Goal: Task Accomplishment & Management: Use online tool/utility

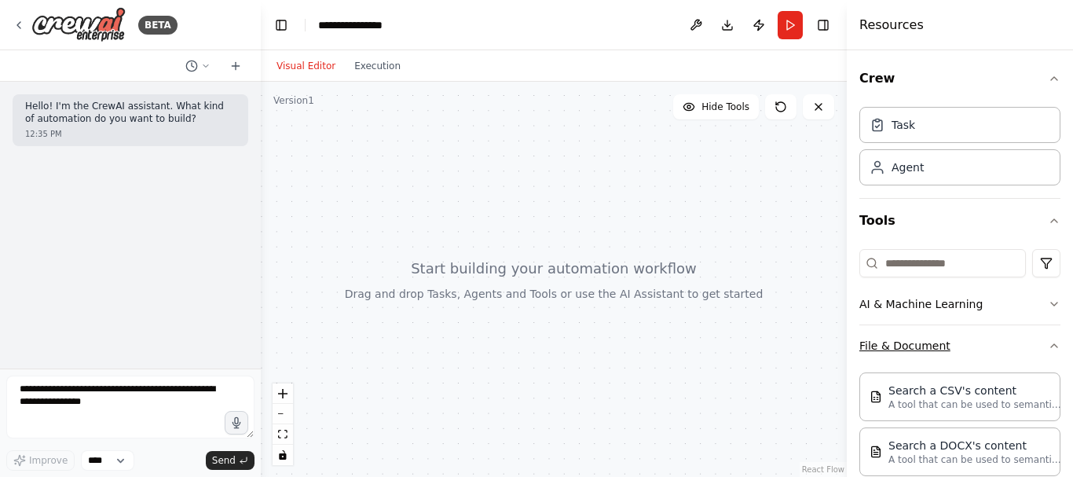
click at [1048, 346] on icon "button" at bounding box center [1054, 345] width 13 height 13
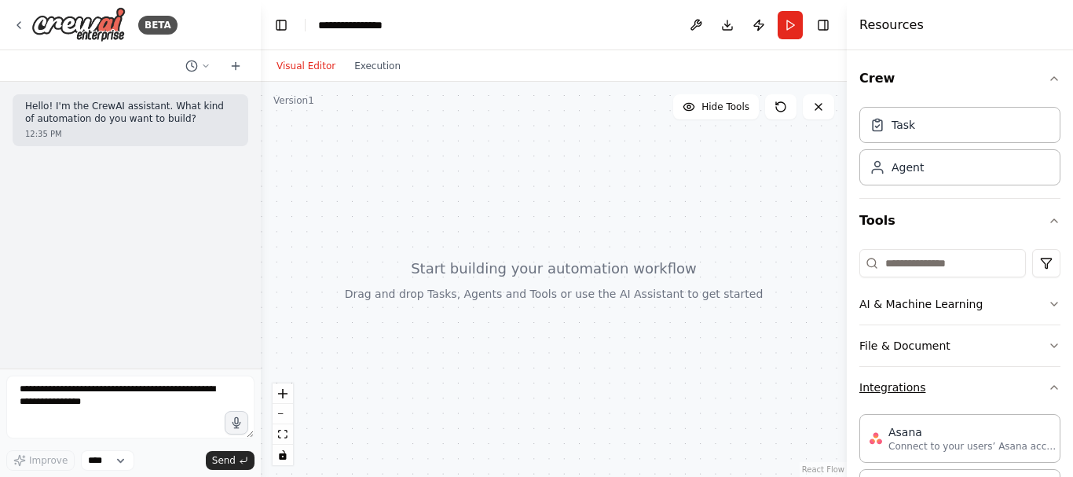
click at [1048, 383] on icon "button" at bounding box center [1054, 387] width 13 height 13
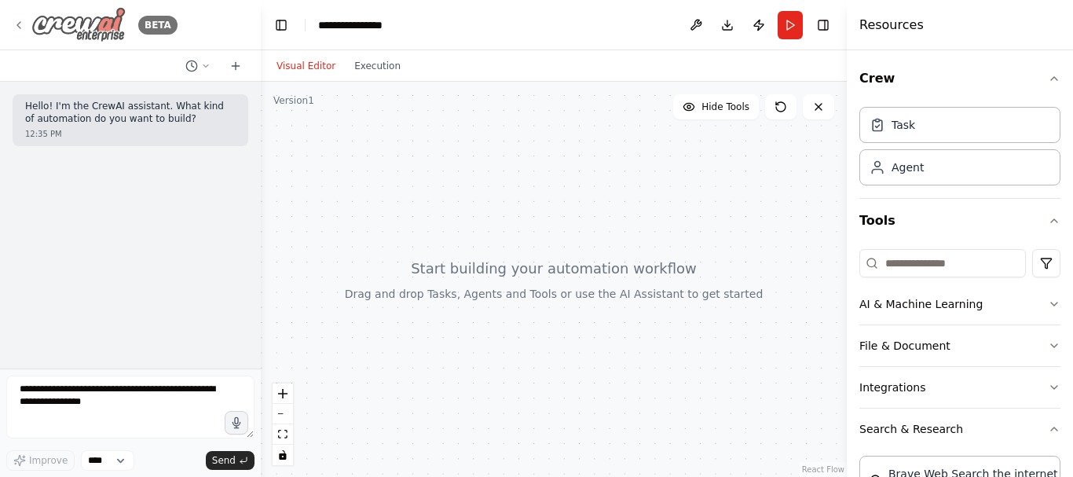
click at [19, 26] on icon at bounding box center [19, 25] width 13 height 13
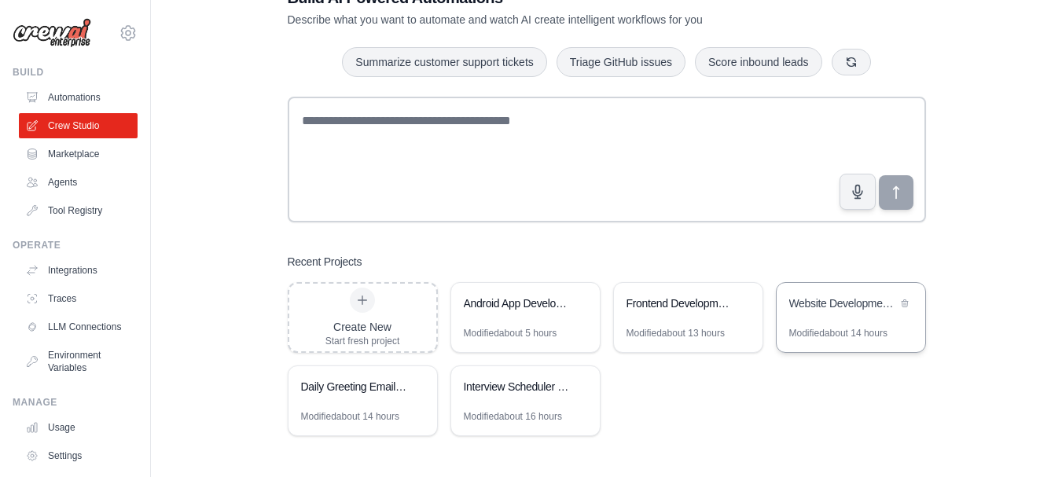
click at [843, 314] on div "Website Development Team" at bounding box center [843, 304] width 108 height 19
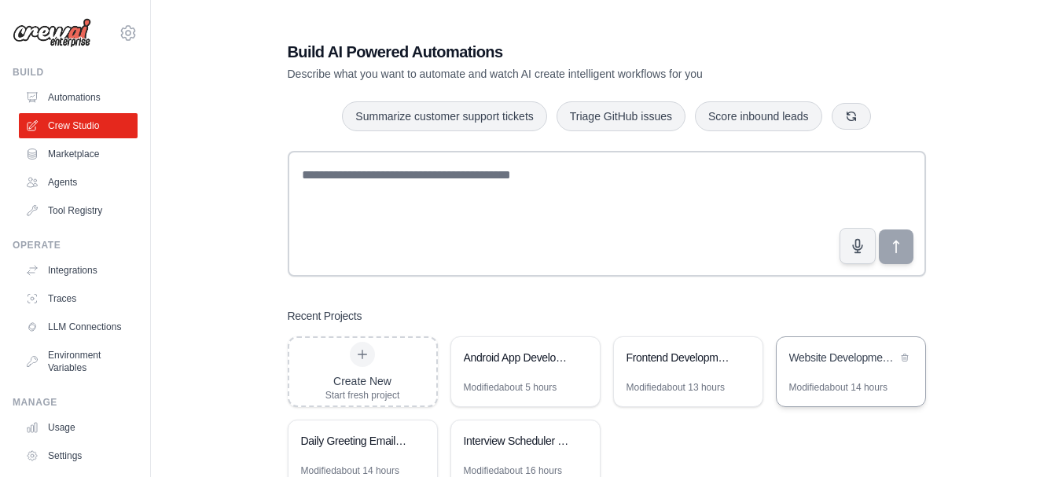
click at [831, 367] on div "Website Development Team" at bounding box center [843, 359] width 108 height 19
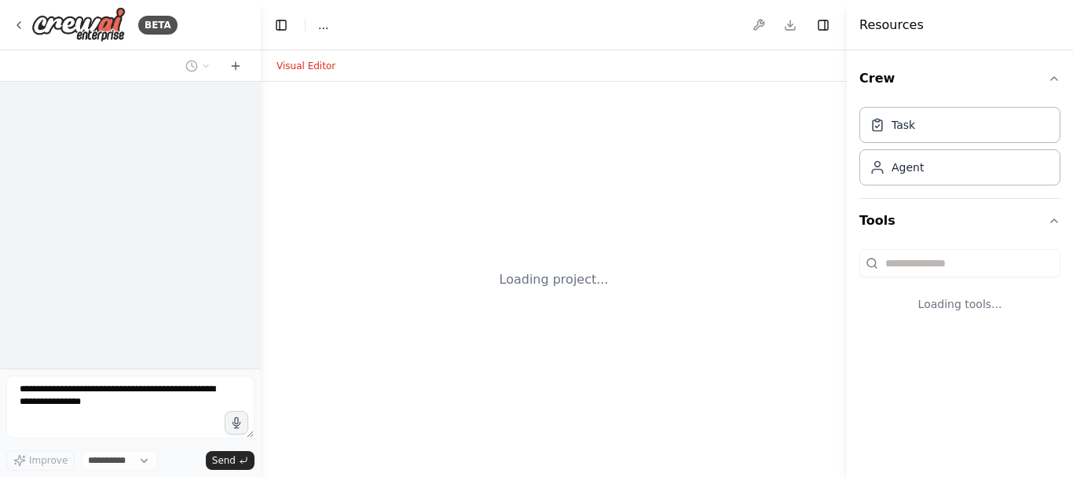
select select "****"
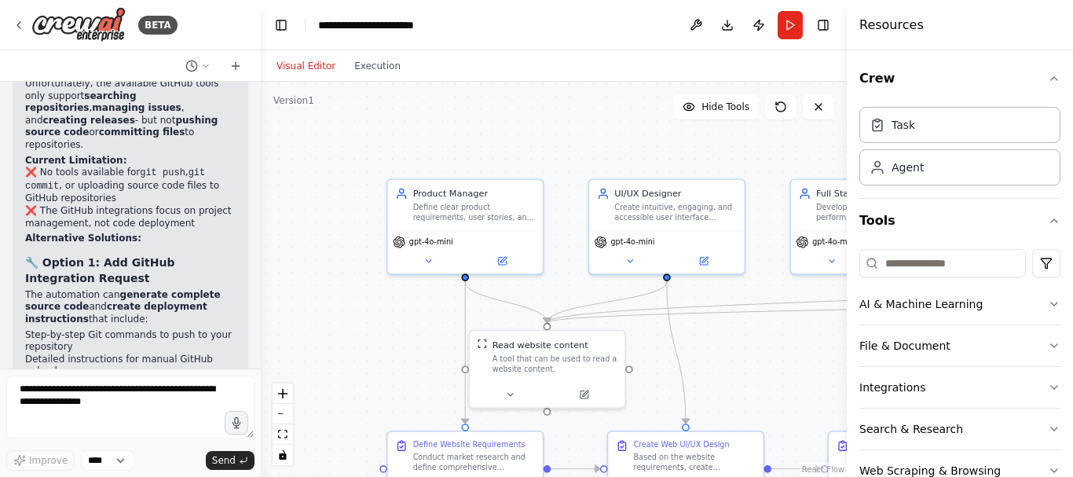
scroll to position [6182, 0]
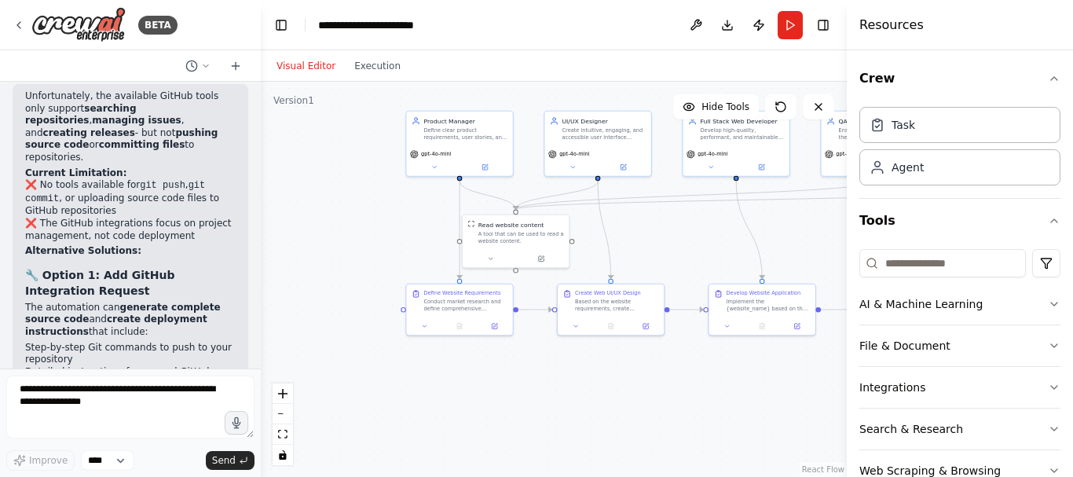
drag, startPoint x: 532, startPoint y: 170, endPoint x: 491, endPoint y: 79, distance: 99.9
click at [491, 79] on div "Visual Editor Execution Version 1 Hide Tools .deletable-edge-delete-btn { width…" at bounding box center [554, 263] width 586 height 427
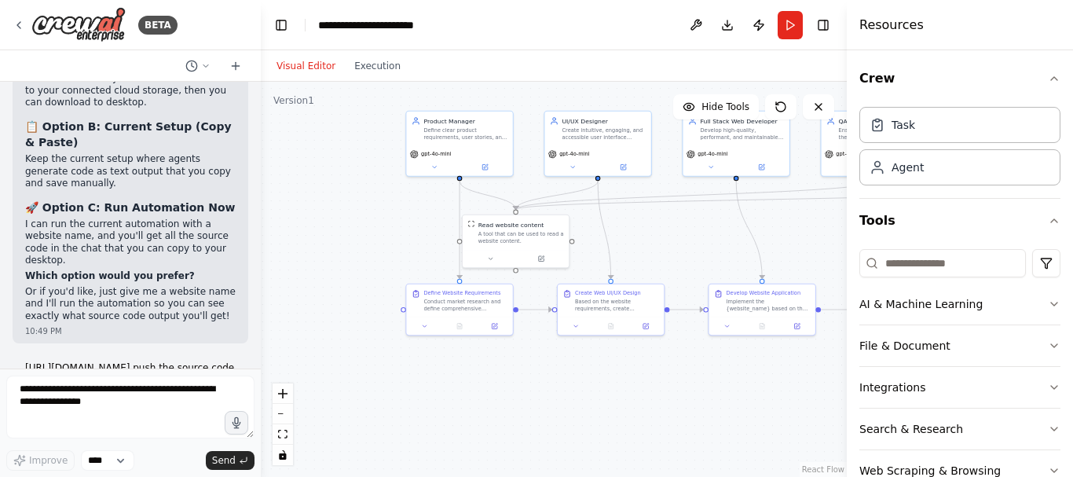
scroll to position [5648, 0]
click at [17, 24] on icon at bounding box center [19, 25] width 13 height 13
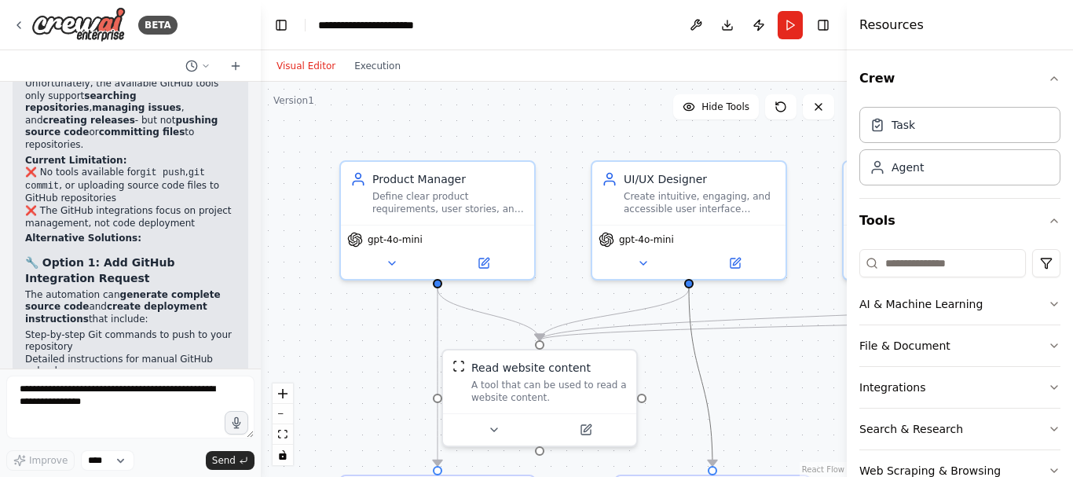
scroll to position [6182, 0]
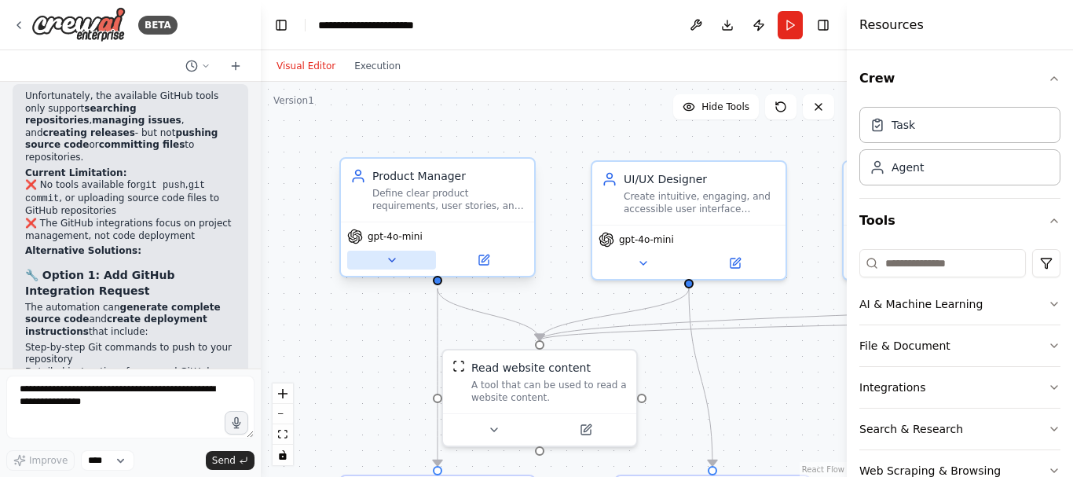
click at [394, 266] on icon at bounding box center [392, 260] width 13 height 13
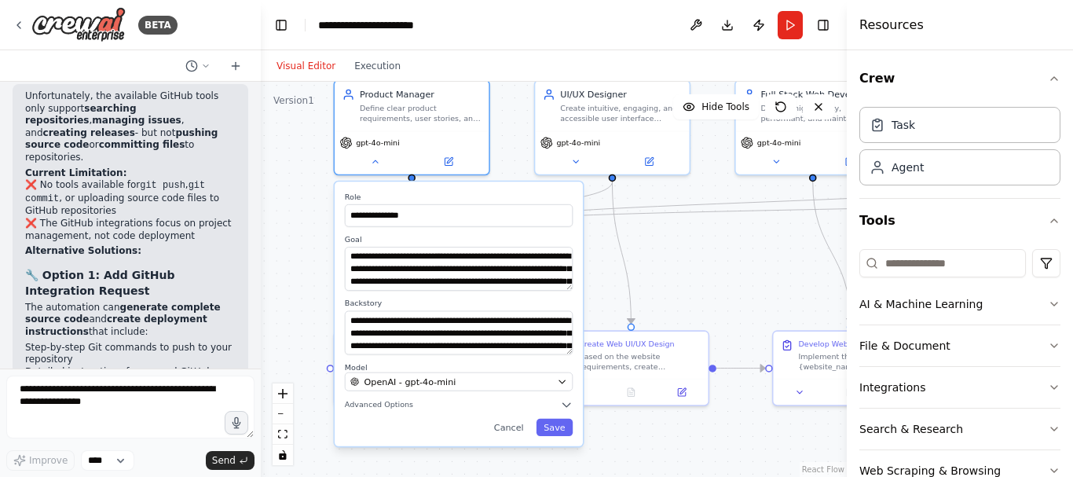
drag, startPoint x: 503, startPoint y: 242, endPoint x: 506, endPoint y: 119, distance: 122.6
click at [506, 119] on div "**********" at bounding box center [554, 279] width 586 height 395
click at [557, 426] on button "Save" at bounding box center [555, 427] width 37 height 17
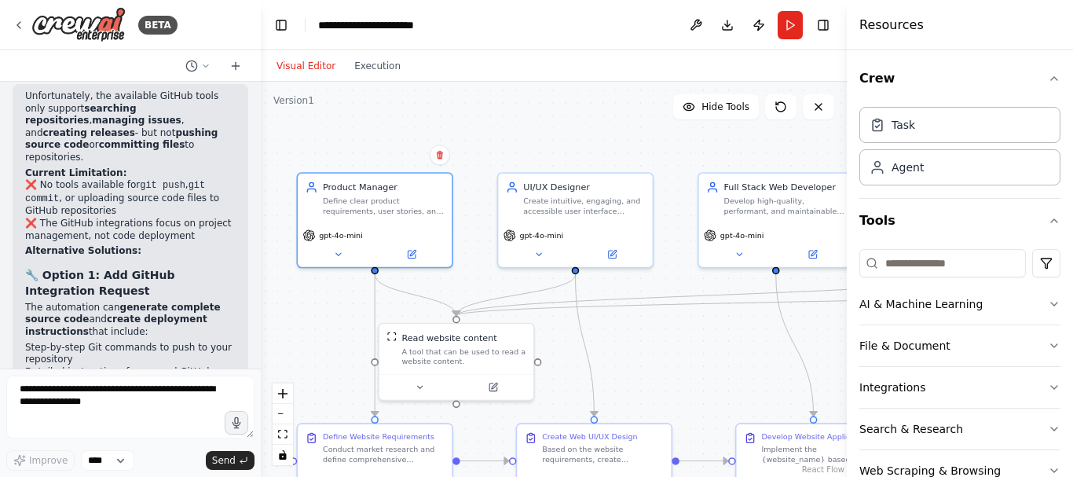
drag, startPoint x: 717, startPoint y: 159, endPoint x: 681, endPoint y: 251, distance: 99.8
click at [681, 251] on div ".deletable-edge-delete-btn { width: 20px; height: 20px; border: 0px solid #ffff…" at bounding box center [554, 279] width 586 height 395
click at [794, 26] on button "Run" at bounding box center [790, 25] width 25 height 28
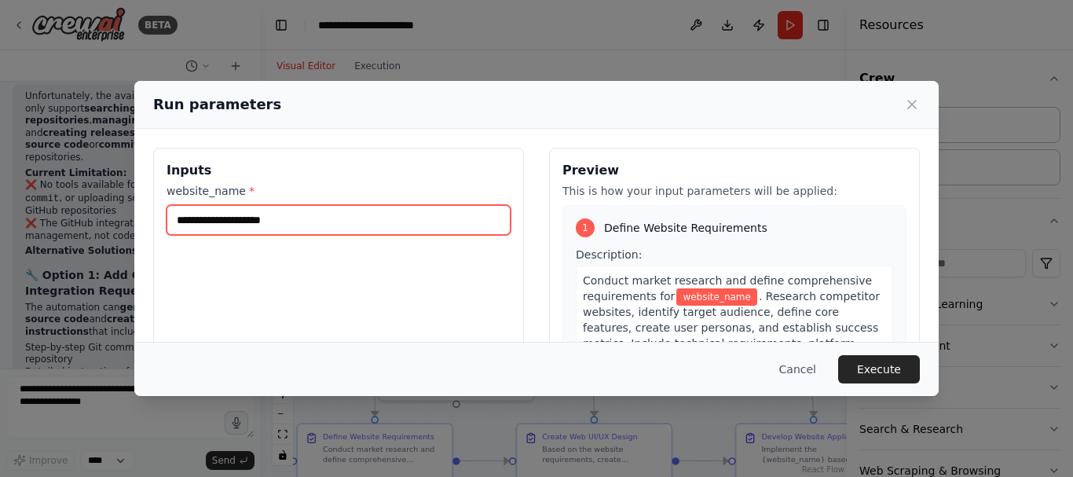
click at [266, 229] on input "website_name *" at bounding box center [339, 220] width 344 height 30
type input "**********"
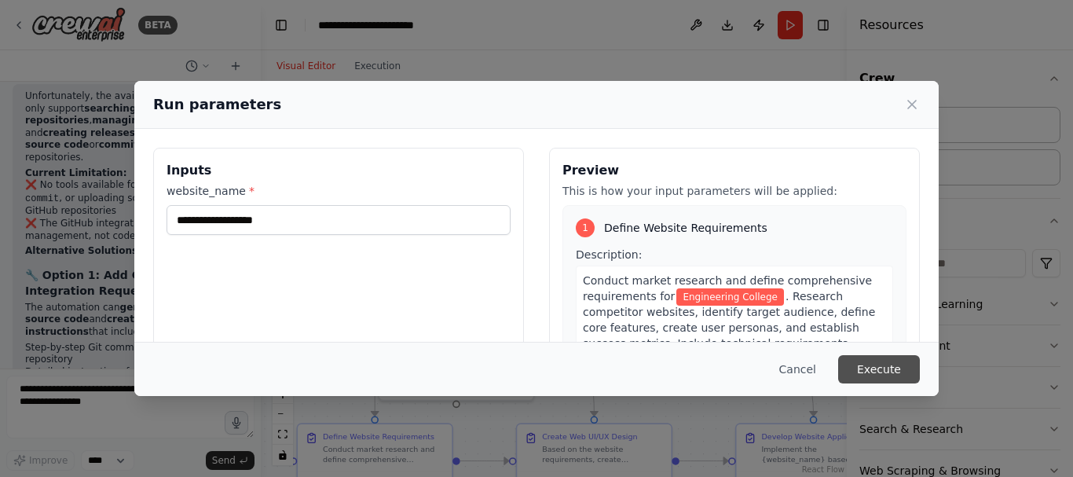
click at [875, 369] on button "Execute" at bounding box center [879, 369] width 82 height 28
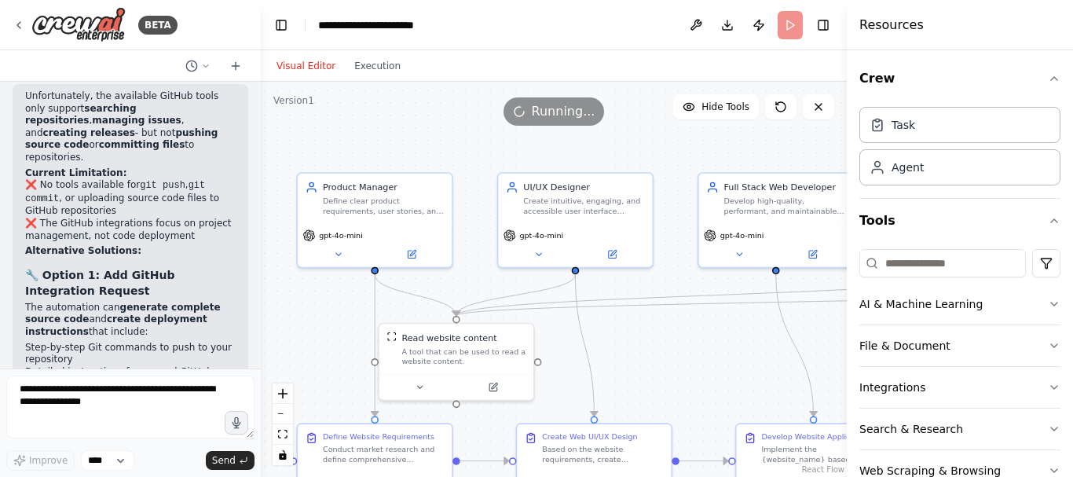
click at [273, 13] on header "**********" at bounding box center [554, 25] width 586 height 50
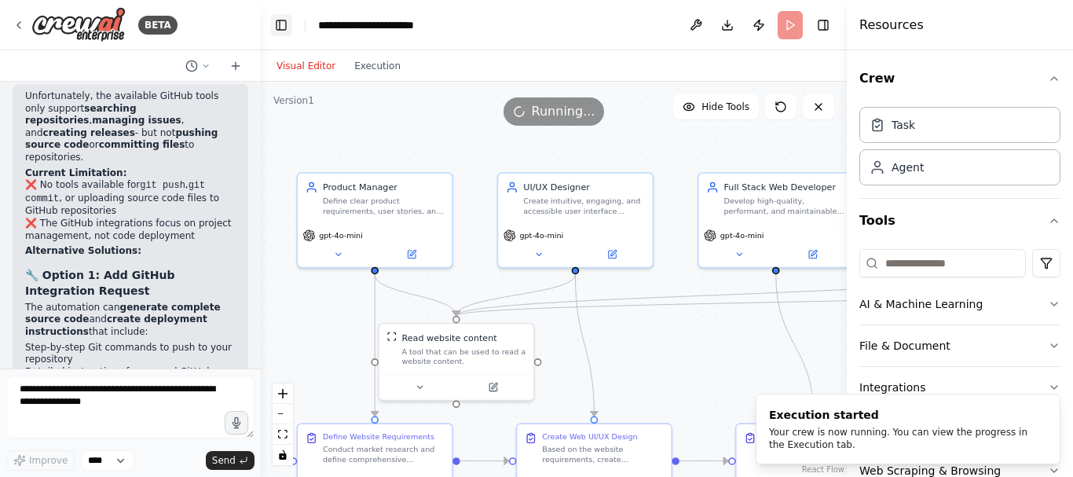
click at [284, 24] on button "Toggle Left Sidebar" at bounding box center [281, 25] width 22 height 22
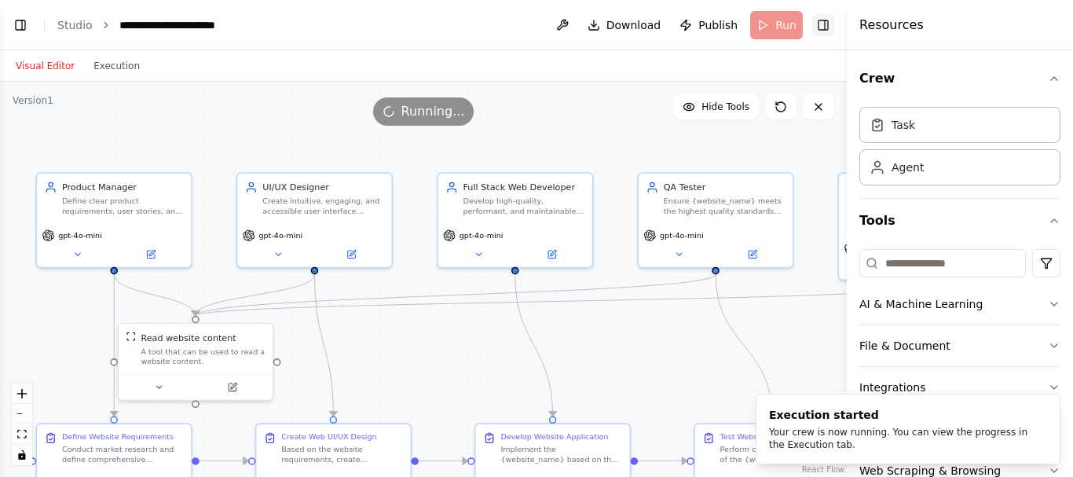
click at [827, 23] on button "Toggle Right Sidebar" at bounding box center [824, 25] width 22 height 22
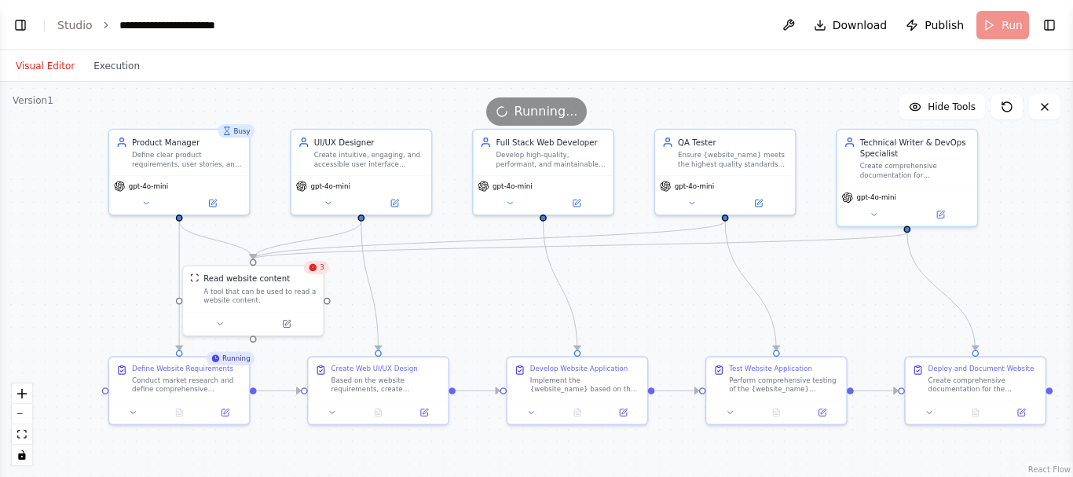
drag, startPoint x: 831, startPoint y: 331, endPoint x: 829, endPoint y: 291, distance: 40.1
click at [829, 291] on div ".deletable-edge-delete-btn { width: 20px; height: 20px; border: 0px solid #ffff…" at bounding box center [536, 279] width 1073 height 395
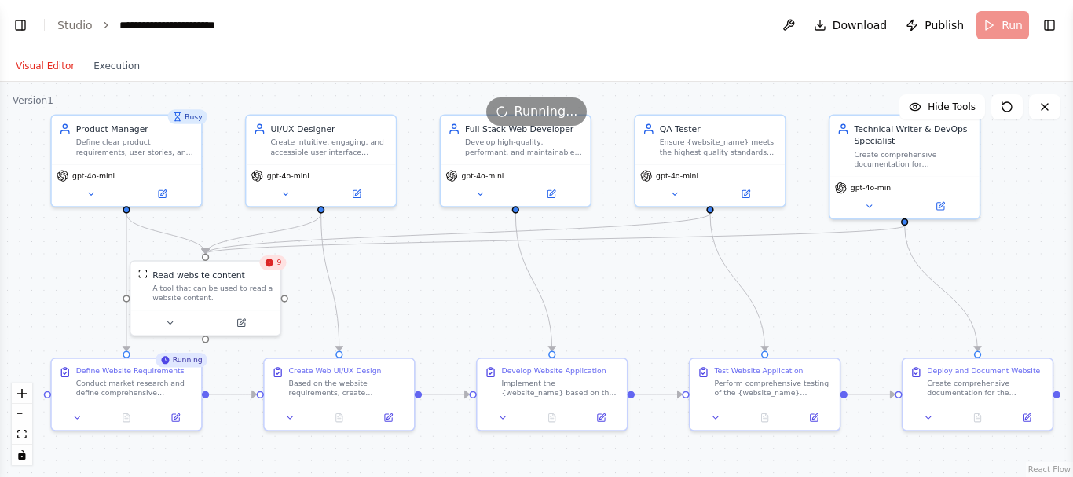
click at [838, 307] on div ".deletable-edge-delete-btn { width: 20px; height: 20px; border: 0px solid #ffff…" at bounding box center [536, 279] width 1073 height 395
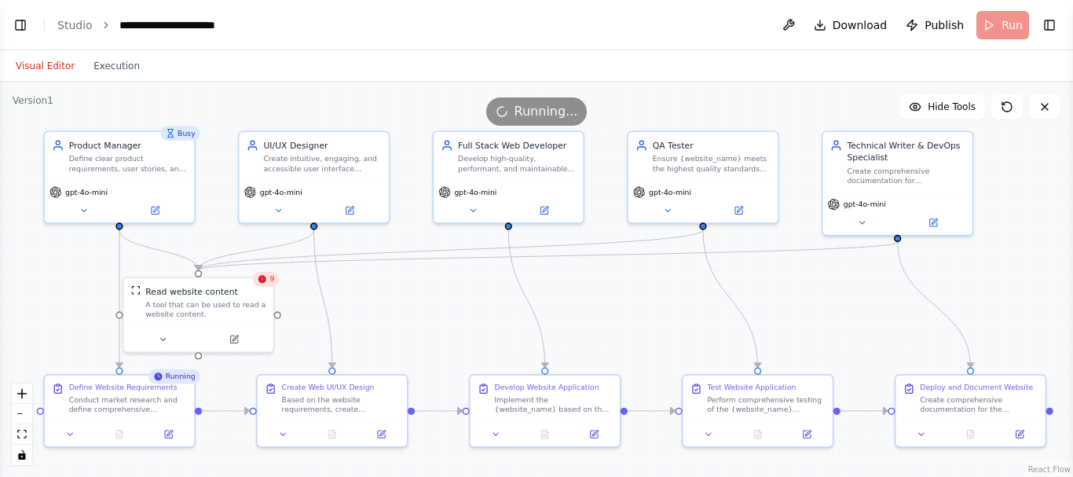
drag, startPoint x: 898, startPoint y: 318, endPoint x: 891, endPoint y: 335, distance: 18.0
click at [891, 335] on div ".deletable-edge-delete-btn { width: 20px; height: 20px; border: 0px solid #ffff…" at bounding box center [536, 279] width 1073 height 395
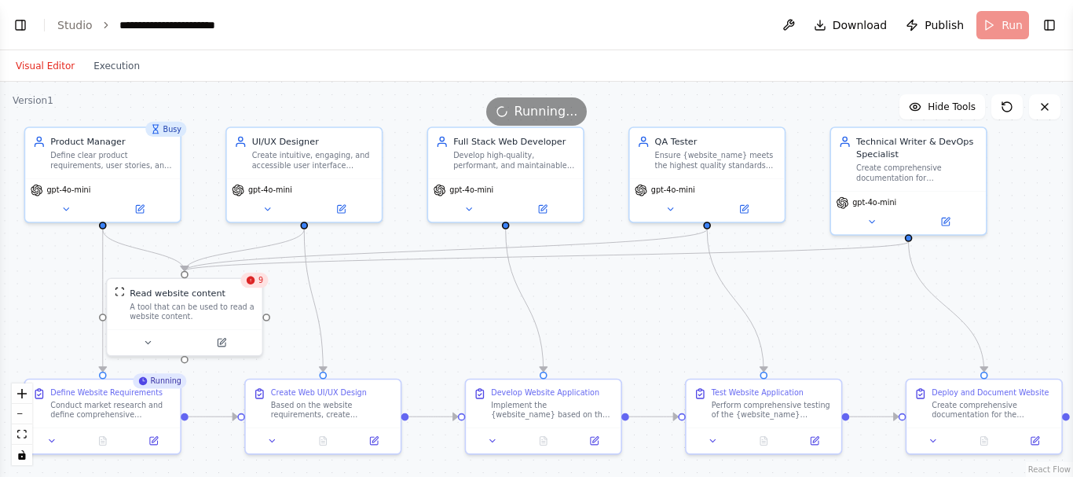
drag, startPoint x: 834, startPoint y: 297, endPoint x: 846, endPoint y: 296, distance: 12.6
click at [846, 296] on div ".deletable-edge-delete-btn { width: 20px; height: 20px; border: 0px solid #ffff…" at bounding box center [536, 279] width 1073 height 395
click at [68, 210] on icon at bounding box center [66, 207] width 10 height 10
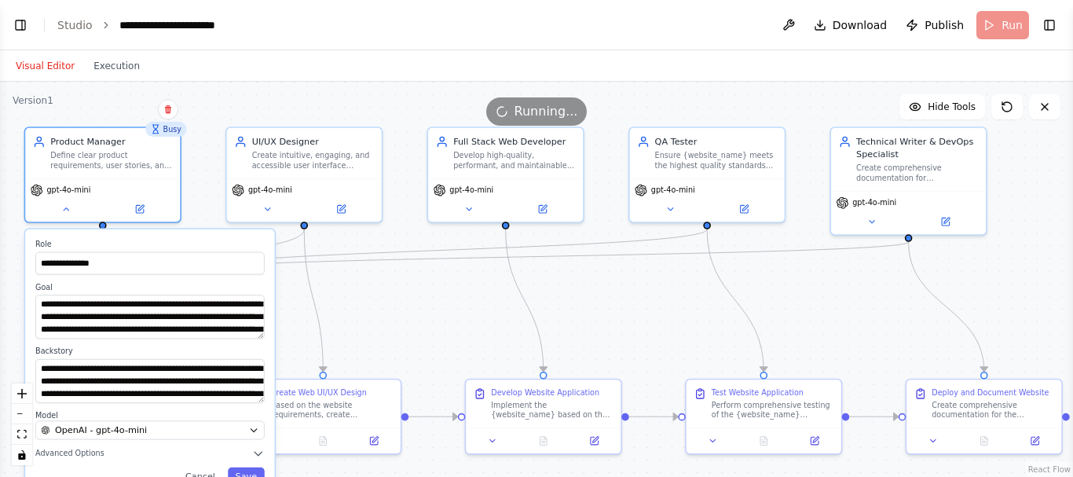
click at [211, 113] on div "Running..." at bounding box center [536, 111] width 1073 height 28
click at [144, 215] on div "gpt-4o-mini" at bounding box center [102, 197] width 155 height 43
click at [245, 471] on button "Save" at bounding box center [246, 476] width 37 height 17
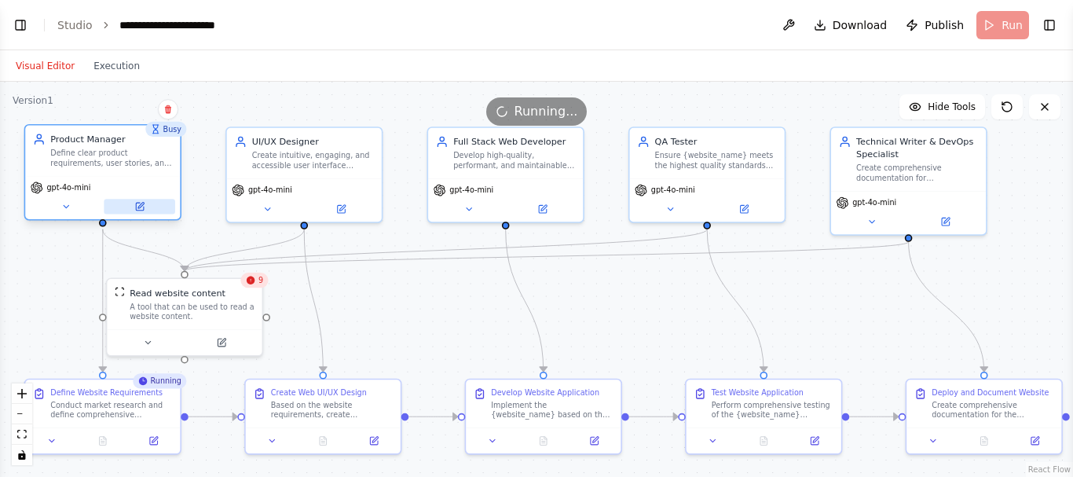
click at [142, 206] on icon at bounding box center [140, 207] width 8 height 8
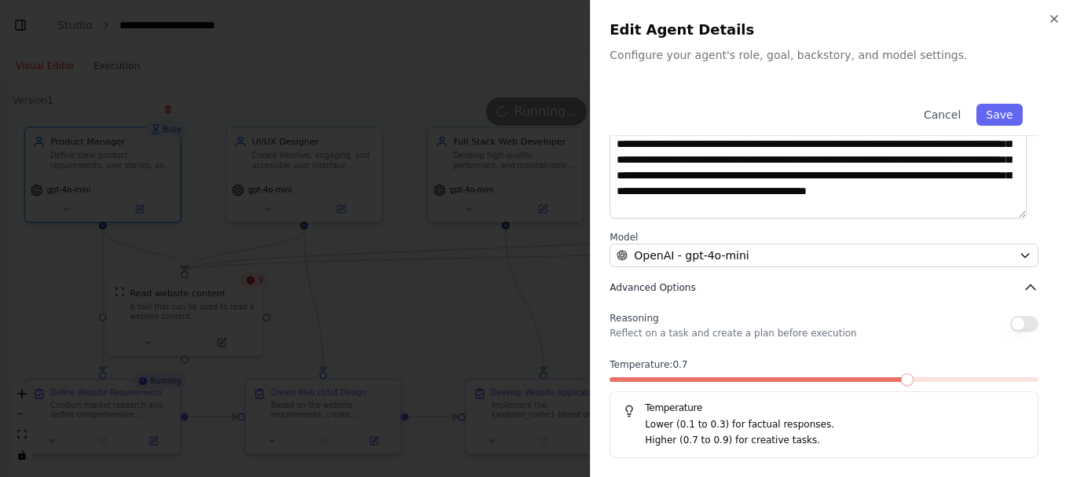
scroll to position [234, 0]
click at [1011, 328] on button "button" at bounding box center [1025, 325] width 28 height 16
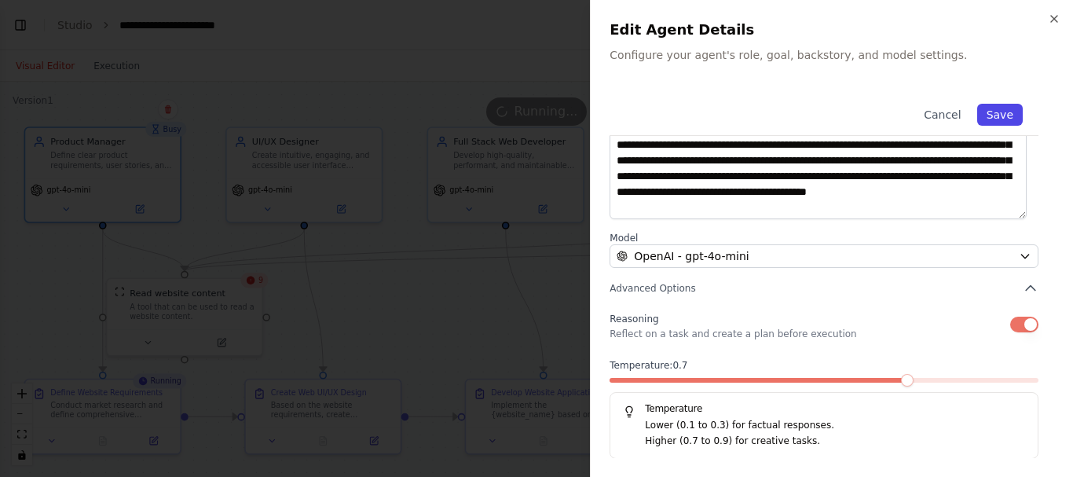
click at [996, 112] on button "Save" at bounding box center [1001, 115] width 46 height 22
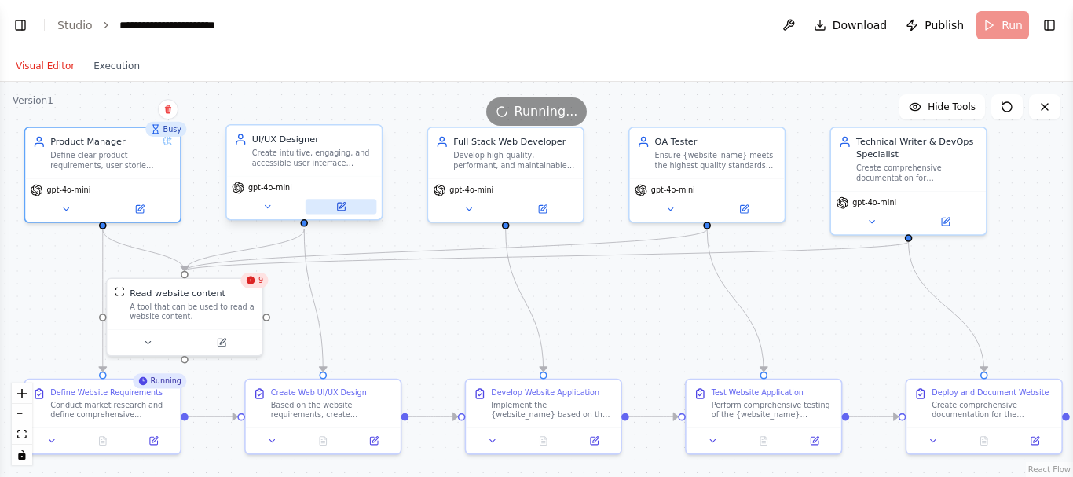
click at [340, 206] on icon at bounding box center [342, 206] width 6 height 6
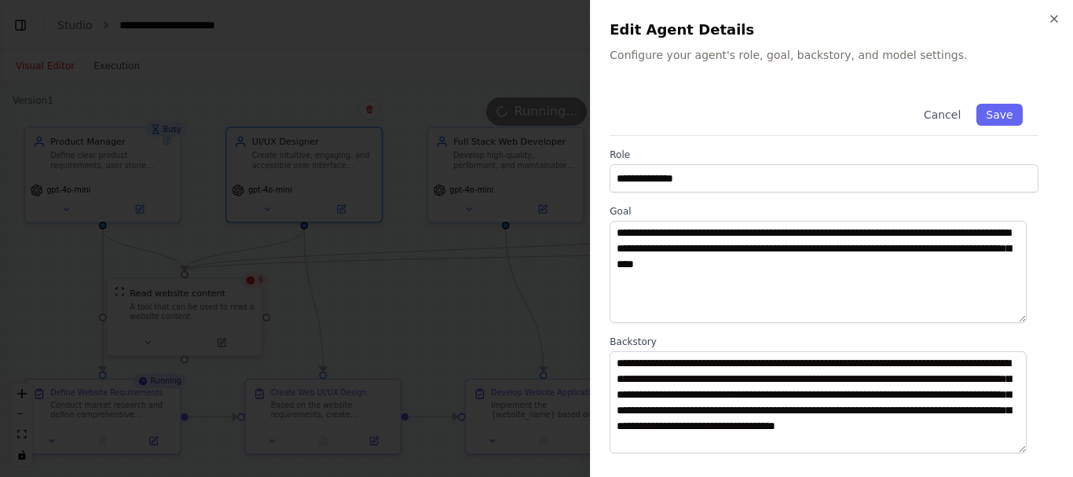
scroll to position [235, 0]
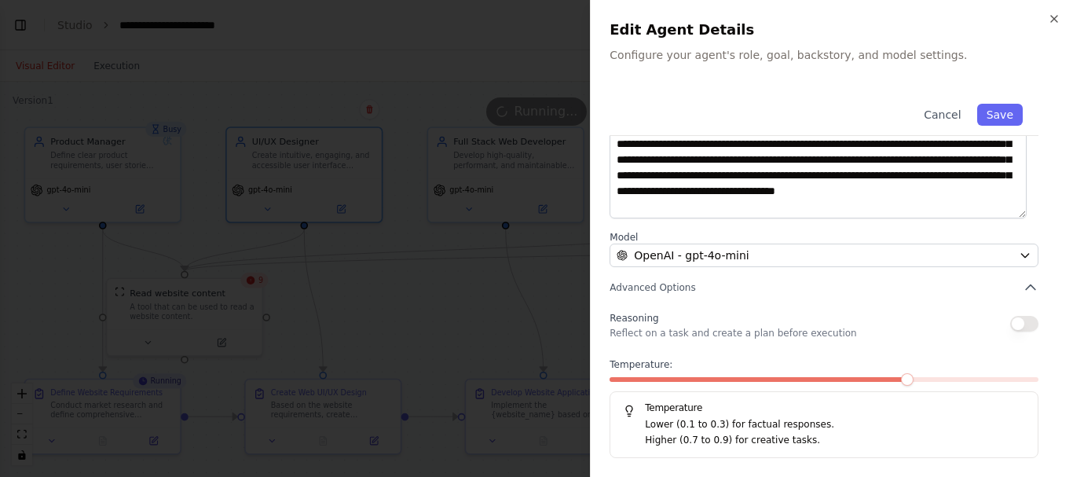
click at [1011, 319] on button "button" at bounding box center [1025, 324] width 28 height 16
click at [991, 115] on button "Save" at bounding box center [1001, 115] width 46 height 22
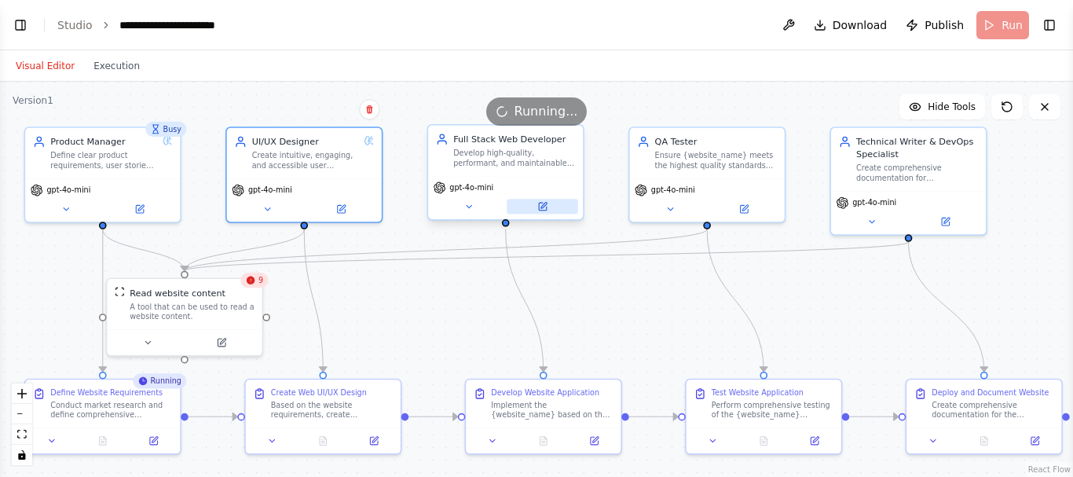
click at [544, 214] on button at bounding box center [543, 206] width 72 height 15
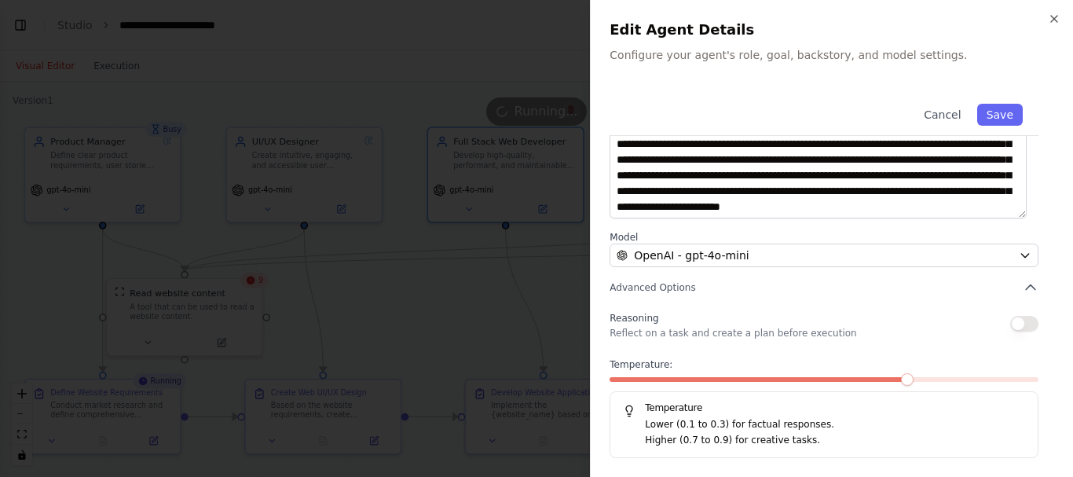
click at [1018, 325] on button "button" at bounding box center [1025, 324] width 28 height 16
click at [994, 111] on button "Save" at bounding box center [1001, 115] width 46 height 22
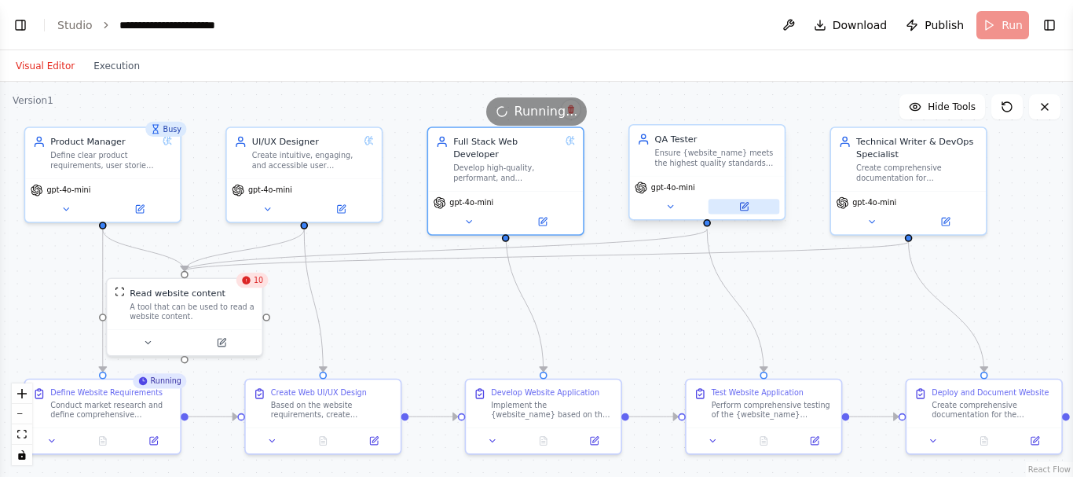
click at [749, 209] on icon at bounding box center [744, 207] width 10 height 10
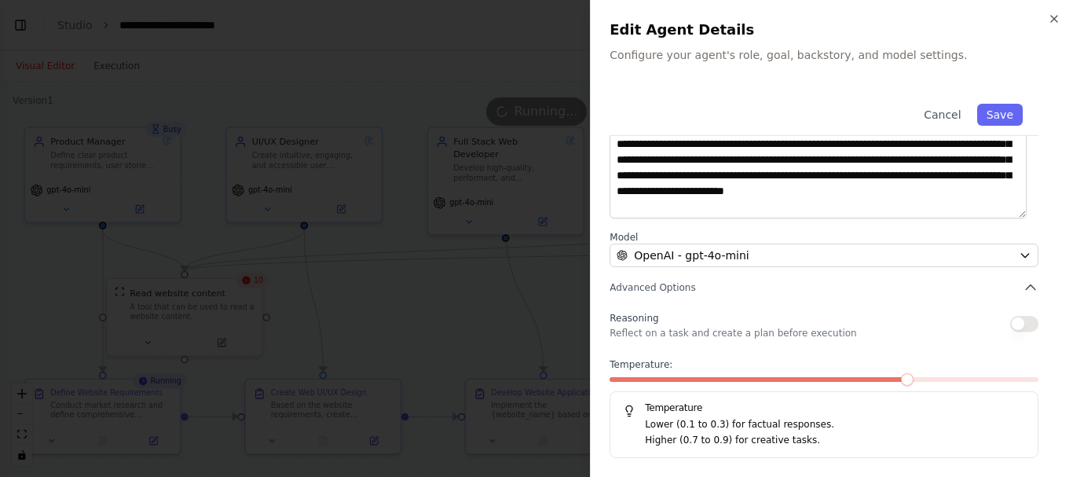
click at [1014, 325] on button "button" at bounding box center [1025, 324] width 28 height 16
click at [989, 116] on button "Save" at bounding box center [1001, 115] width 46 height 22
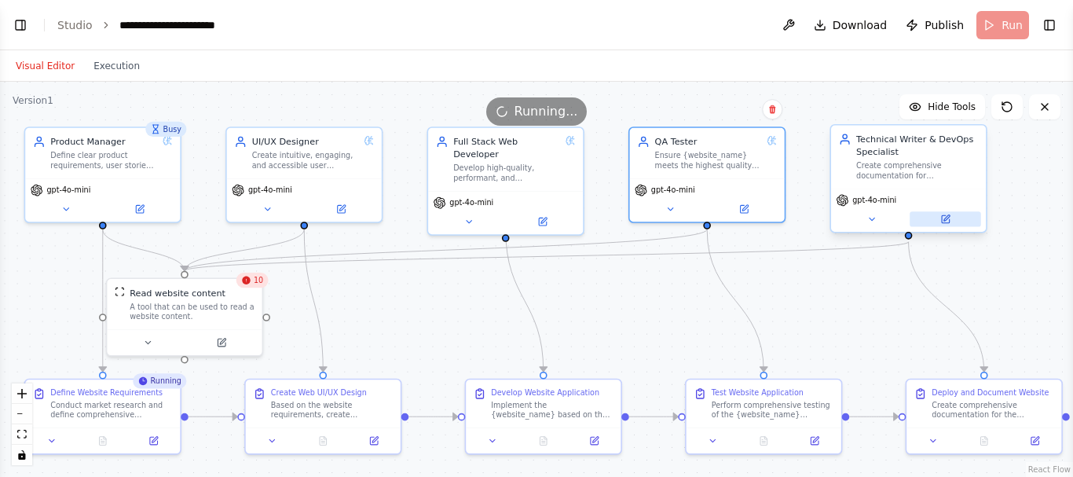
click at [952, 216] on button at bounding box center [946, 218] width 72 height 15
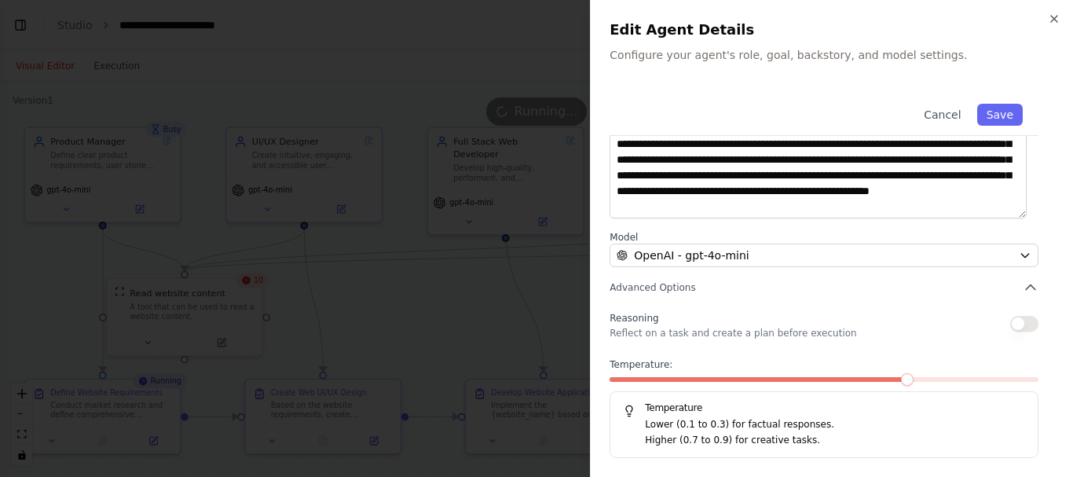
click at [1018, 318] on button "button" at bounding box center [1025, 324] width 28 height 16
click at [989, 109] on button "Save" at bounding box center [1001, 115] width 46 height 22
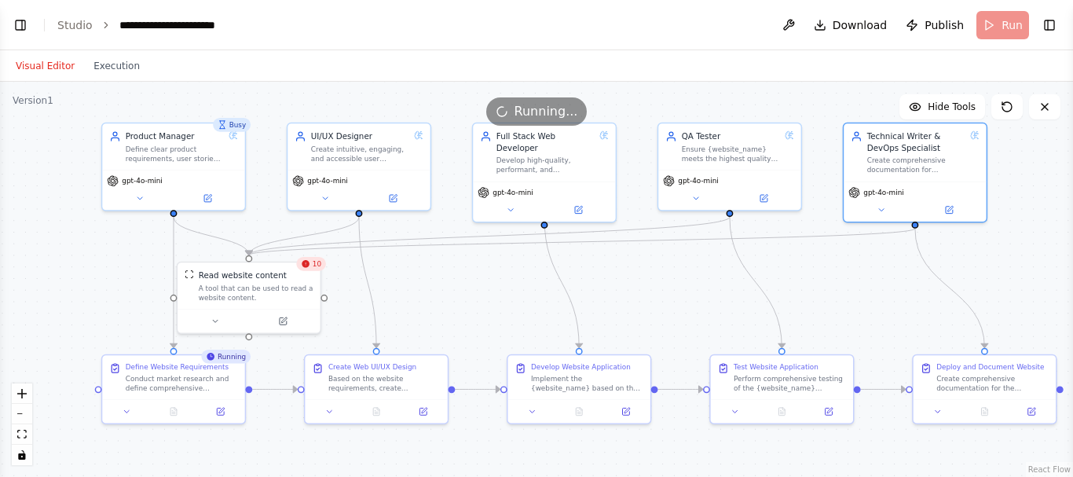
drag, startPoint x: 434, startPoint y: 328, endPoint x: 470, endPoint y: 307, distance: 41.5
click at [470, 307] on div ".deletable-edge-delete-btn { width: 20px; height: 20px; border: 0px solid #ffff…" at bounding box center [536, 279] width 1073 height 395
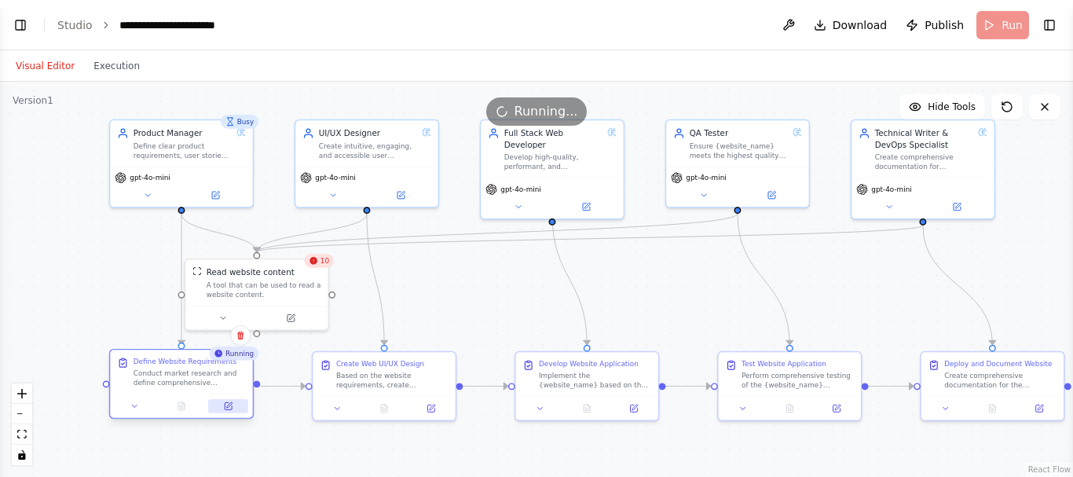
click at [219, 408] on button at bounding box center [228, 406] width 40 height 14
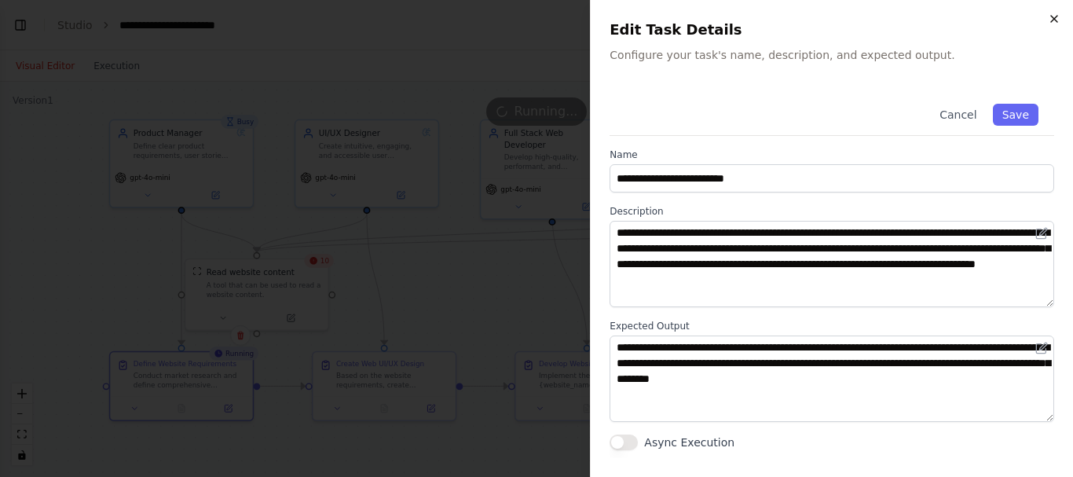
click at [1055, 13] on icon "button" at bounding box center [1054, 19] width 13 height 13
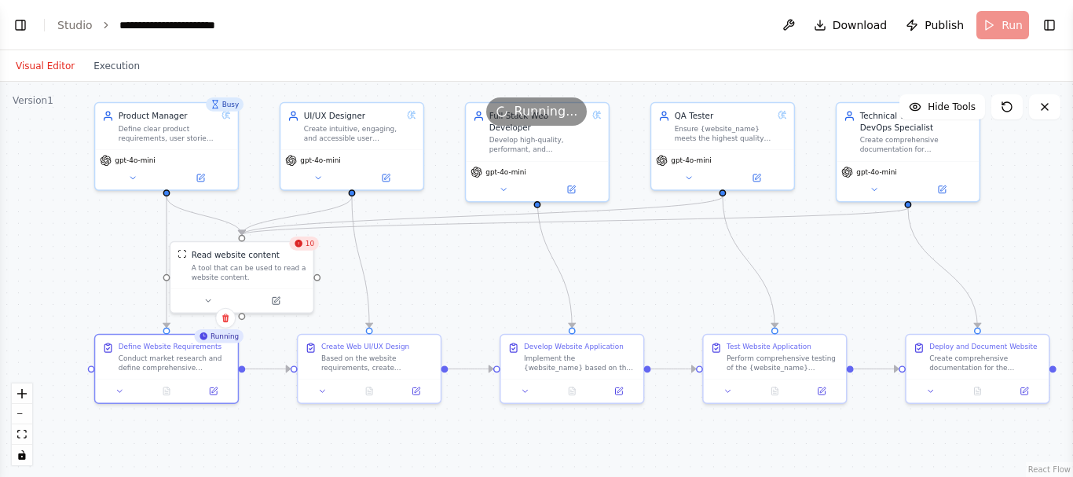
drag, startPoint x: 508, startPoint y: 297, endPoint x: 493, endPoint y: 280, distance: 22.8
click at [493, 280] on div ".deletable-edge-delete-btn { width: 20px; height: 20px; border: 0px solid #ffff…" at bounding box center [536, 279] width 1073 height 395
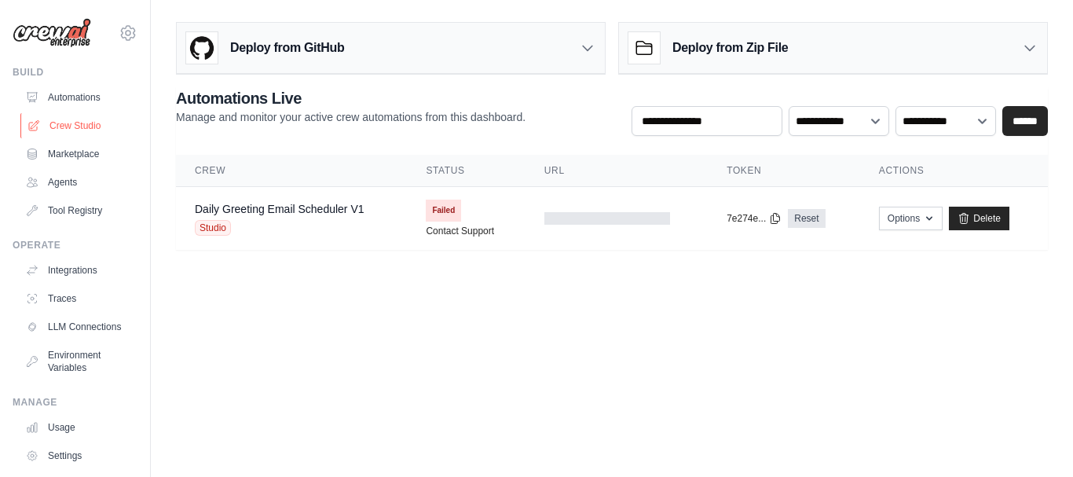
click at [78, 123] on link "Crew Studio" at bounding box center [79, 125] width 119 height 25
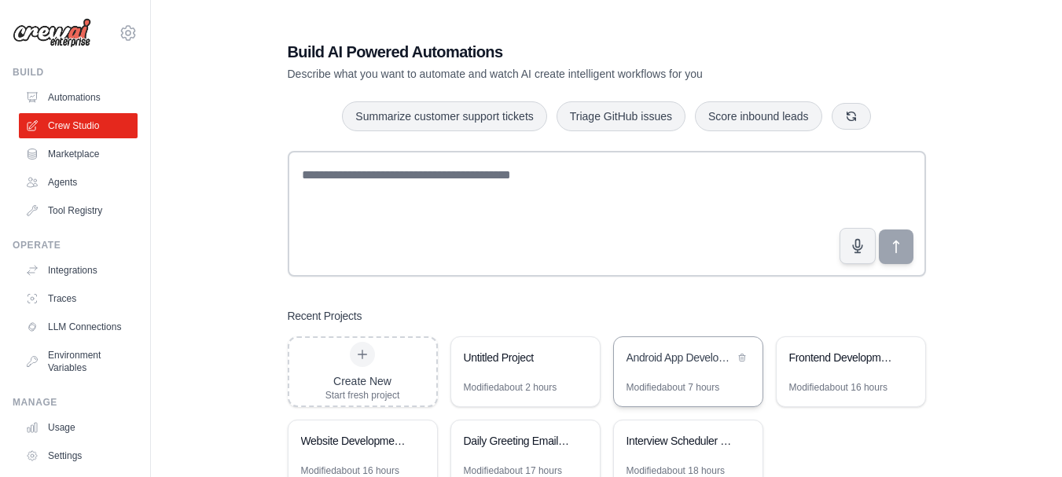
scroll to position [54, 0]
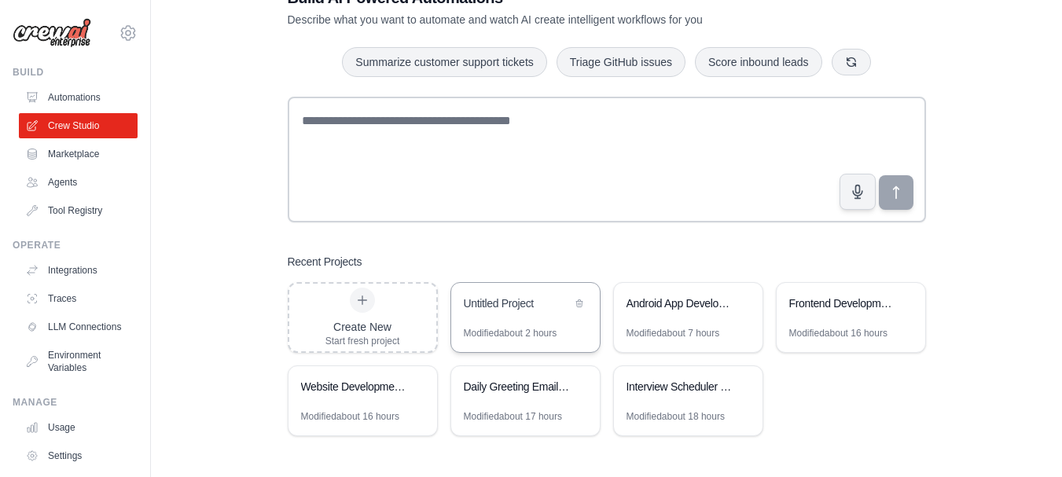
click at [511, 313] on div "Untitled Project" at bounding box center [518, 304] width 108 height 19
click at [578, 301] on icon at bounding box center [579, 302] width 6 height 7
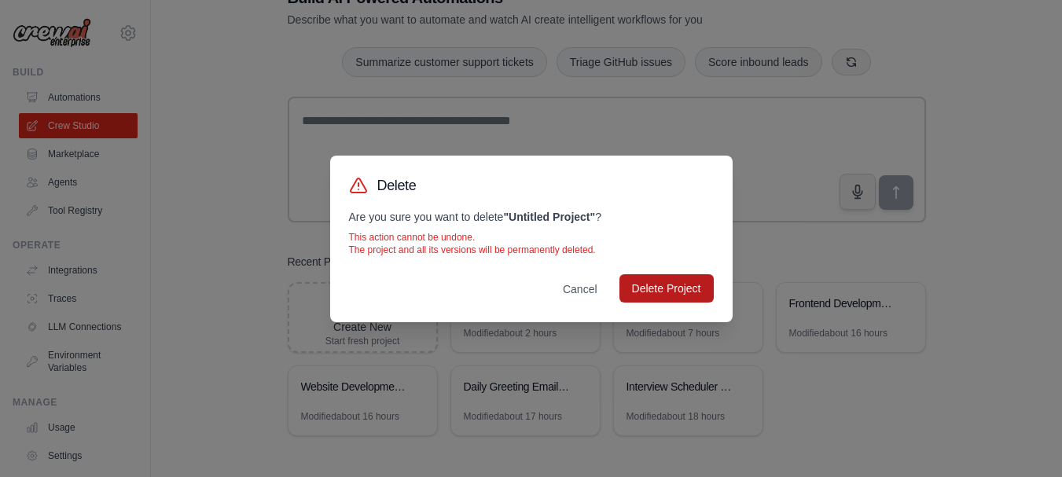
click at [693, 285] on button "Delete Project" at bounding box center [666, 288] width 94 height 28
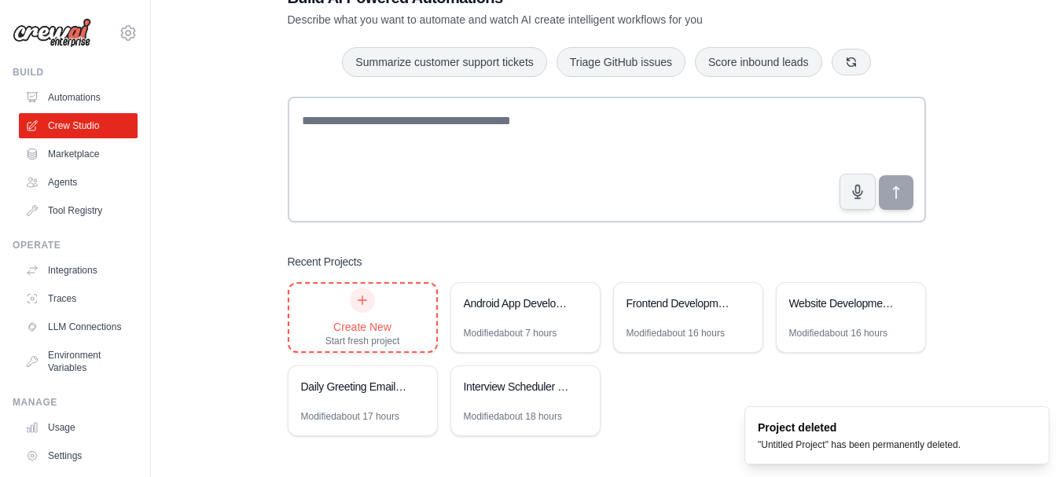
click at [387, 314] on div "Create New Start fresh project" at bounding box center [362, 318] width 75 height 60
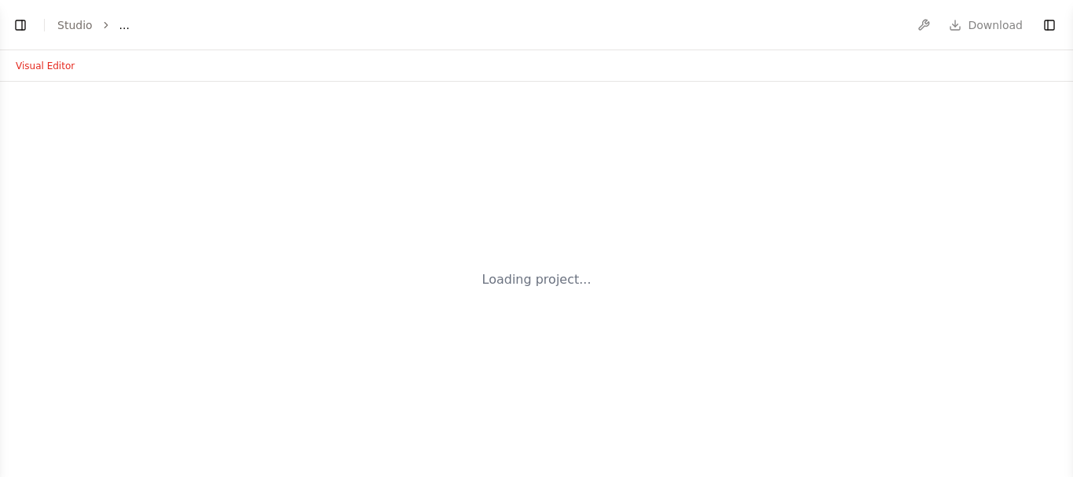
select select "****"
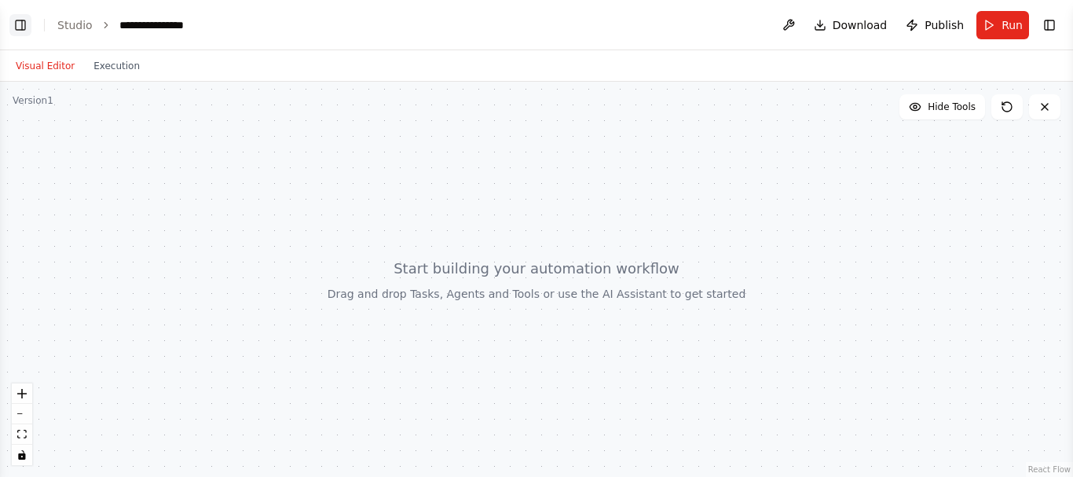
click at [19, 21] on button "Toggle Left Sidebar" at bounding box center [20, 25] width 22 height 22
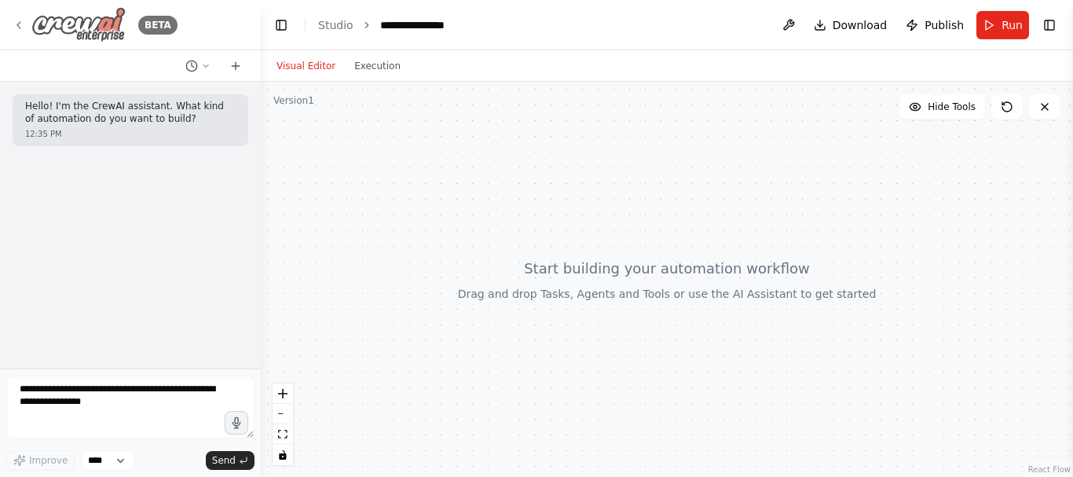
click at [23, 22] on icon at bounding box center [19, 25] width 13 height 13
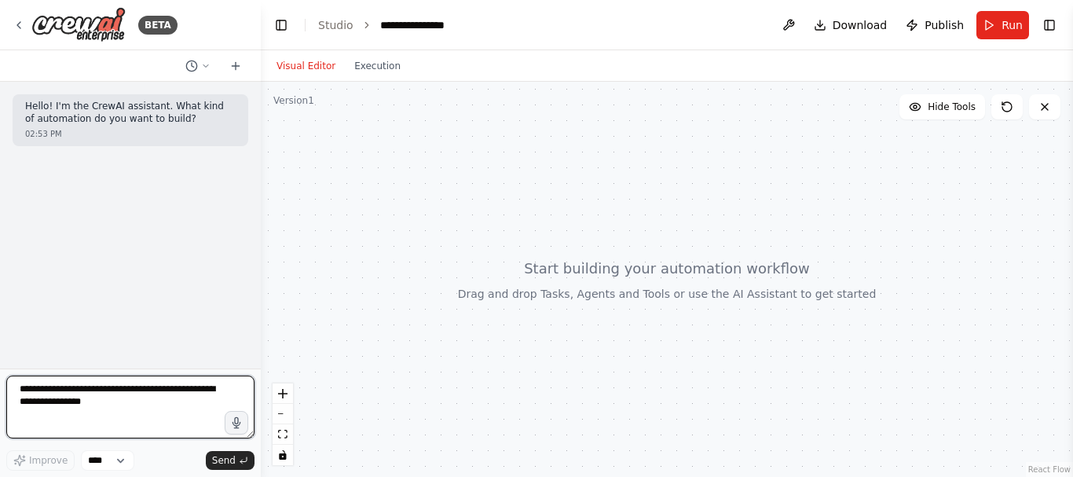
click at [158, 394] on textarea at bounding box center [130, 407] width 248 height 63
click at [134, 394] on textarea at bounding box center [130, 407] width 248 height 63
type textarea "**********"
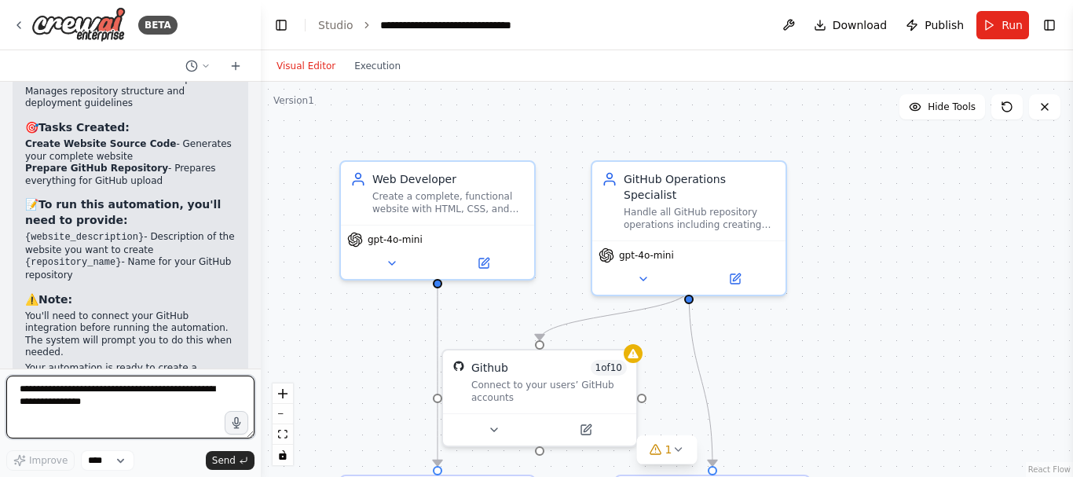
scroll to position [1592, 0]
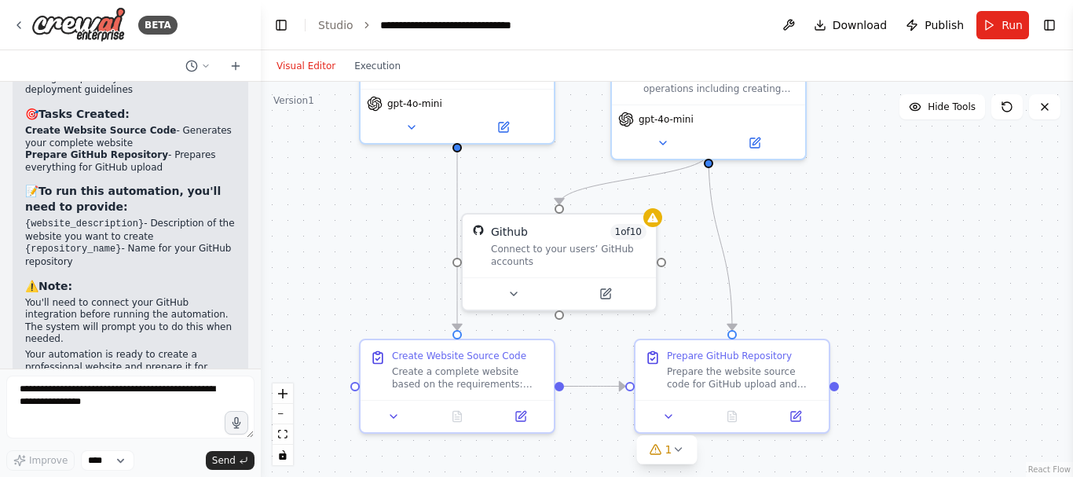
drag, startPoint x: 837, startPoint y: 353, endPoint x: 857, endPoint y: 231, distance: 123.5
click at [857, 231] on div ".deletable-edge-delete-btn { width: 20px; height: 20px; border: 0px solid #ffff…" at bounding box center [667, 279] width 813 height 395
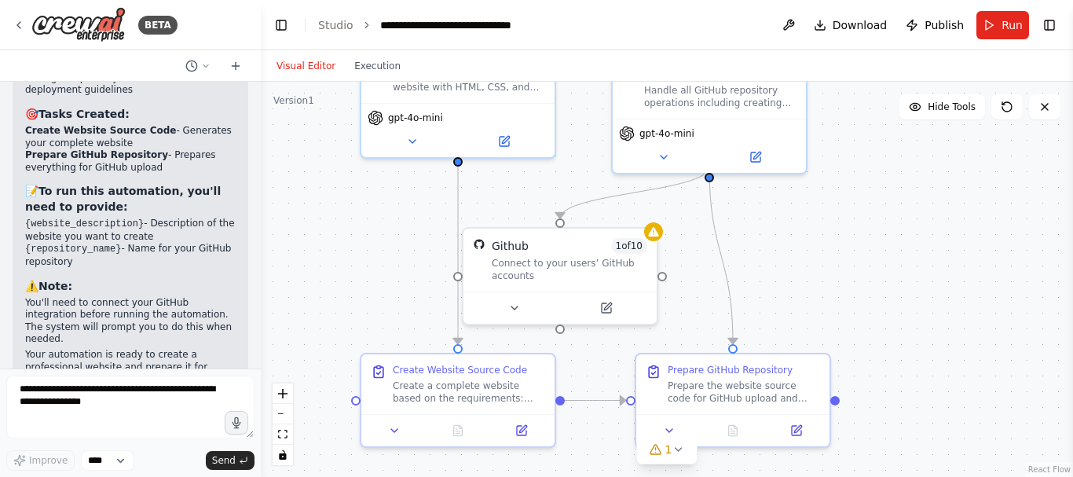
click at [857, 231] on div ".deletable-edge-delete-btn { width: 20px; height: 20px; border: 0px solid #ffff…" at bounding box center [667, 279] width 813 height 395
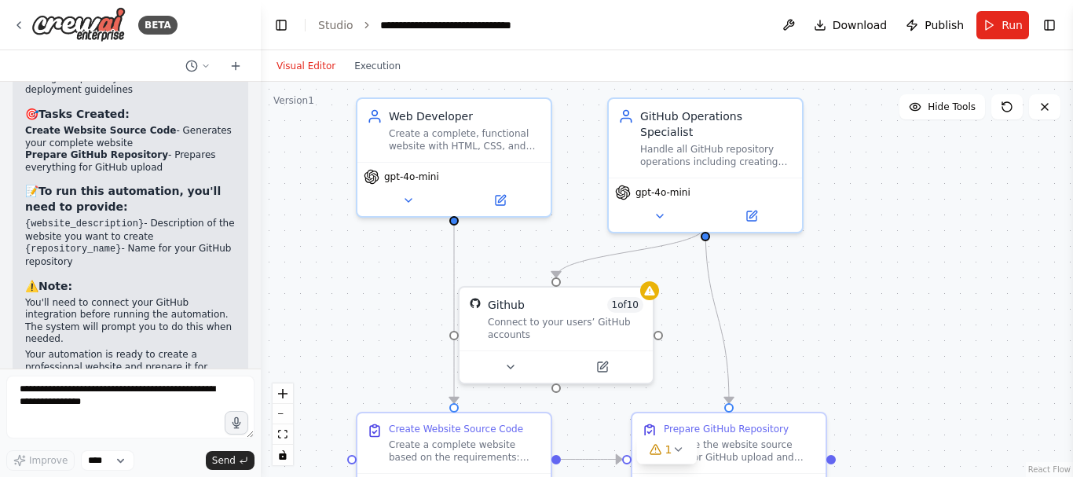
drag, startPoint x: 857, startPoint y: 231, endPoint x: 853, endPoint y: 292, distance: 61.4
click at [853, 292] on div ".deletable-edge-delete-btn { width: 20px; height: 20px; border: 0px solid #ffff…" at bounding box center [667, 279] width 813 height 395
click at [411, 200] on icon at bounding box center [408, 199] width 13 height 13
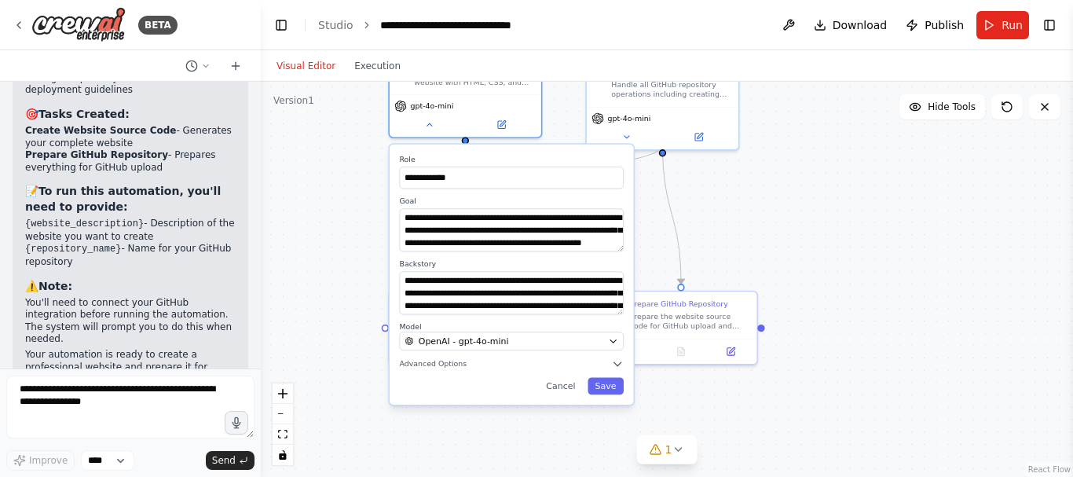
drag, startPoint x: 701, startPoint y: 329, endPoint x: 699, endPoint y: 218, distance: 111.6
click at [699, 218] on div "**********" at bounding box center [667, 279] width 813 height 395
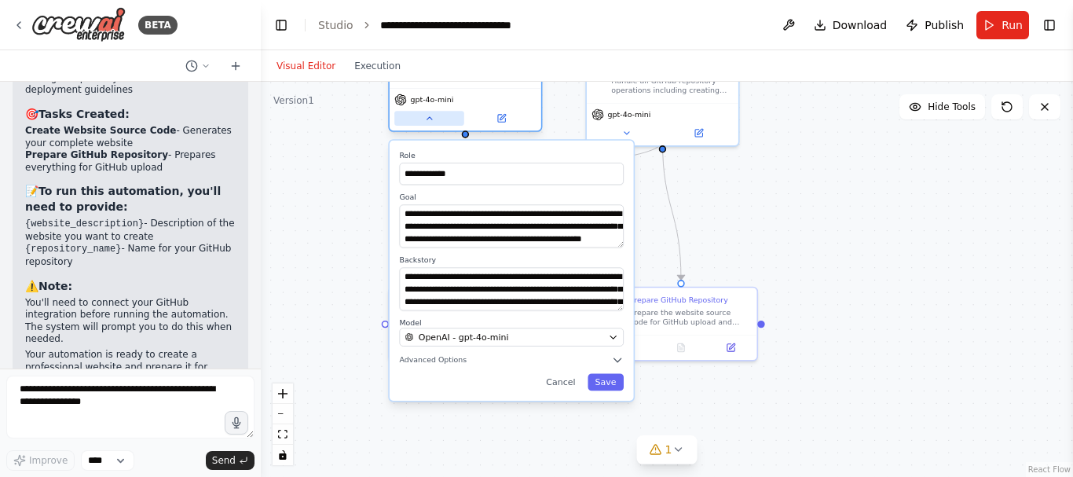
click at [437, 120] on button at bounding box center [429, 118] width 70 height 15
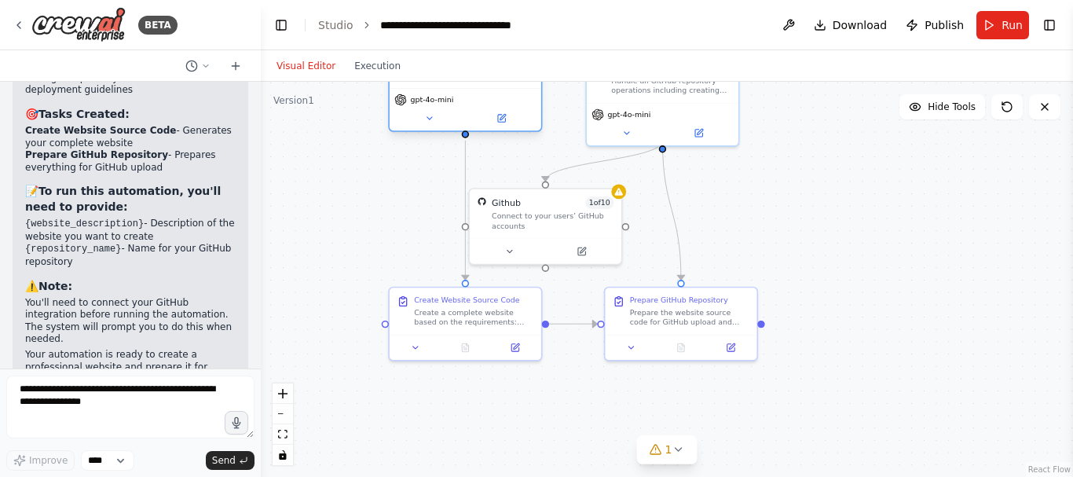
click at [507, 129] on div "gpt-4o-mini" at bounding box center [466, 109] width 152 height 42
click at [504, 121] on icon at bounding box center [501, 118] width 7 height 7
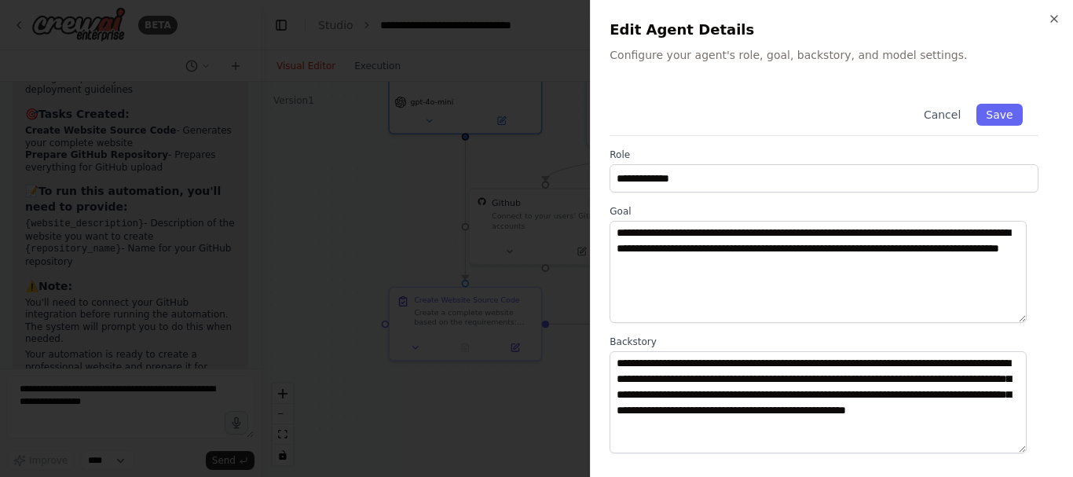
scroll to position [235, 0]
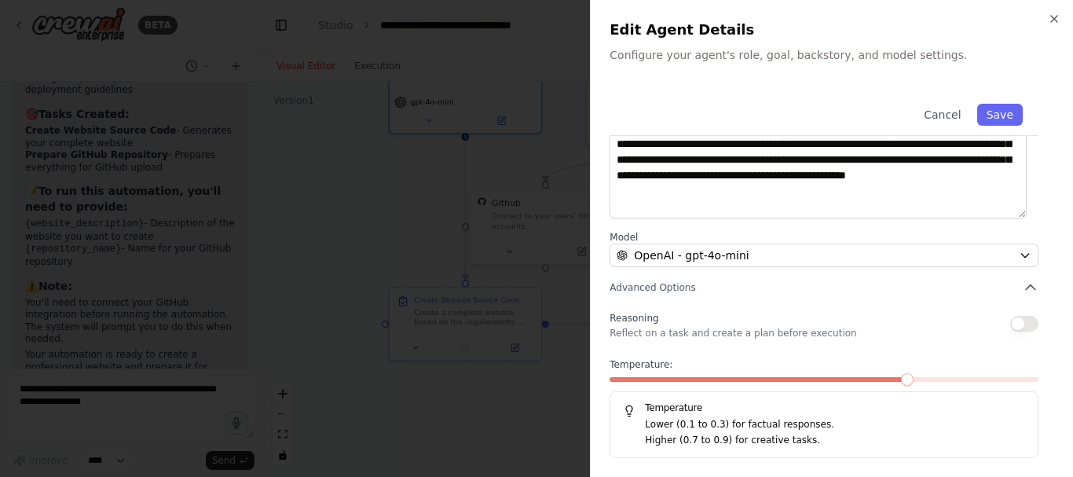
click at [1015, 325] on button "button" at bounding box center [1025, 324] width 28 height 16
click at [986, 112] on button "Save" at bounding box center [1001, 115] width 46 height 22
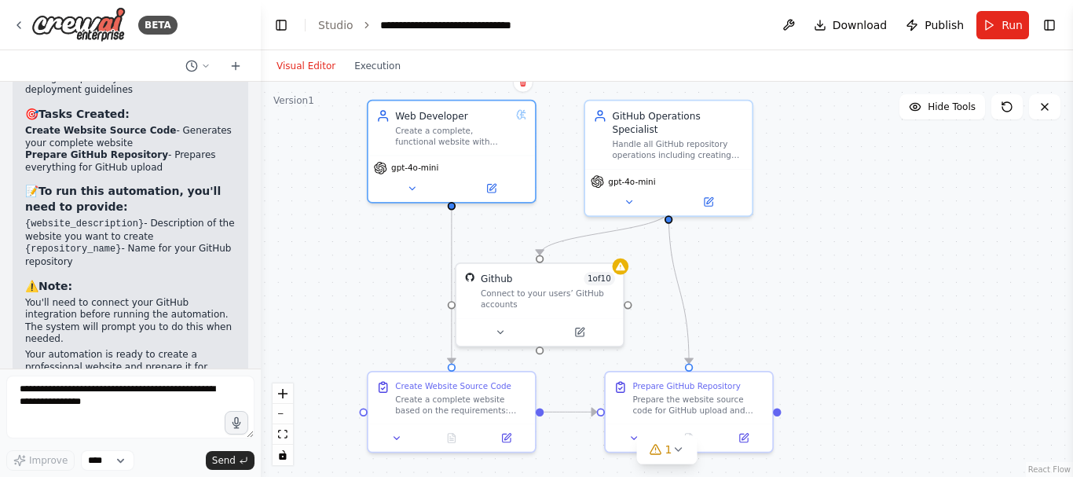
drag, startPoint x: 696, startPoint y: 214, endPoint x: 706, endPoint y: 294, distance: 80.7
click at [706, 294] on div ".deletable-edge-delete-btn { width: 20px; height: 20px; border: 0px solid #ffff…" at bounding box center [667, 279] width 813 height 395
click at [707, 198] on icon at bounding box center [708, 202] width 8 height 8
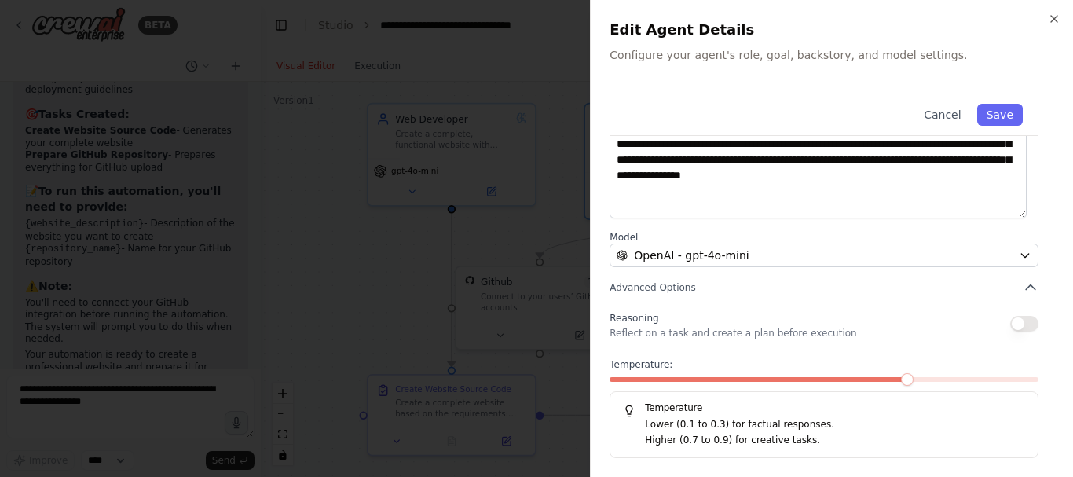
click at [1011, 325] on button "button" at bounding box center [1025, 324] width 28 height 16
click at [997, 113] on button "Save" at bounding box center [1001, 115] width 46 height 22
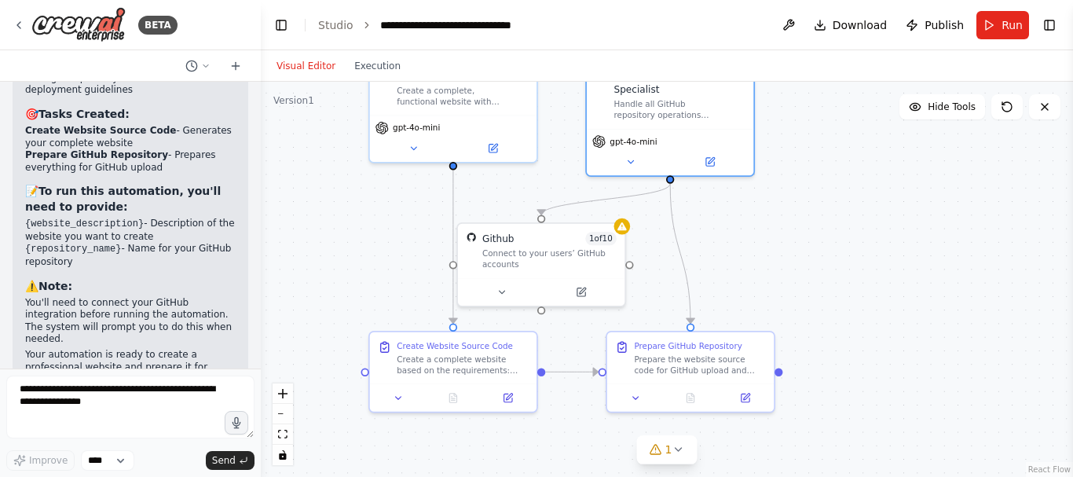
drag, startPoint x: 781, startPoint y: 271, endPoint x: 785, endPoint y: 222, distance: 48.9
click at [785, 222] on div ".deletable-edge-delete-btn { width: 20px; height: 20px; border: 0px solid #ffff…" at bounding box center [667, 279] width 813 height 395
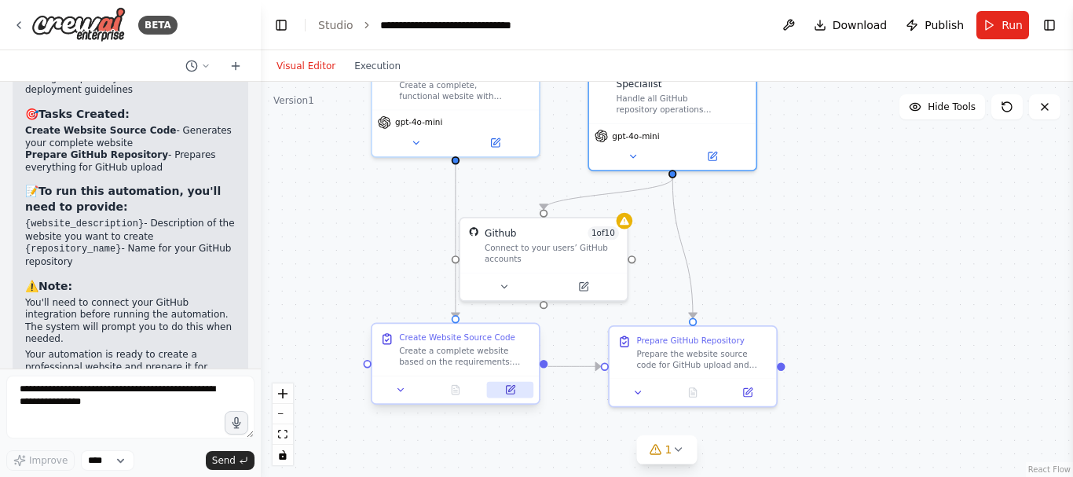
click at [505, 391] on icon at bounding box center [510, 389] width 11 height 11
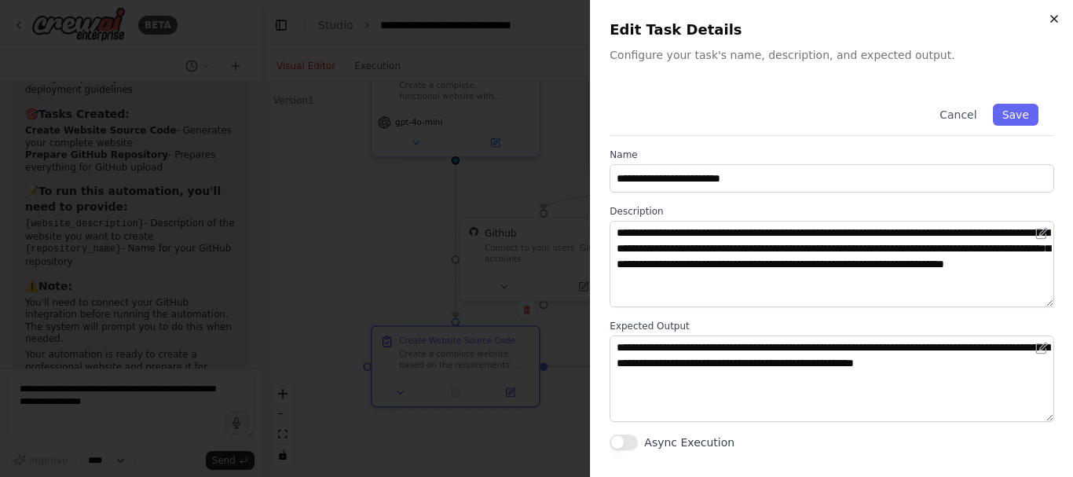
click at [1055, 17] on icon "button" at bounding box center [1054, 19] width 13 height 13
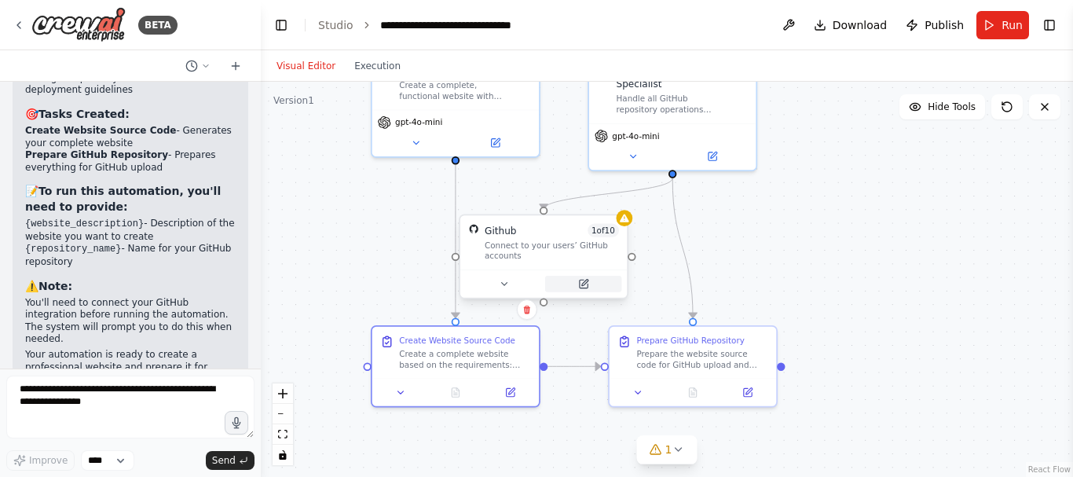
click at [578, 288] on icon at bounding box center [583, 283] width 11 height 11
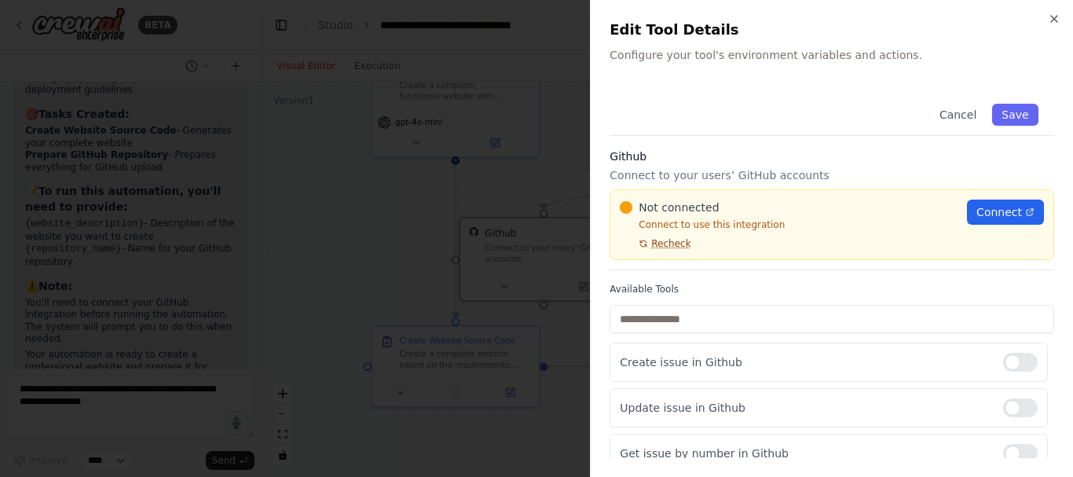
click at [665, 245] on span "Recheck" at bounding box center [670, 243] width 39 height 13
click at [1003, 214] on span "Connect" at bounding box center [1000, 212] width 46 height 16
click at [1051, 17] on icon "button" at bounding box center [1054, 19] width 13 height 13
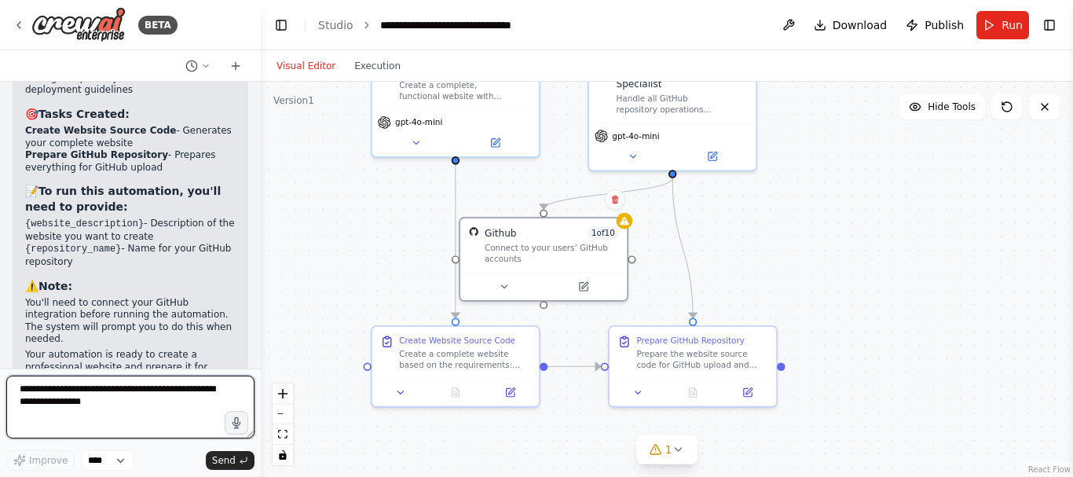
click at [141, 394] on textarea at bounding box center [130, 407] width 248 height 63
type textarea "**********"
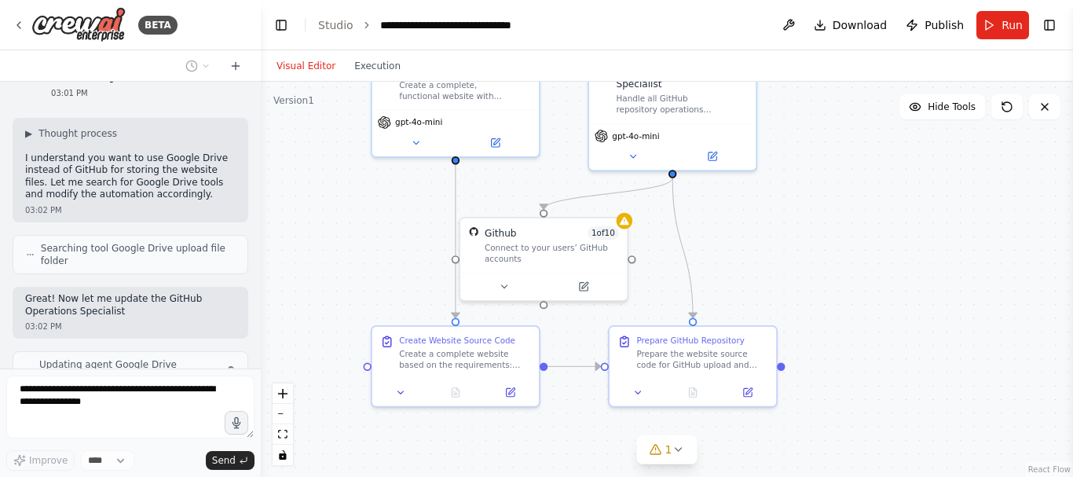
scroll to position [1983, 0]
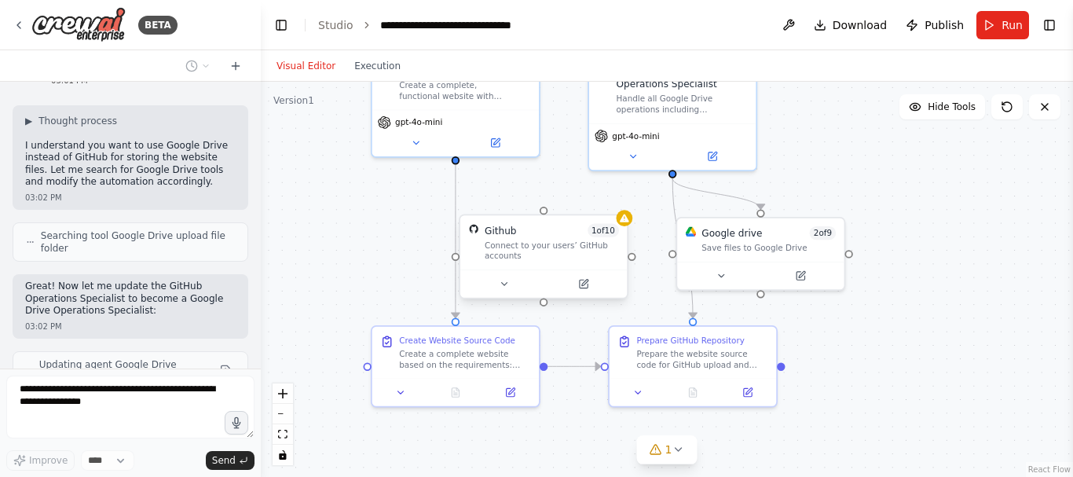
click at [552, 240] on div "Connect to your users’ GitHub accounts" at bounding box center [552, 251] width 134 height 22
click at [618, 200] on icon at bounding box center [615, 200] width 6 height 9
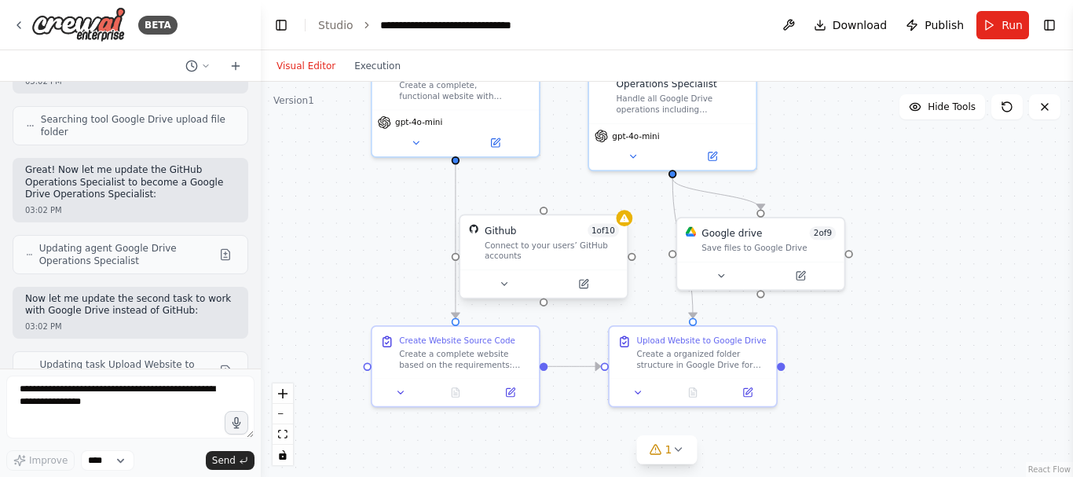
scroll to position [2204, 0]
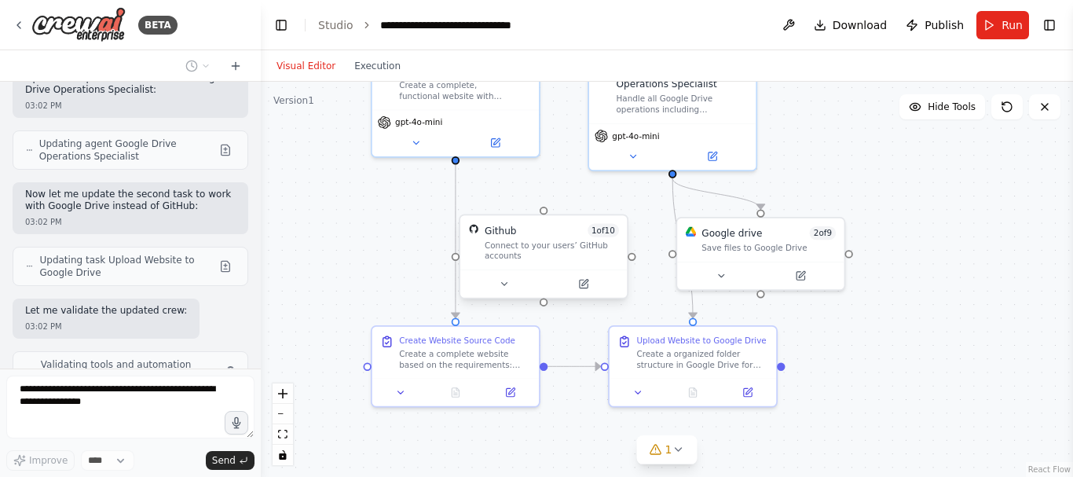
click at [561, 234] on div "Github 1 of 10" at bounding box center [552, 230] width 134 height 13
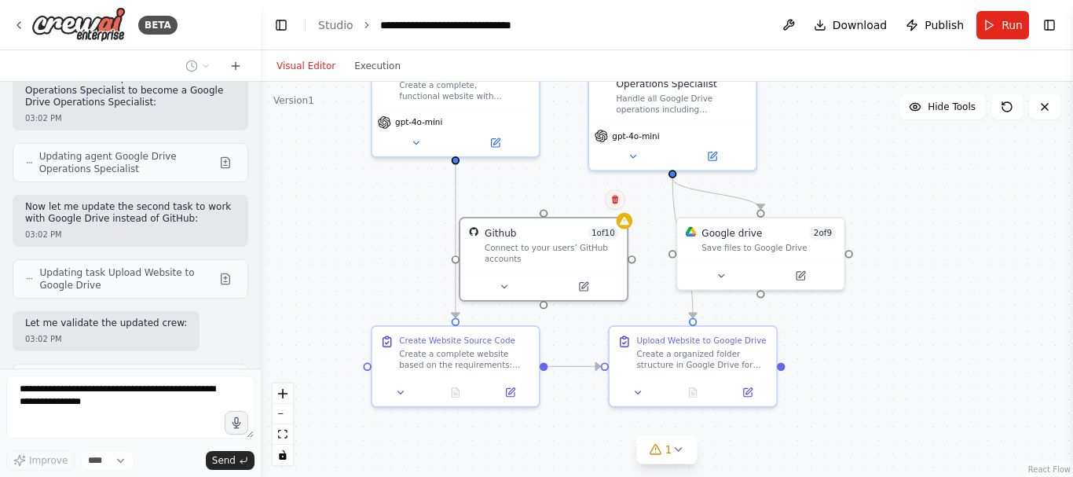
click at [616, 201] on icon at bounding box center [615, 199] width 9 height 9
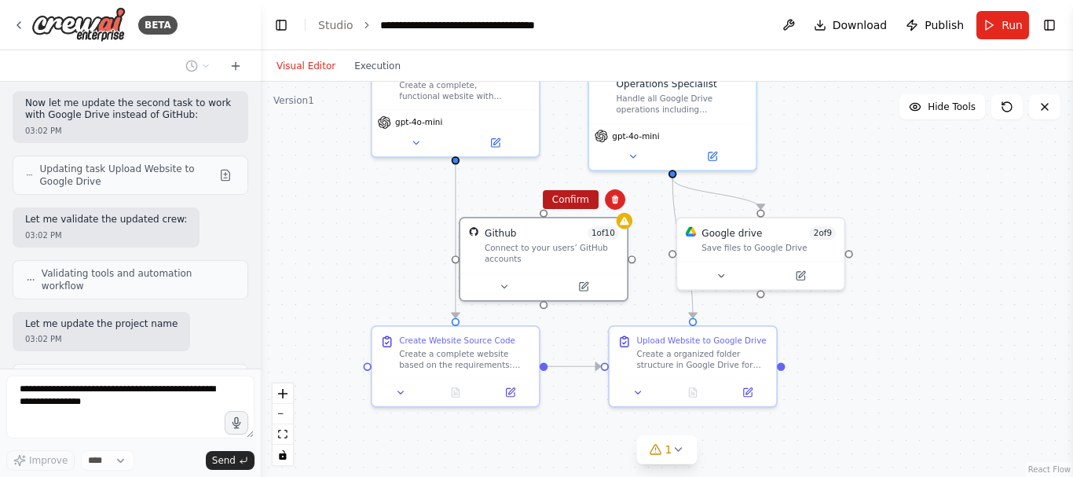
click at [575, 196] on button "Confirm" at bounding box center [571, 199] width 56 height 19
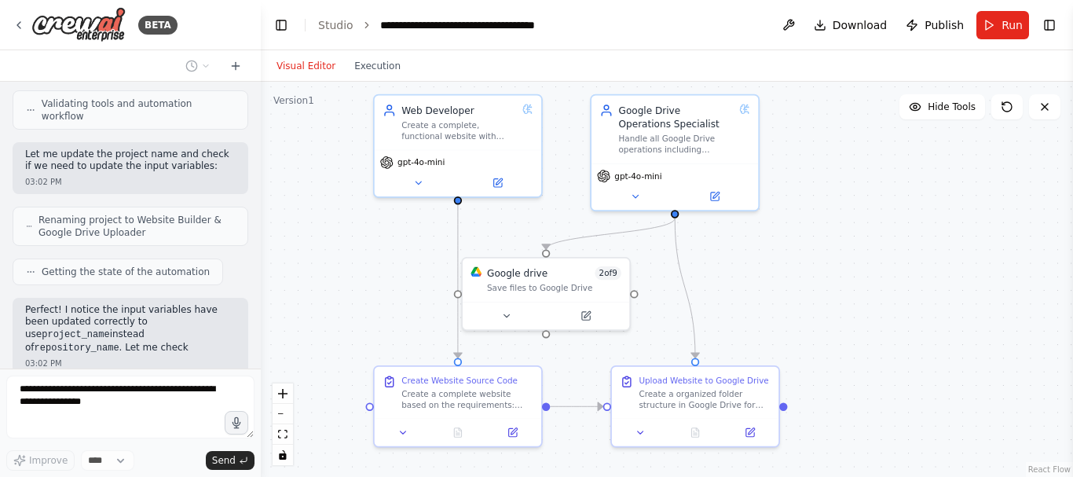
scroll to position [2477, 0]
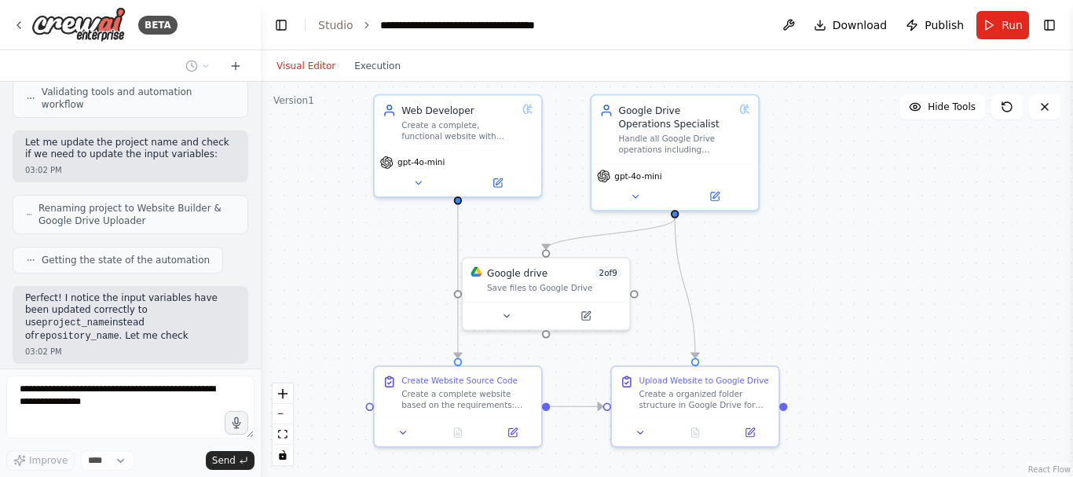
drag, startPoint x: 772, startPoint y: 235, endPoint x: 774, endPoint y: 278, distance: 43.3
click at [774, 278] on div ".deletable-edge-delete-btn { width: 20px; height: 20px; border: 0px solid #ffff…" at bounding box center [667, 279] width 813 height 395
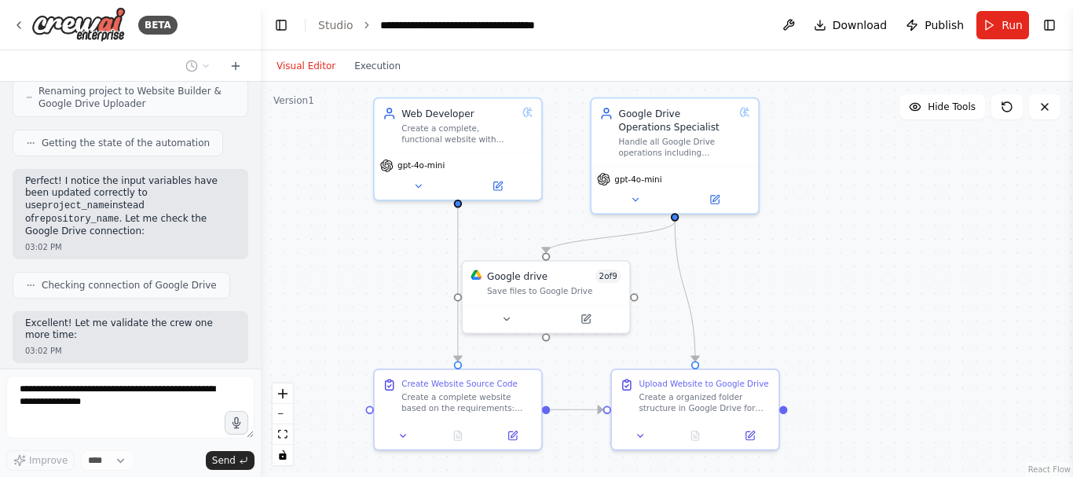
scroll to position [2581, 0]
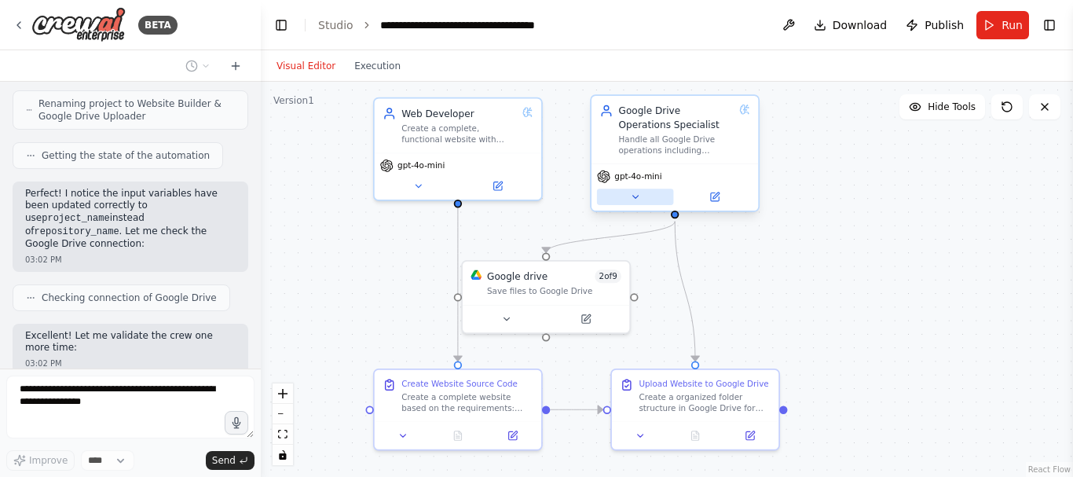
click at [642, 200] on button at bounding box center [635, 197] width 77 height 17
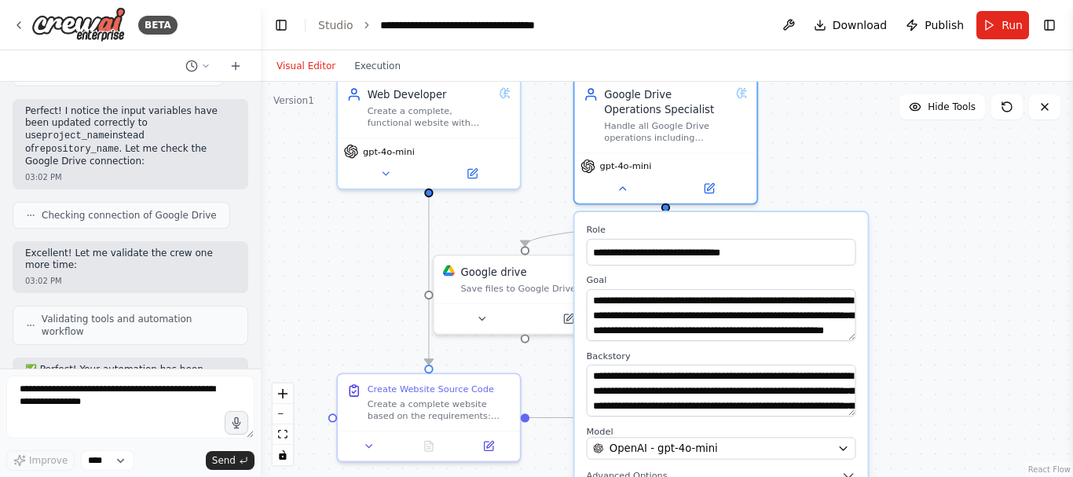
click at [858, 146] on div ".deletable-edge-delete-btn { width: 20px; height: 20px; border: 0px solid #ffff…" at bounding box center [667, 279] width 813 height 395
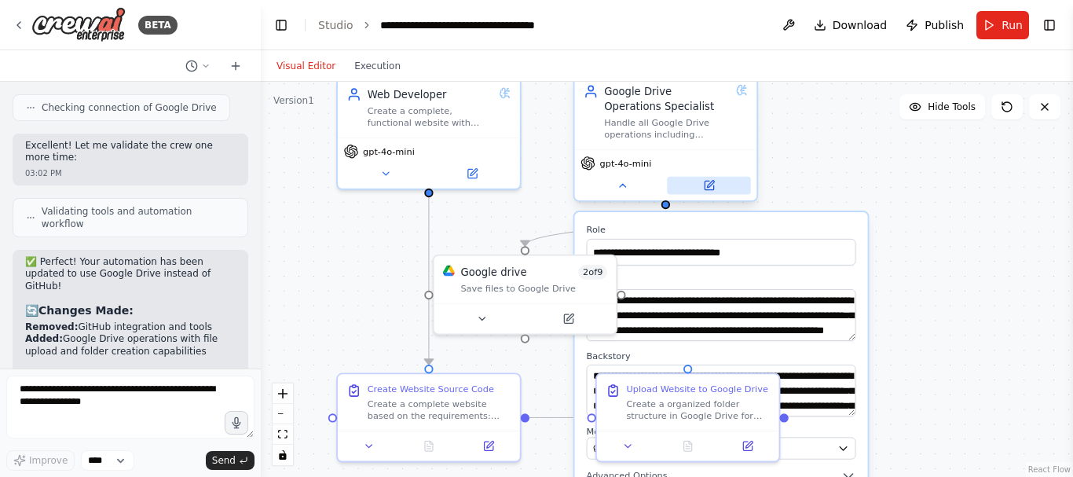
click at [716, 182] on button at bounding box center [708, 186] width 83 height 18
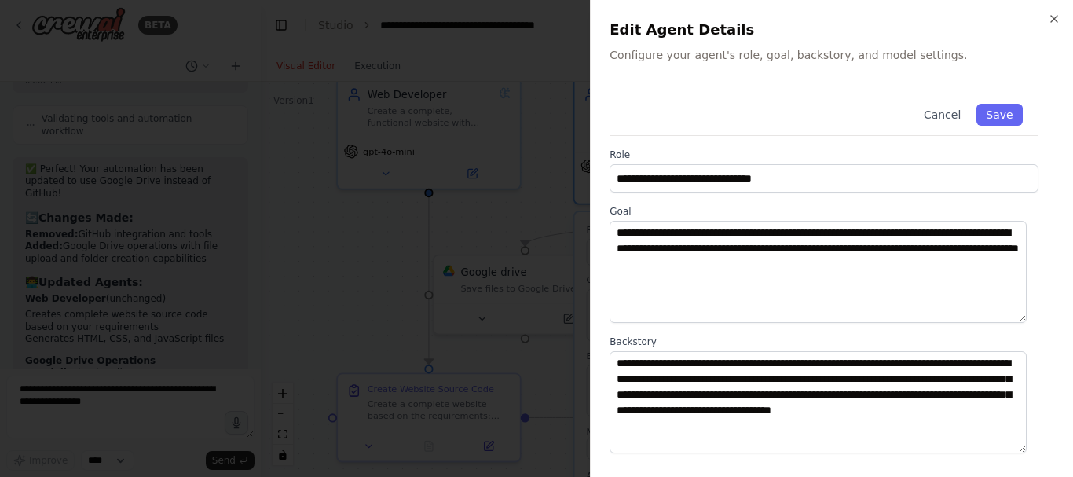
scroll to position [235, 0]
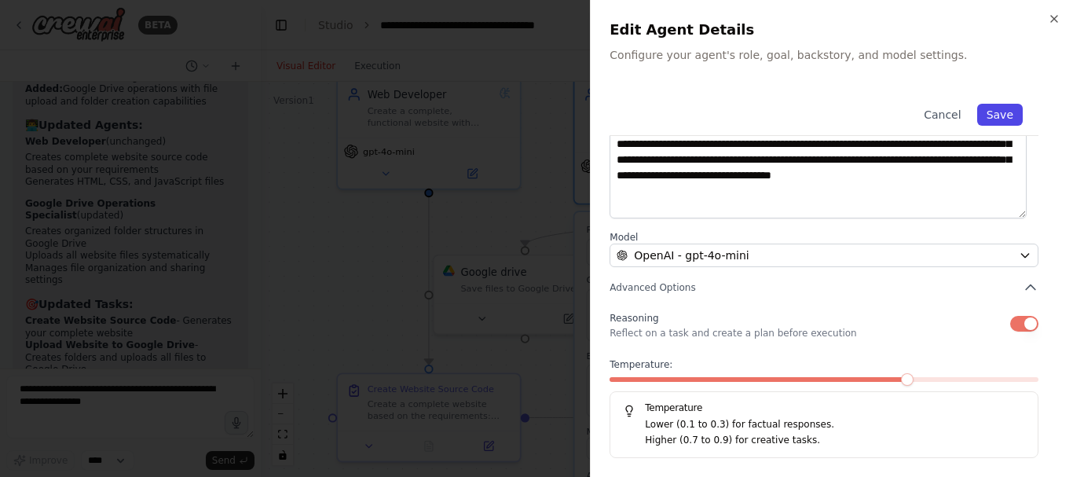
click at [991, 112] on button "Save" at bounding box center [1001, 115] width 46 height 22
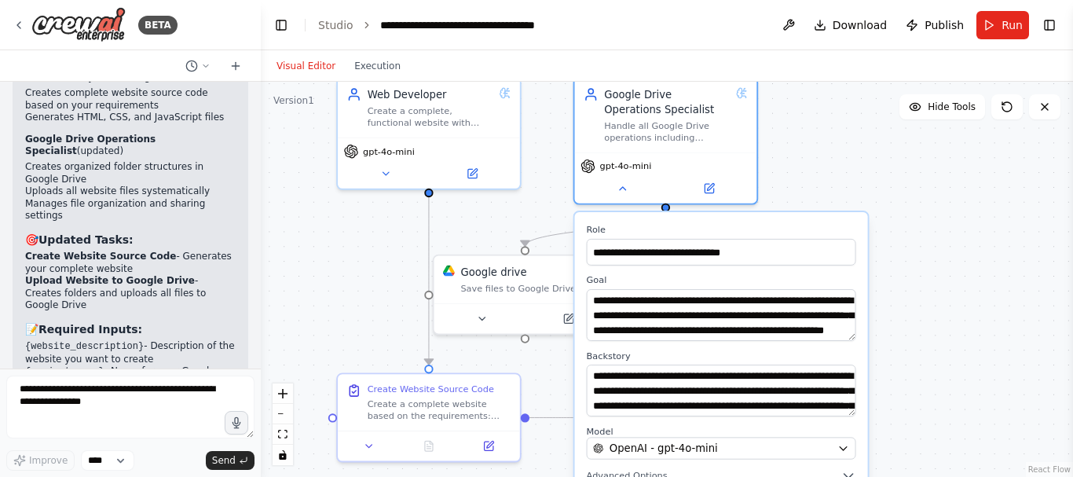
scroll to position [3098, 0]
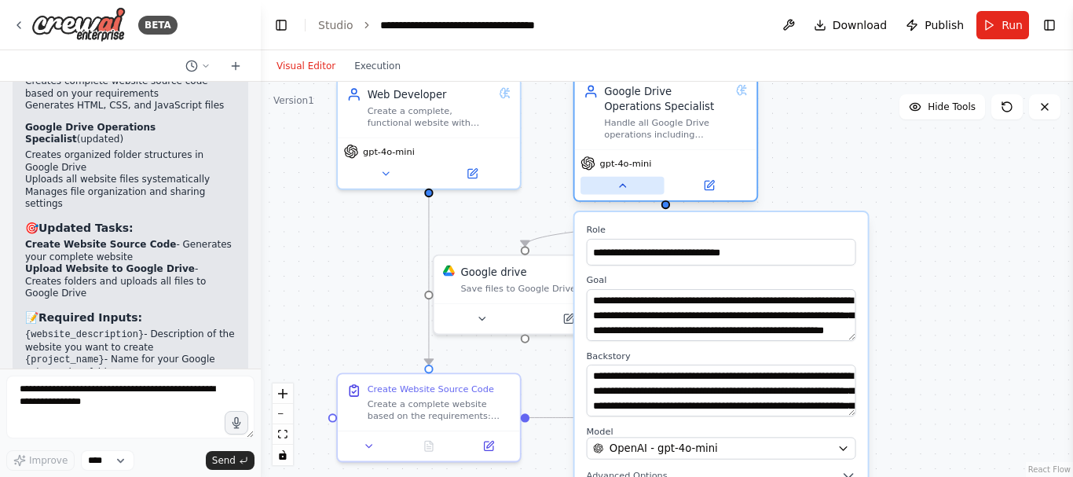
click at [625, 185] on icon at bounding box center [623, 185] width 6 height 3
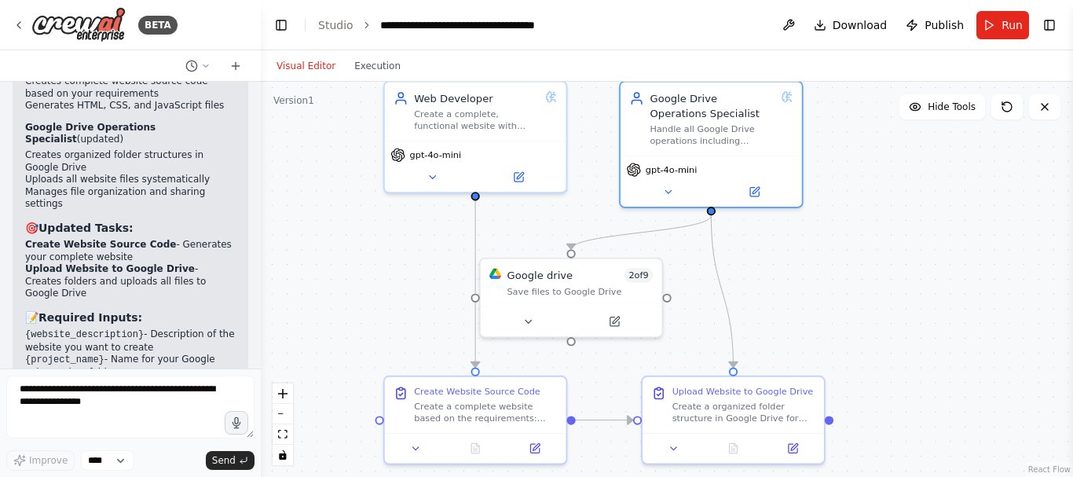
drag, startPoint x: 845, startPoint y: 261, endPoint x: 890, endPoint y: 264, distance: 44.9
click at [890, 264] on div ".deletable-edge-delete-btn { width: 20px; height: 20px; border: 0px solid #ffff…" at bounding box center [667, 279] width 813 height 395
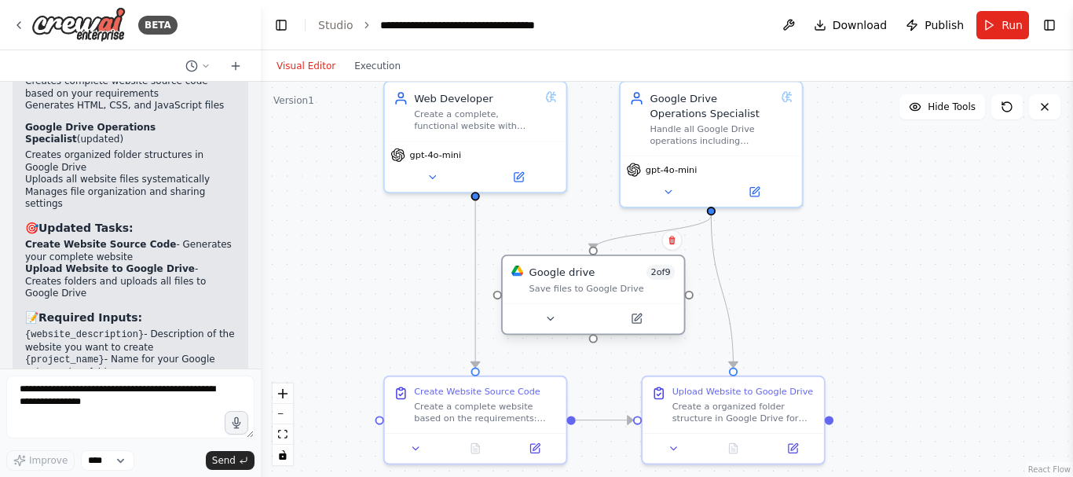
drag, startPoint x: 593, startPoint y: 277, endPoint x: 609, endPoint y: 274, distance: 16.0
click at [609, 274] on div "Google drive 2 of 9" at bounding box center [603, 272] width 146 height 15
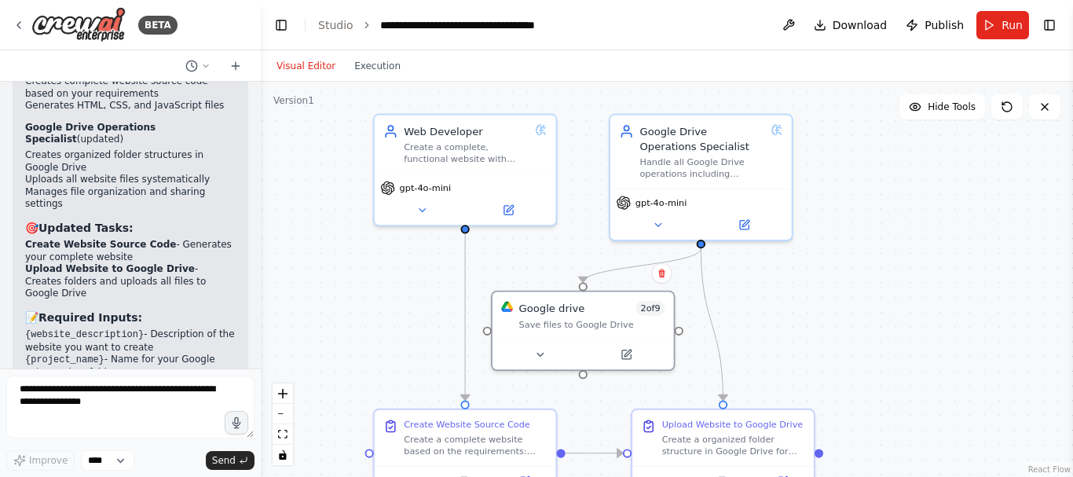
drag, startPoint x: 412, startPoint y: 253, endPoint x: 402, endPoint y: 287, distance: 35.3
click at [402, 287] on div ".deletable-edge-delete-btn { width: 20px; height: 20px; border: 0px solid #ffff…" at bounding box center [667, 279] width 813 height 395
click at [631, 350] on icon at bounding box center [627, 353] width 12 height 12
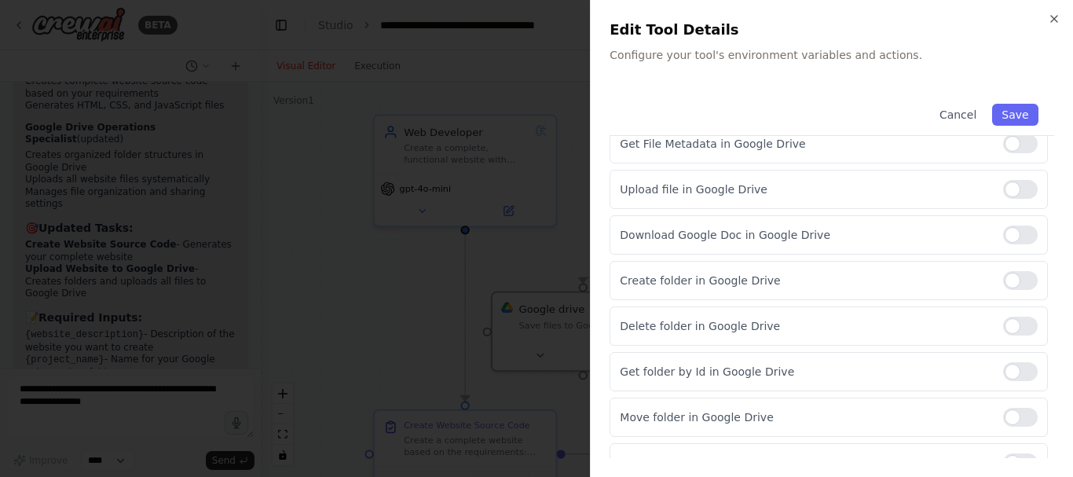
scroll to position [254, 0]
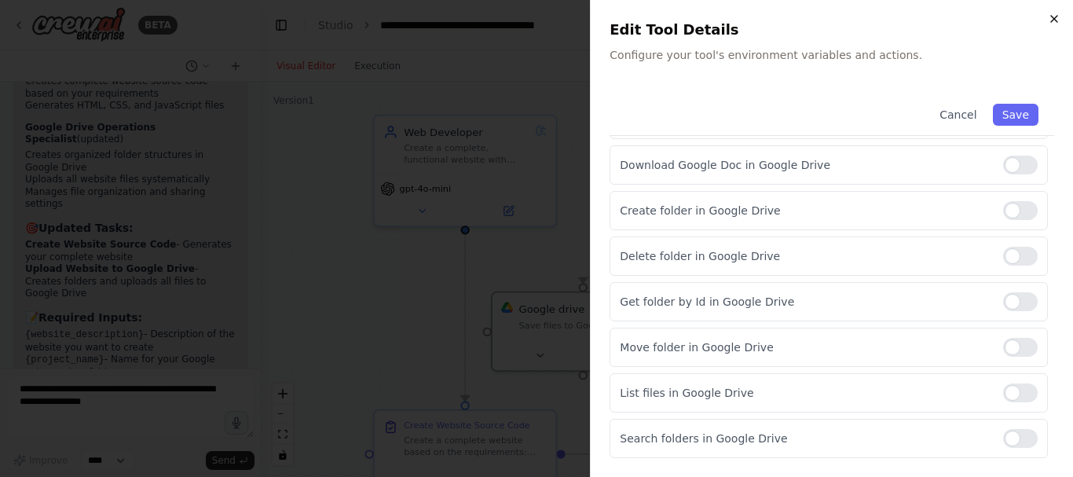
click at [1051, 21] on icon "button" at bounding box center [1054, 19] width 13 height 13
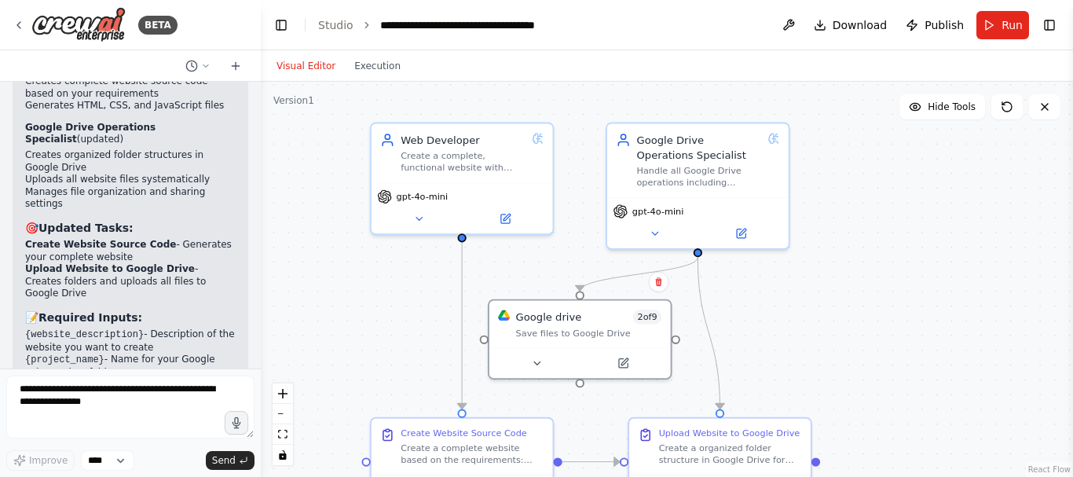
drag, startPoint x: 904, startPoint y: 197, endPoint x: 892, endPoint y: 240, distance: 44.8
click at [892, 240] on div ".deletable-edge-delete-btn { width: 20px; height: 20px; border: 0px solid #ffff…" at bounding box center [667, 279] width 813 height 395
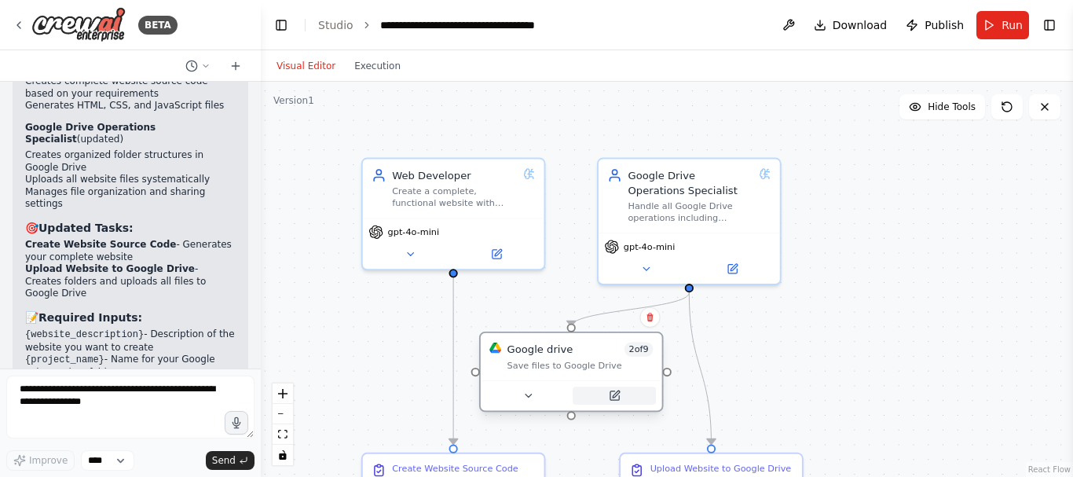
click at [620, 395] on icon at bounding box center [615, 396] width 12 height 12
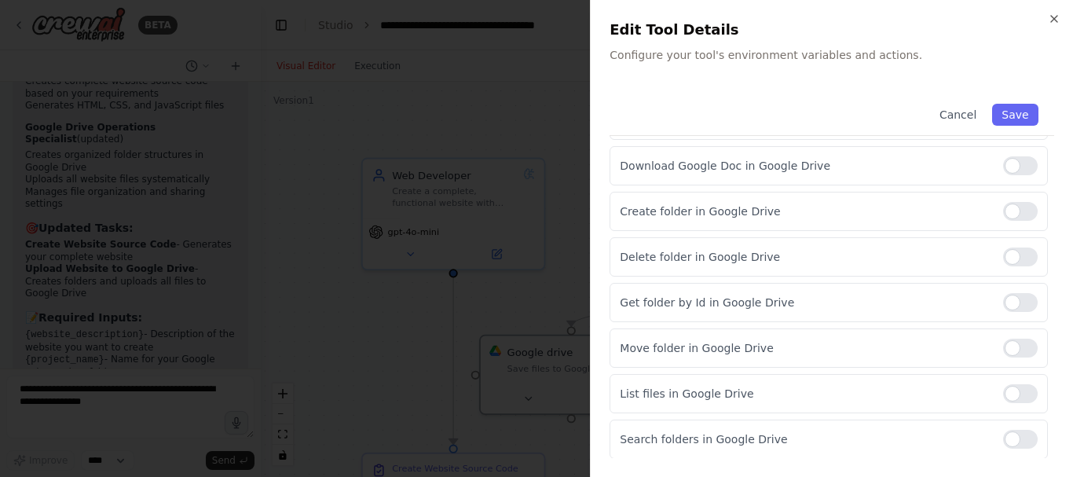
scroll to position [0, 0]
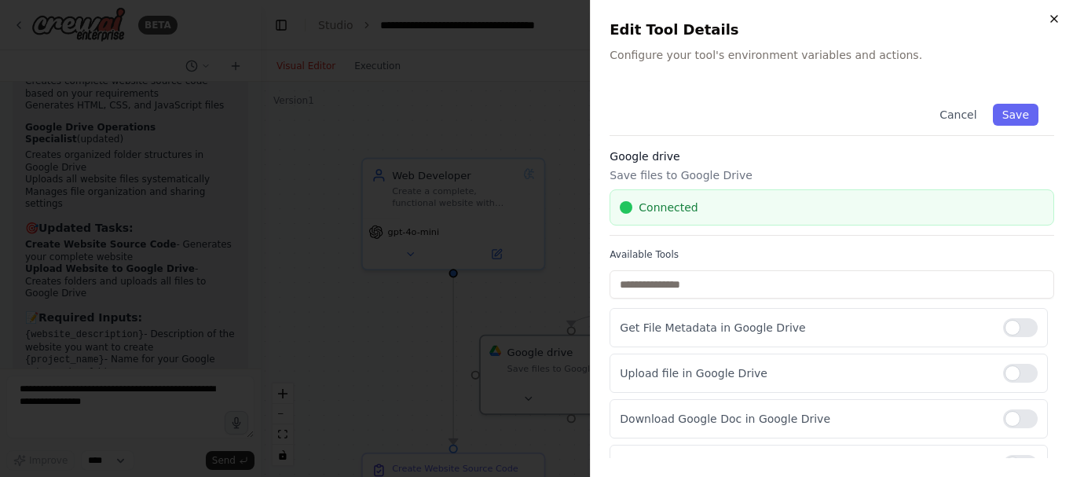
click at [1060, 23] on icon "button" at bounding box center [1054, 19] width 13 height 13
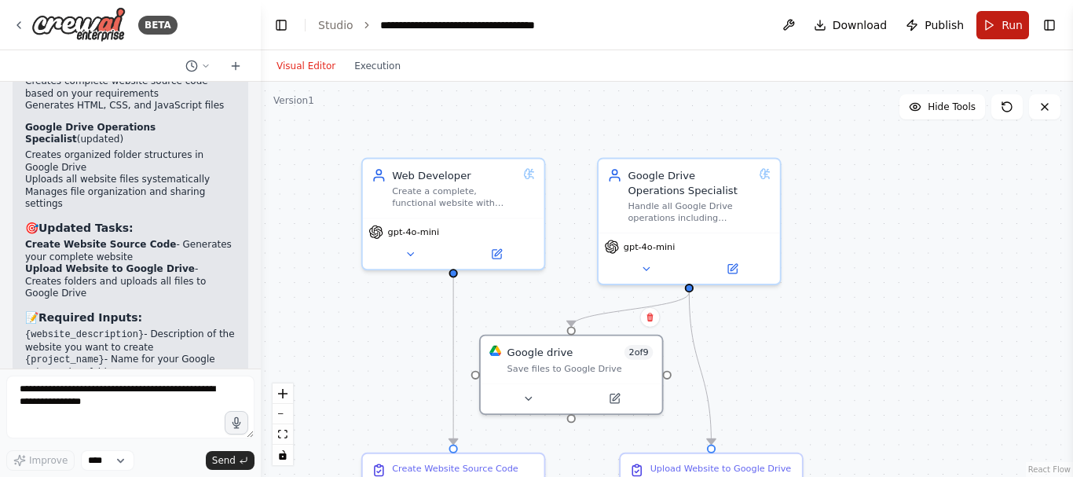
click at [996, 21] on button "Run" at bounding box center [1003, 25] width 53 height 28
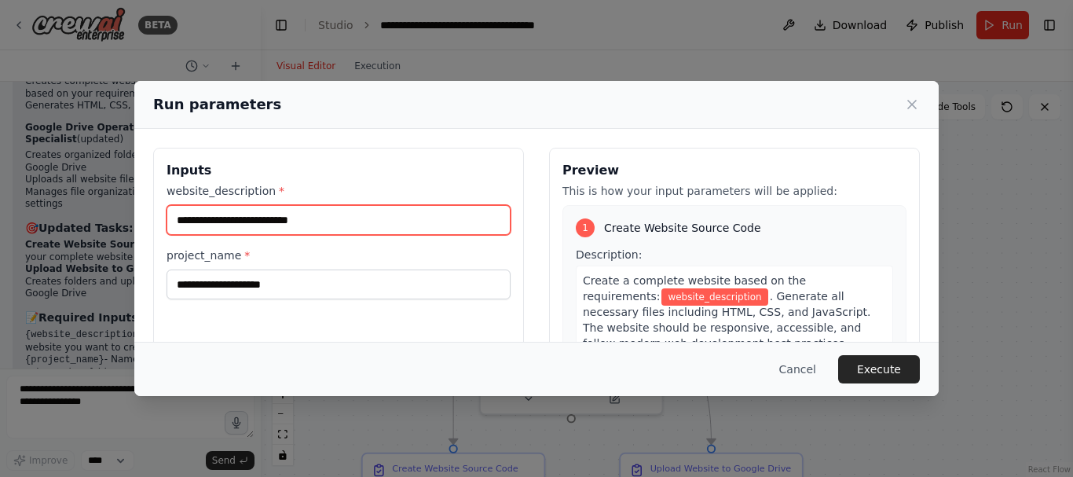
click at [387, 229] on input "website_description *" at bounding box center [339, 220] width 344 height 30
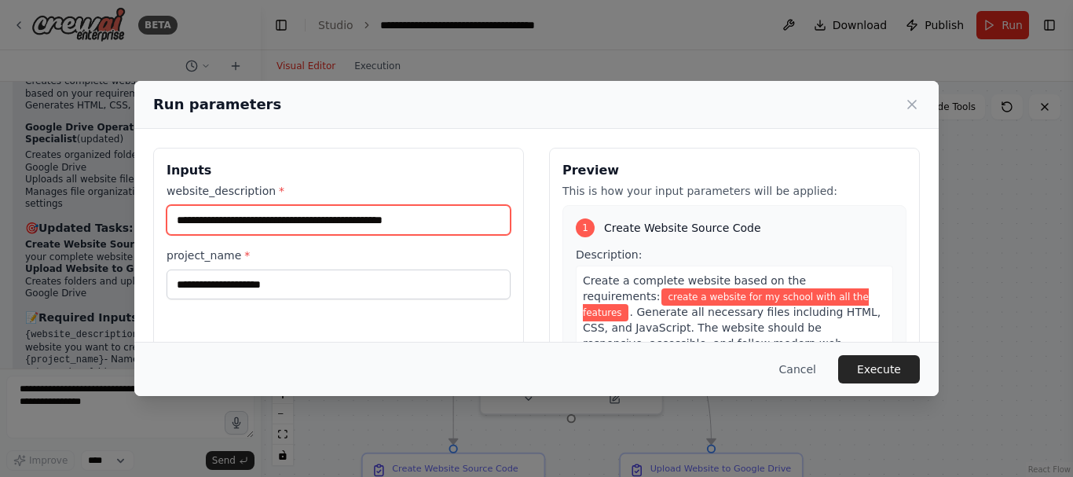
type input "**********"
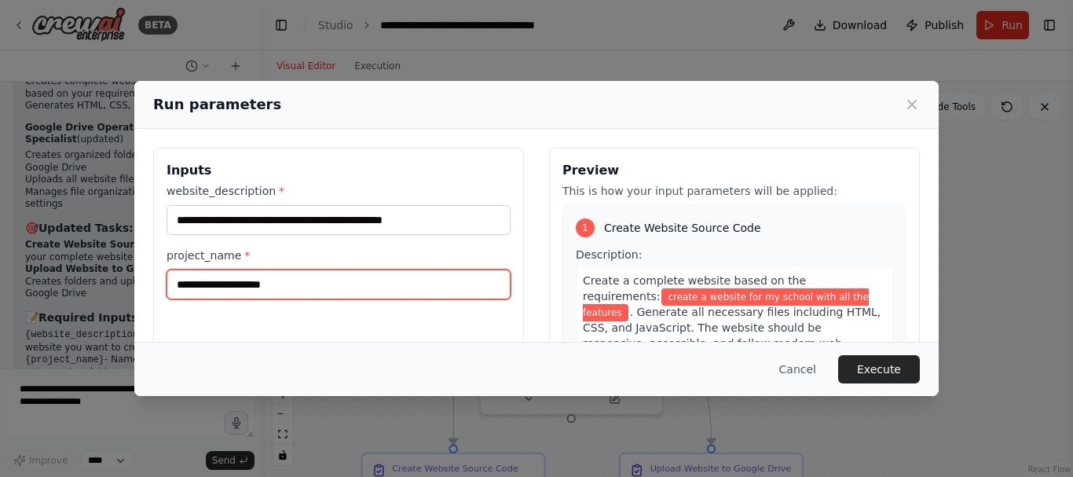
click at [356, 295] on input "project_name *" at bounding box center [339, 285] width 344 height 30
paste input "********"
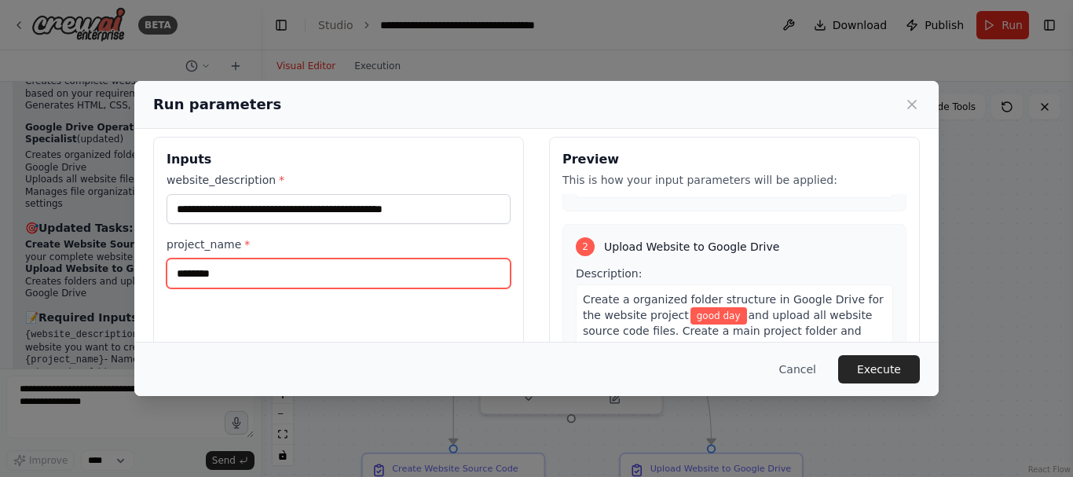
scroll to position [12, 0]
type input "********"
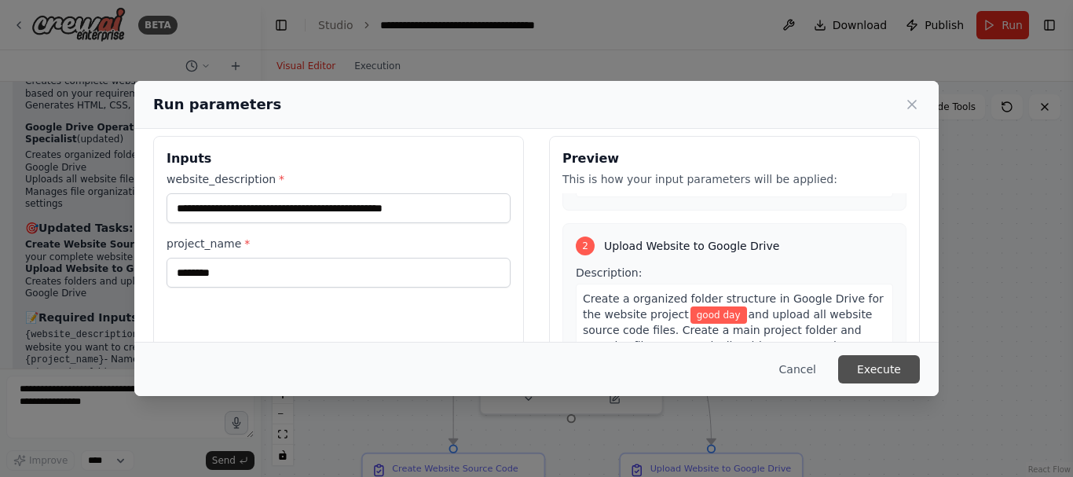
click at [895, 361] on button "Execute" at bounding box center [879, 369] width 82 height 28
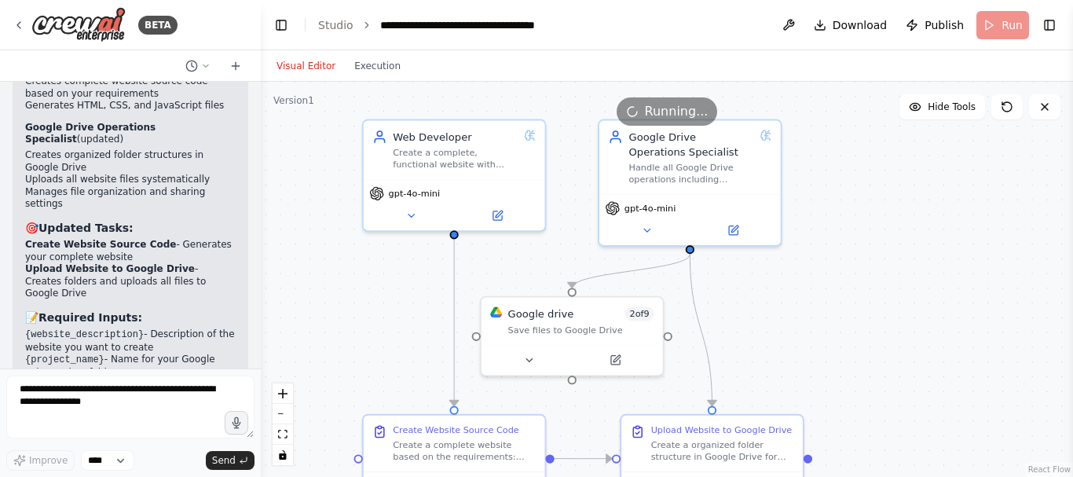
drag, startPoint x: 915, startPoint y: 243, endPoint x: 915, endPoint y: 204, distance: 39.3
click at [915, 204] on div ".deletable-edge-delete-btn { width: 20px; height: 20px; border: 0px solid #ffff…" at bounding box center [667, 279] width 813 height 395
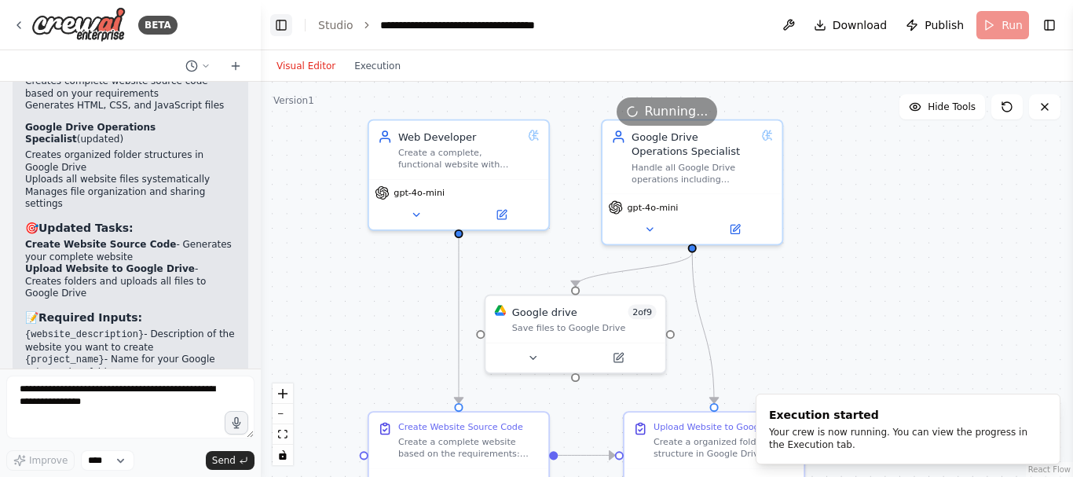
click at [286, 22] on button "Toggle Left Sidebar" at bounding box center [281, 25] width 22 height 22
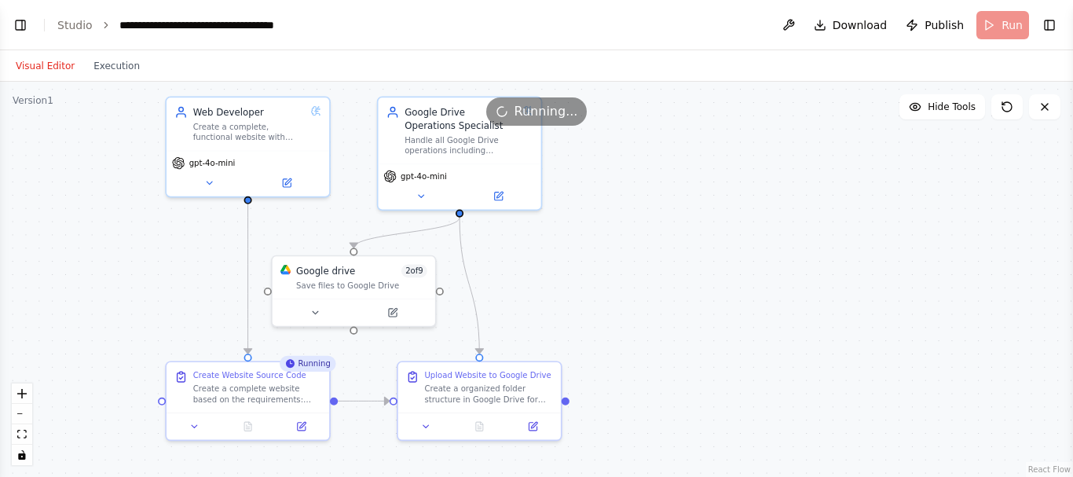
drag, startPoint x: 792, startPoint y: 312, endPoint x: 786, endPoint y: 272, distance: 40.6
click at [786, 272] on div ".deletable-edge-delete-btn { width: 20px; height: 20px; border: 0px solid #ffff…" at bounding box center [536, 279] width 1073 height 395
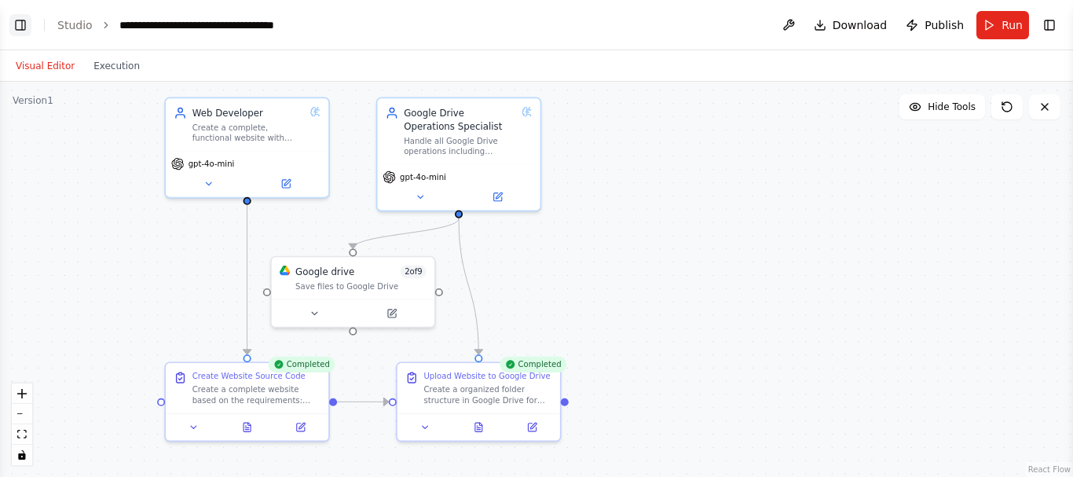
click at [18, 25] on button "Toggle Left Sidebar" at bounding box center [20, 25] width 22 height 22
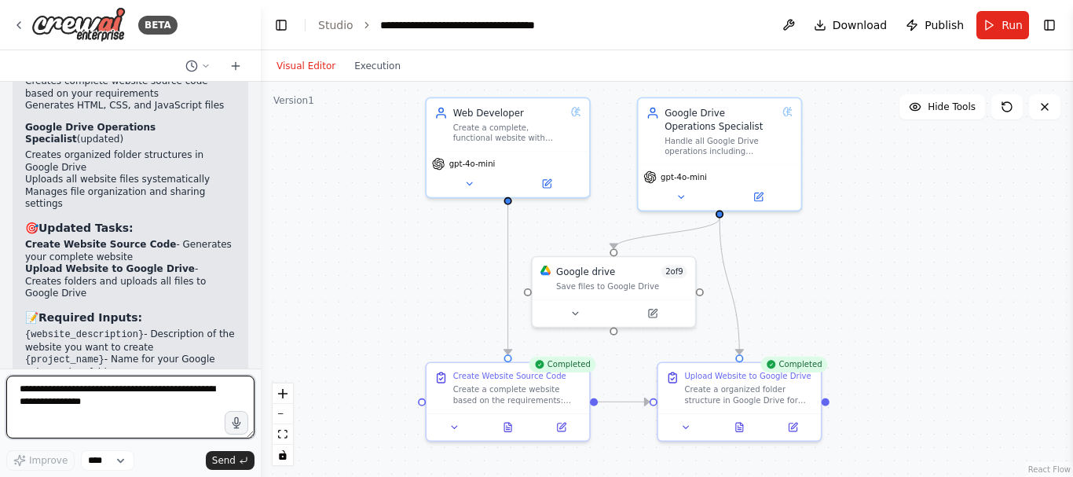
click at [116, 392] on textarea at bounding box center [130, 407] width 248 height 63
type textarea "**********"
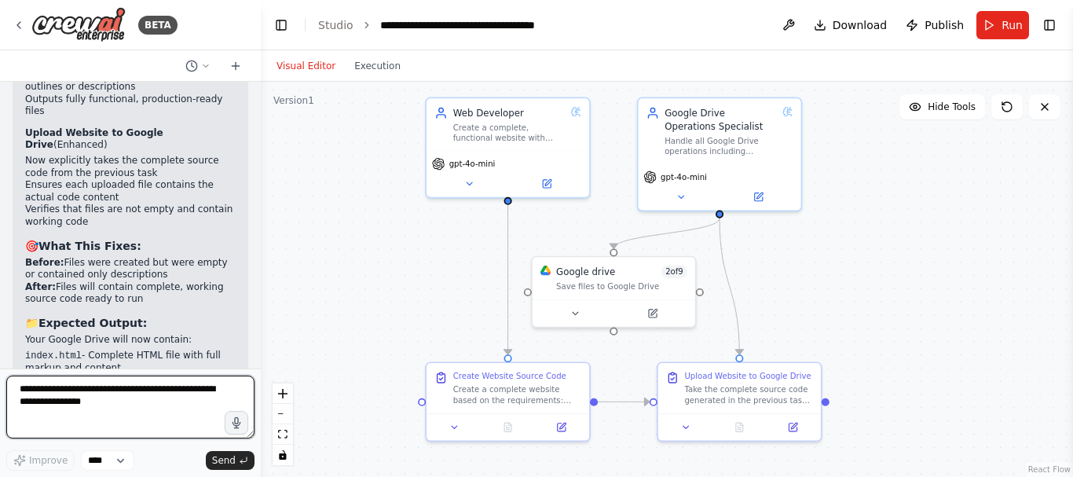
scroll to position [4714, 0]
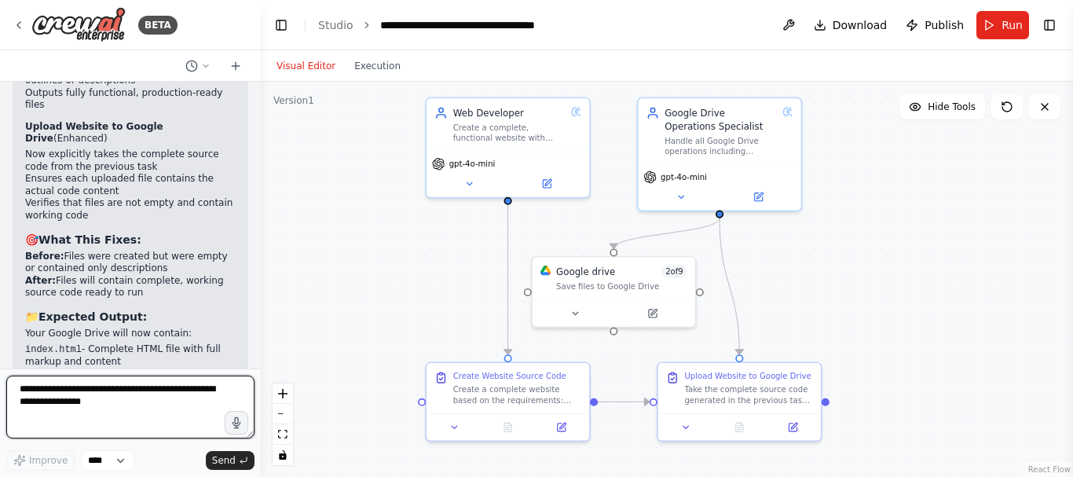
click at [120, 391] on textarea at bounding box center [130, 407] width 248 height 63
type textarea "**********"
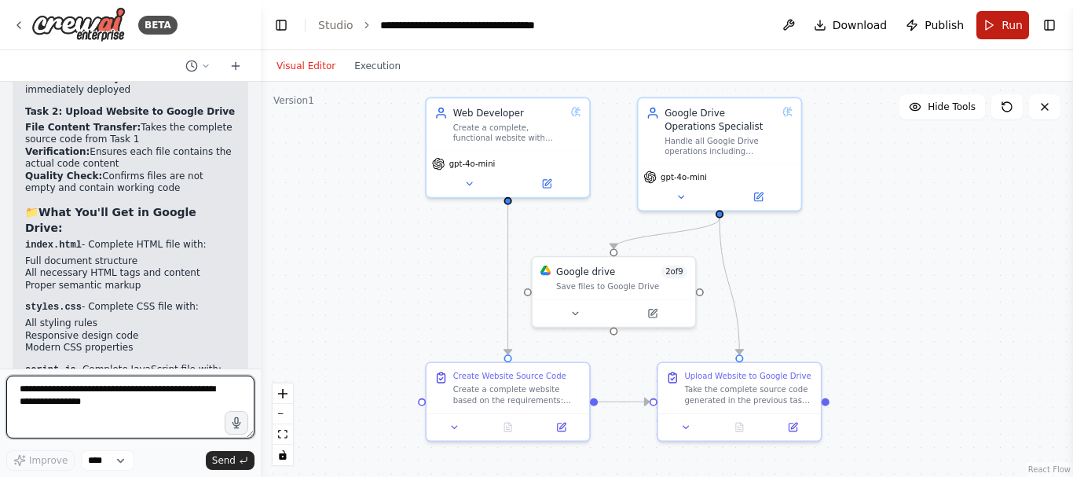
scroll to position [5732, 0]
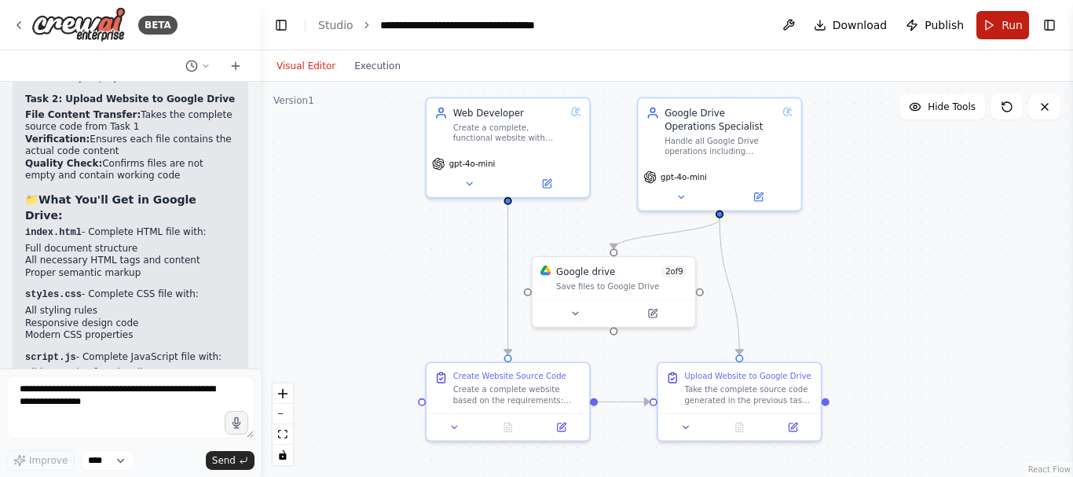
click at [1004, 31] on span "Run" at bounding box center [1012, 25] width 21 height 16
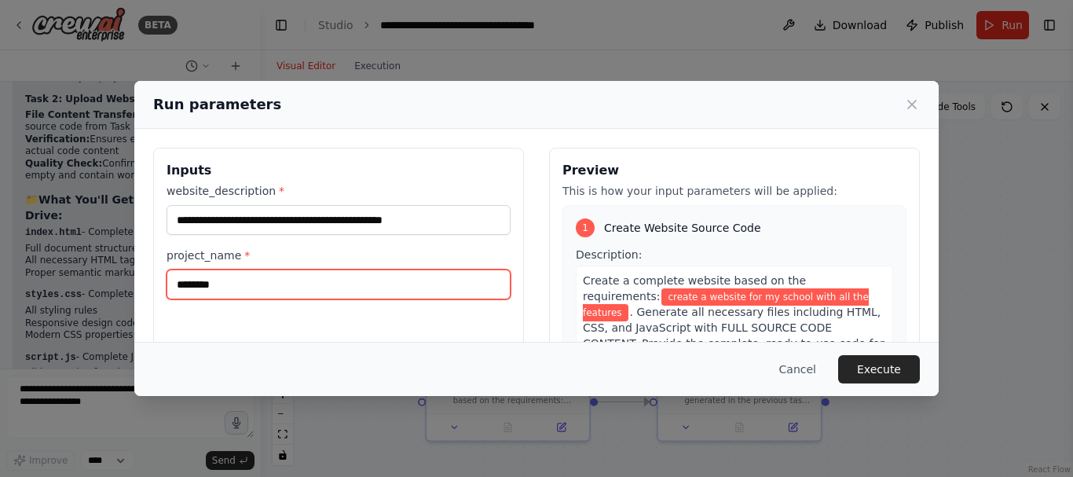
click at [282, 288] on input "********" at bounding box center [339, 285] width 344 height 30
type input "*********"
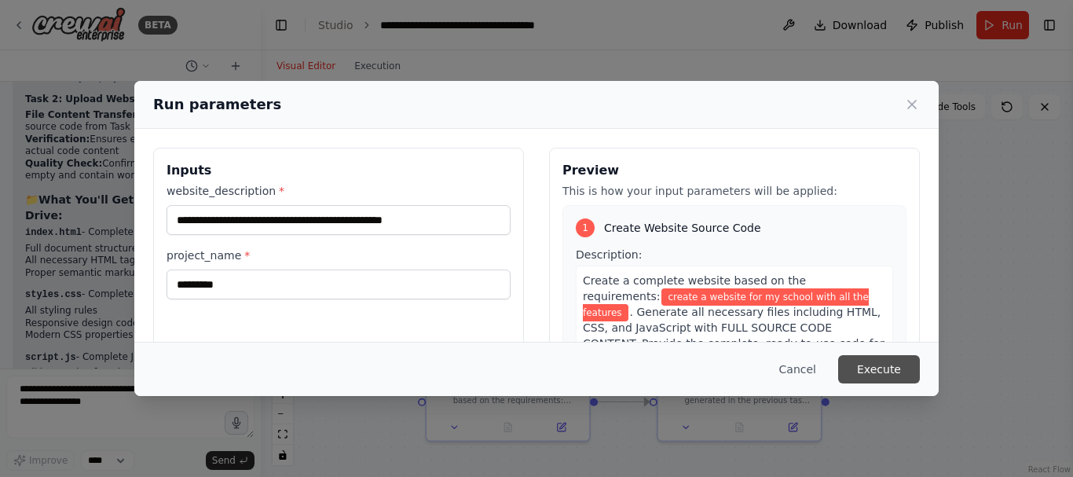
click at [885, 361] on button "Execute" at bounding box center [879, 369] width 82 height 28
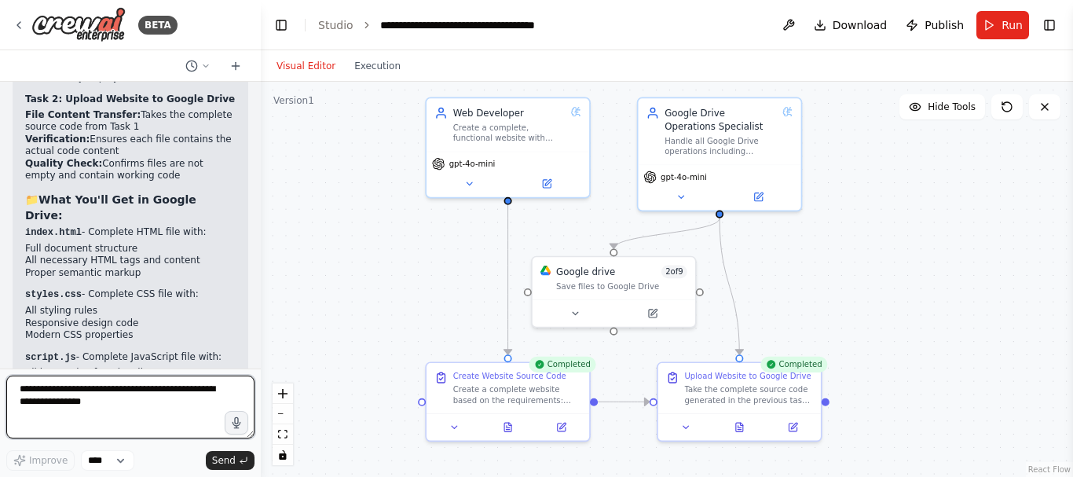
click at [130, 393] on textarea at bounding box center [130, 407] width 248 height 63
type textarea "*"
type textarea "**********"
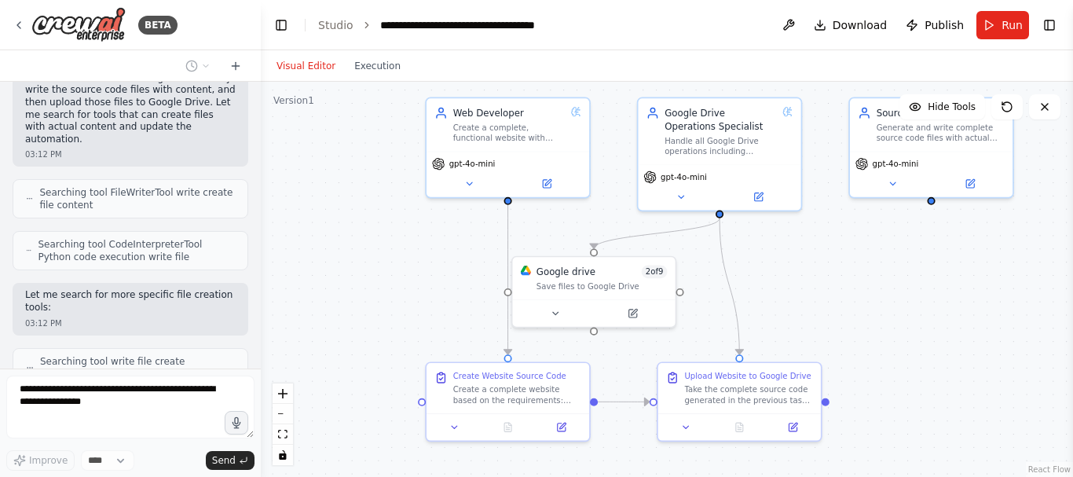
scroll to position [6456, 0]
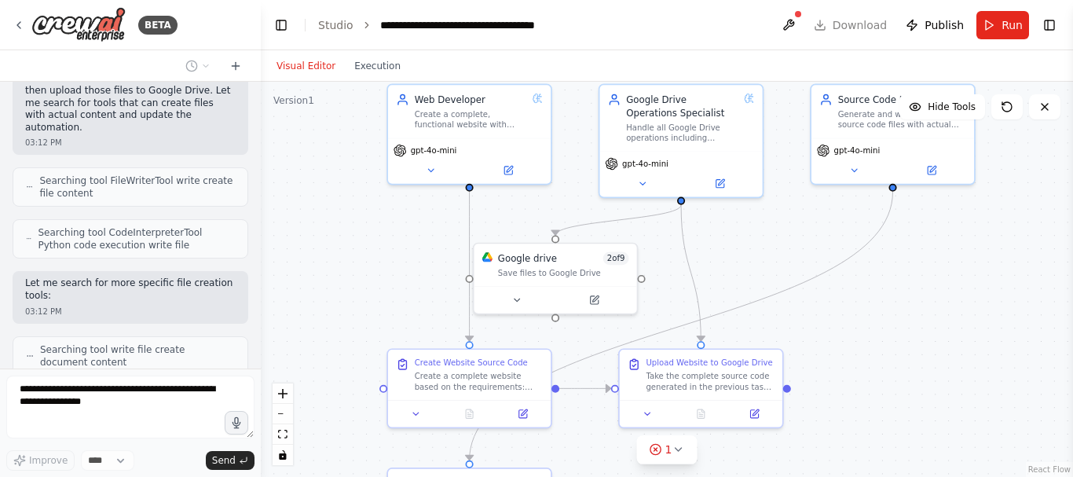
drag, startPoint x: 981, startPoint y: 284, endPoint x: 943, endPoint y: 273, distance: 40.3
click at [943, 273] on div ".deletable-edge-delete-btn { width: 20px; height: 20px; border: 0px solid #ffff…" at bounding box center [667, 279] width 813 height 395
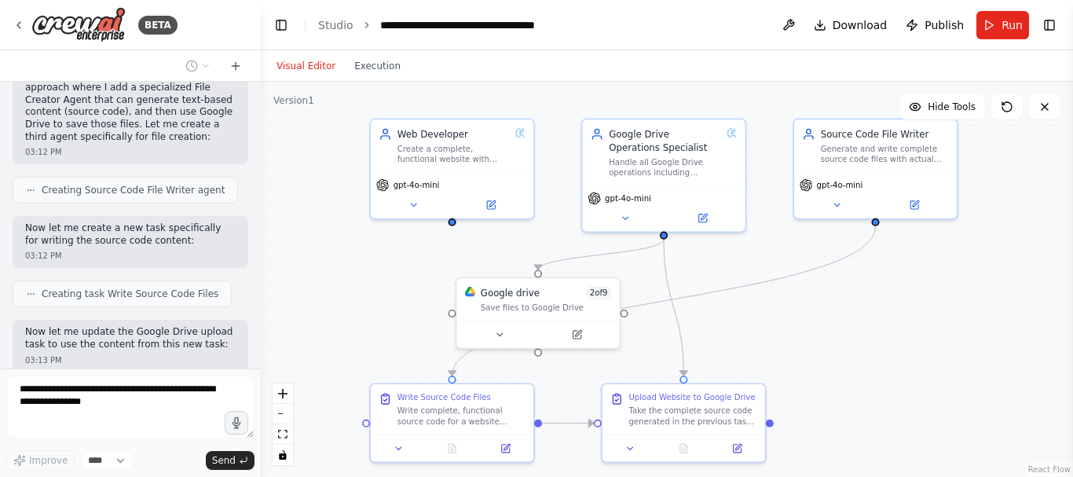
scroll to position [6781, 0]
drag, startPoint x: 947, startPoint y: 290, endPoint x: 928, endPoint y: 327, distance: 41.5
click at [929, 326] on div ".deletable-edge-delete-btn { width: 20px; height: 20px; border: 0px solid #ffff…" at bounding box center [667, 279] width 813 height 395
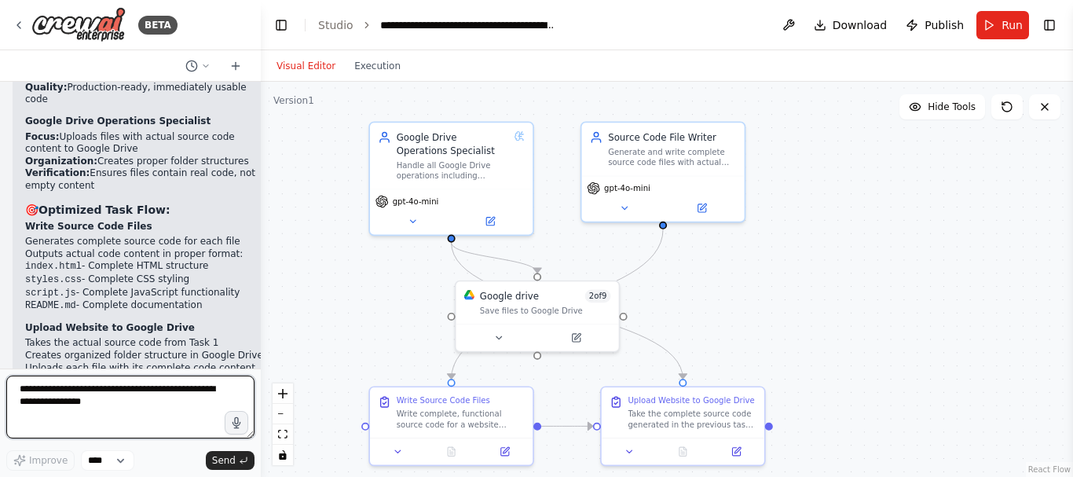
scroll to position [7738, 0]
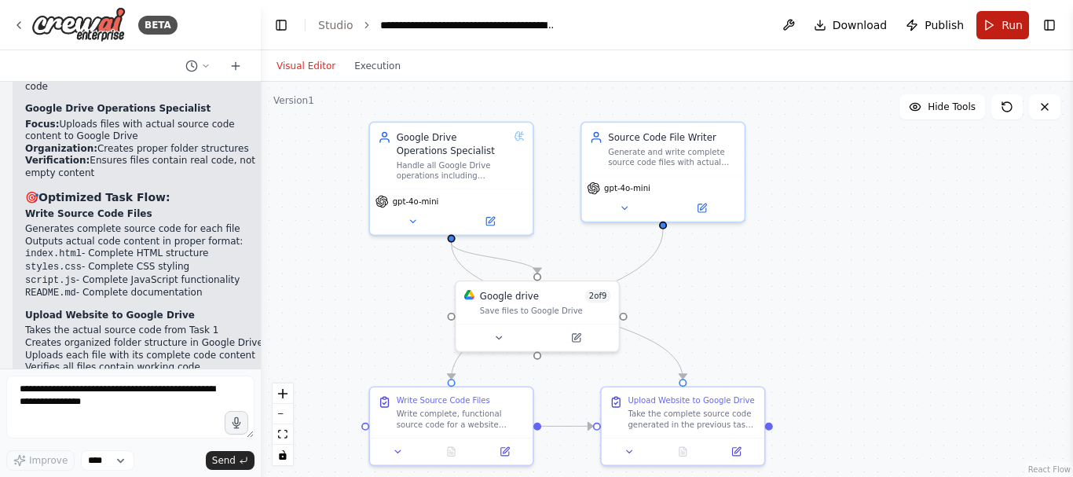
click at [1010, 23] on span "Run" at bounding box center [1012, 25] width 21 height 16
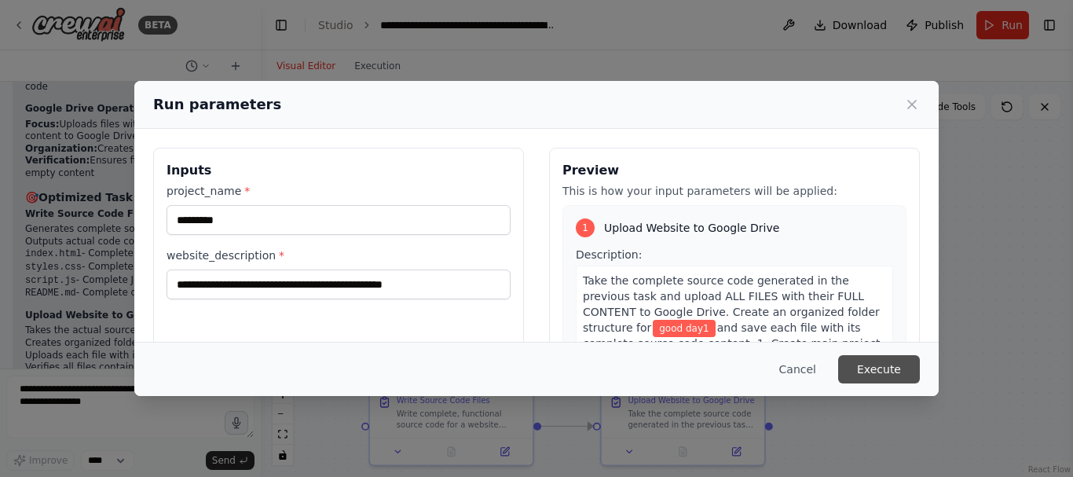
click at [872, 374] on button "Execute" at bounding box center [879, 369] width 82 height 28
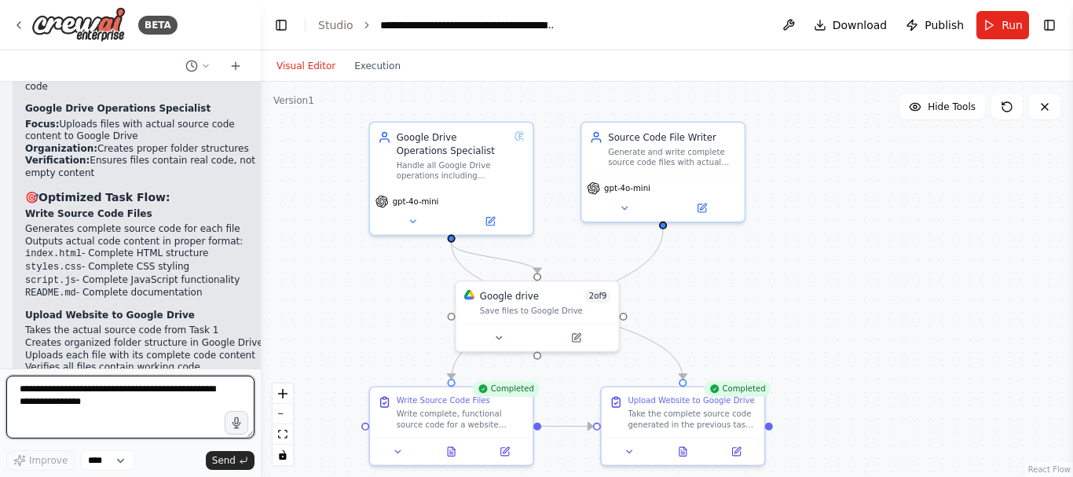
click at [138, 394] on textarea at bounding box center [130, 407] width 248 height 63
type textarea "*"
click at [128, 405] on textarea at bounding box center [130, 407] width 248 height 63
type textarea "**********"
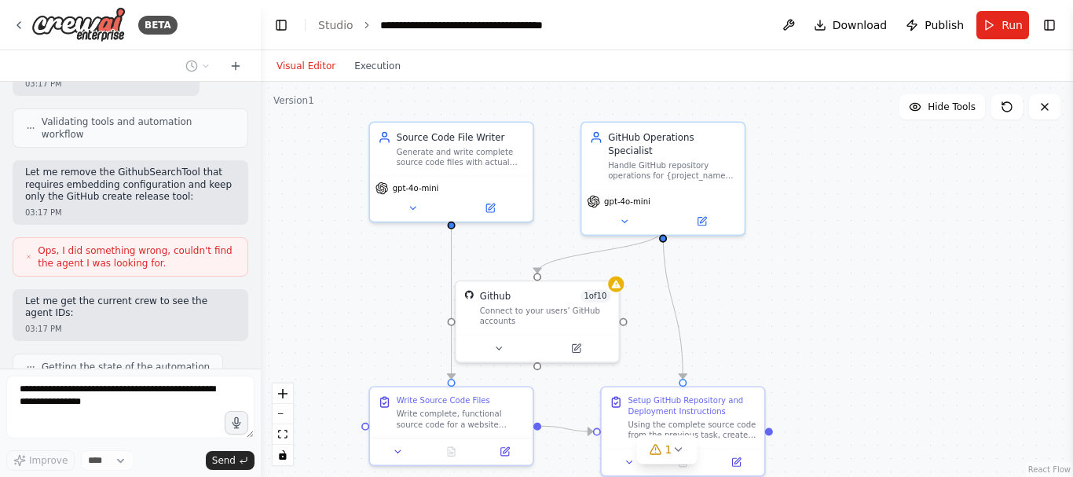
scroll to position [9272, 0]
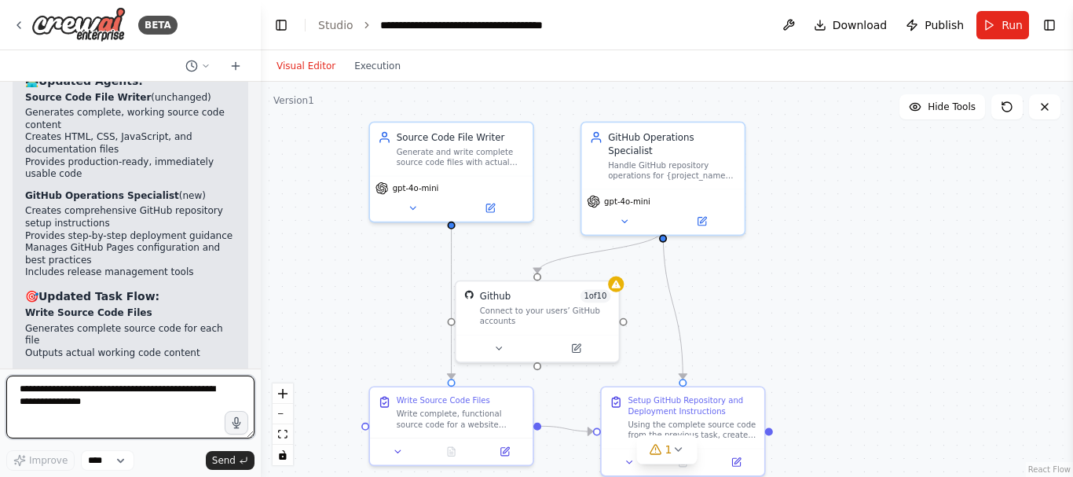
click at [141, 403] on textarea at bounding box center [130, 407] width 248 height 63
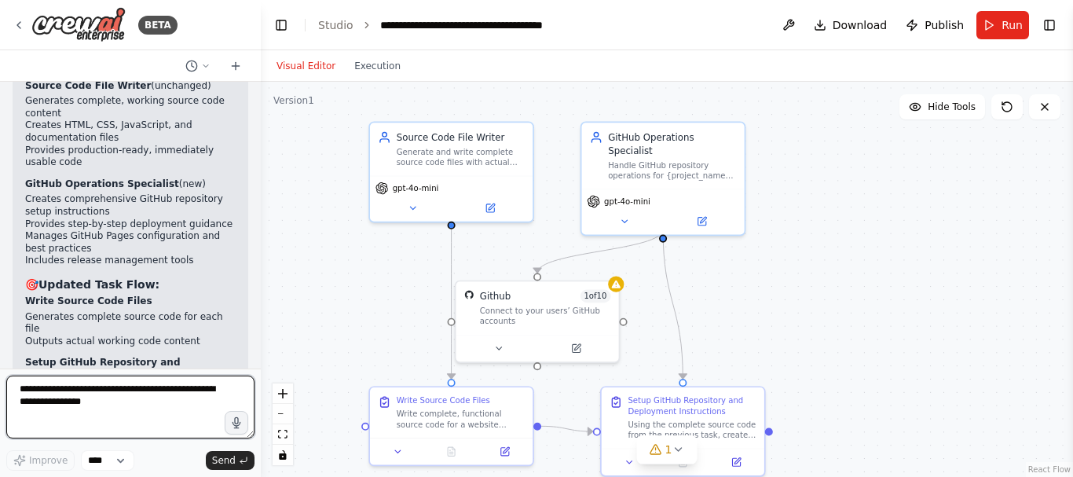
scroll to position [10186, 0]
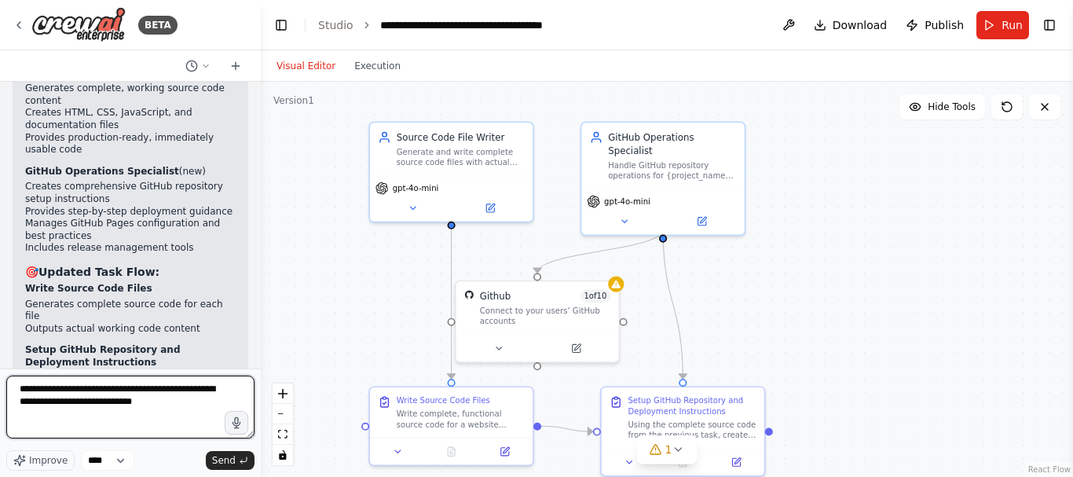
type textarea "**********"
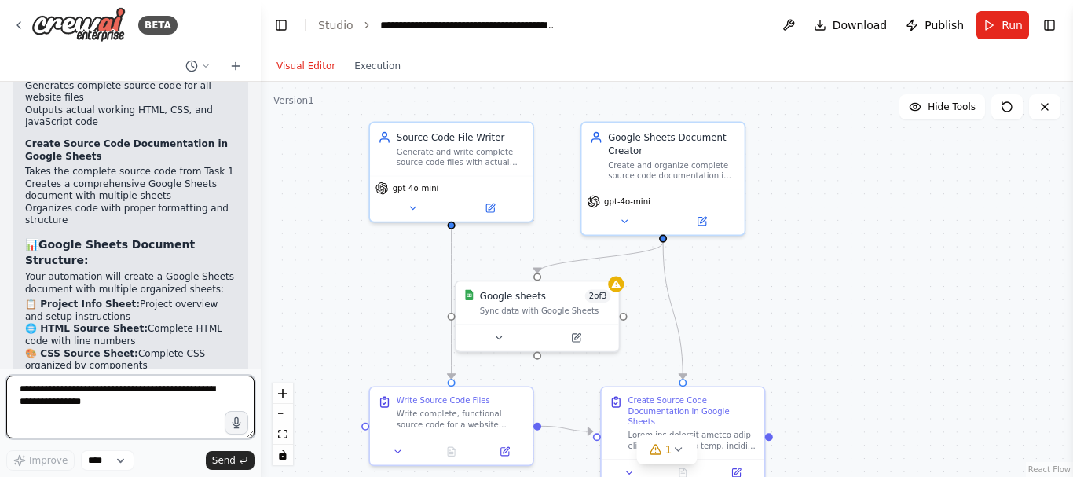
scroll to position [12920, 0]
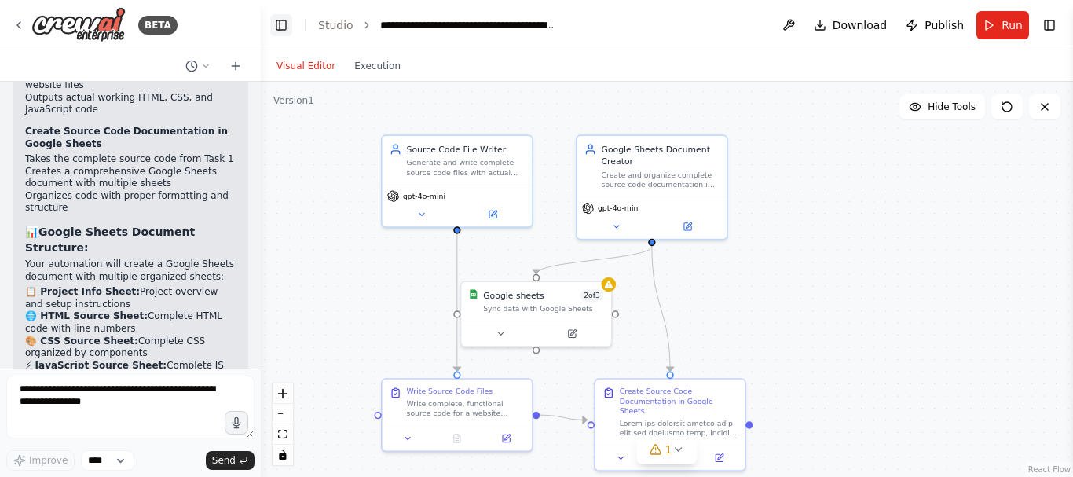
click at [290, 27] on button "Toggle Left Sidebar" at bounding box center [281, 25] width 22 height 22
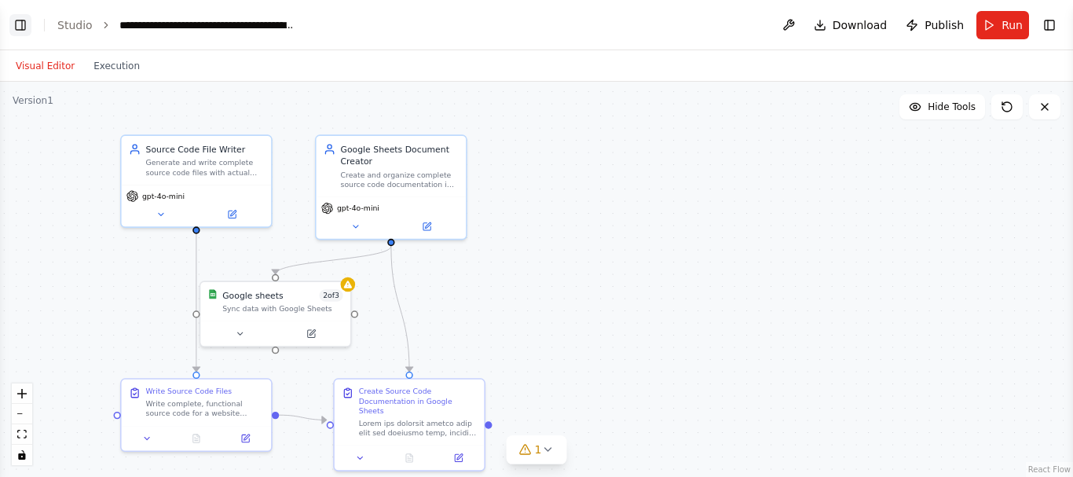
click at [22, 24] on button "Toggle Left Sidebar" at bounding box center [20, 25] width 22 height 22
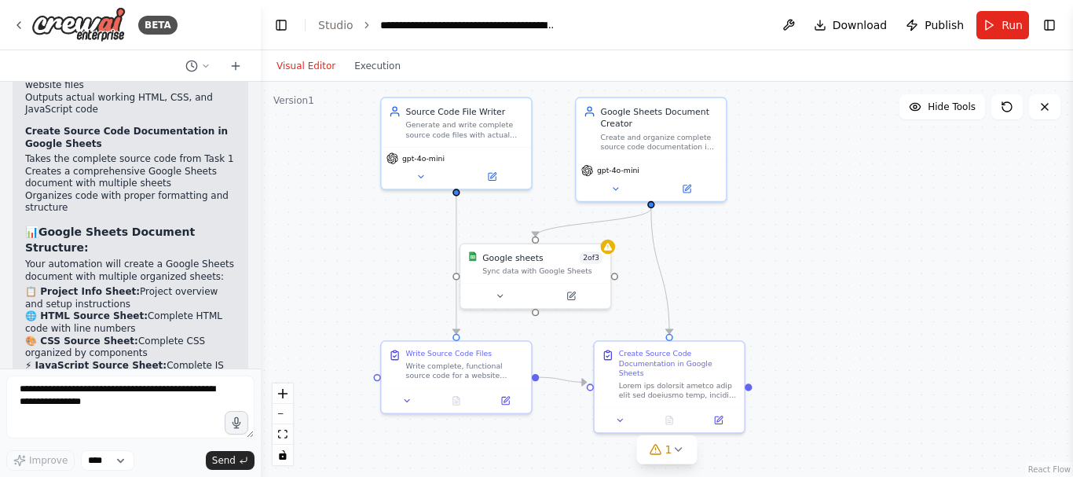
drag, startPoint x: 831, startPoint y: 335, endPoint x: 831, endPoint y: 299, distance: 36.2
click at [831, 299] on div ".deletable-edge-delete-btn { width: 20px; height: 20px; border: 0px solid #ffff…" at bounding box center [667, 279] width 813 height 395
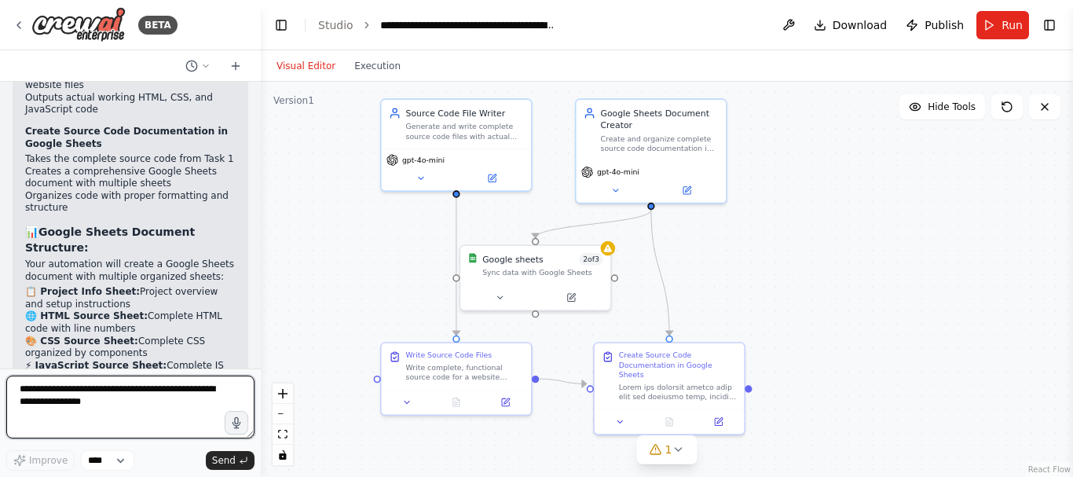
click at [138, 415] on textarea at bounding box center [130, 407] width 248 height 63
paste textarea "**********"
type textarea "**********"
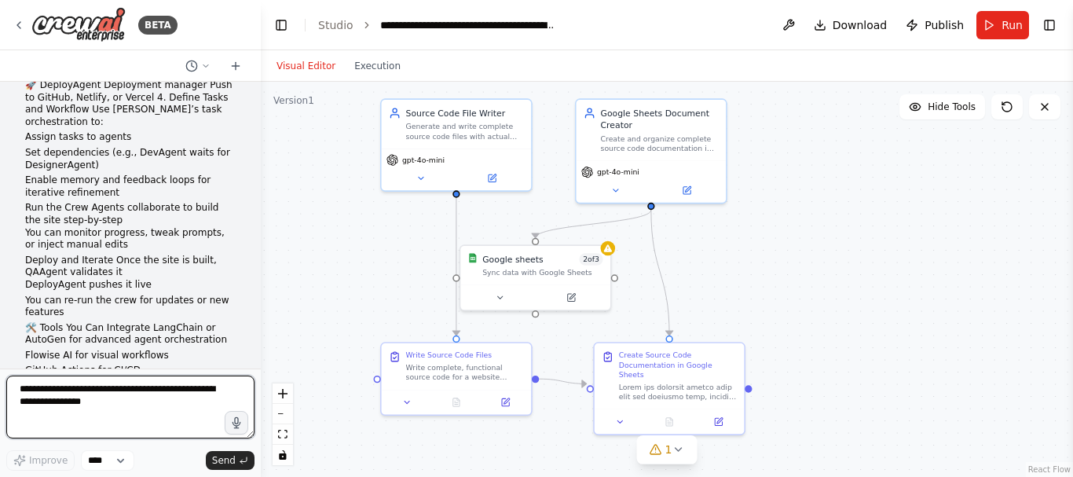
scroll to position [14494, 0]
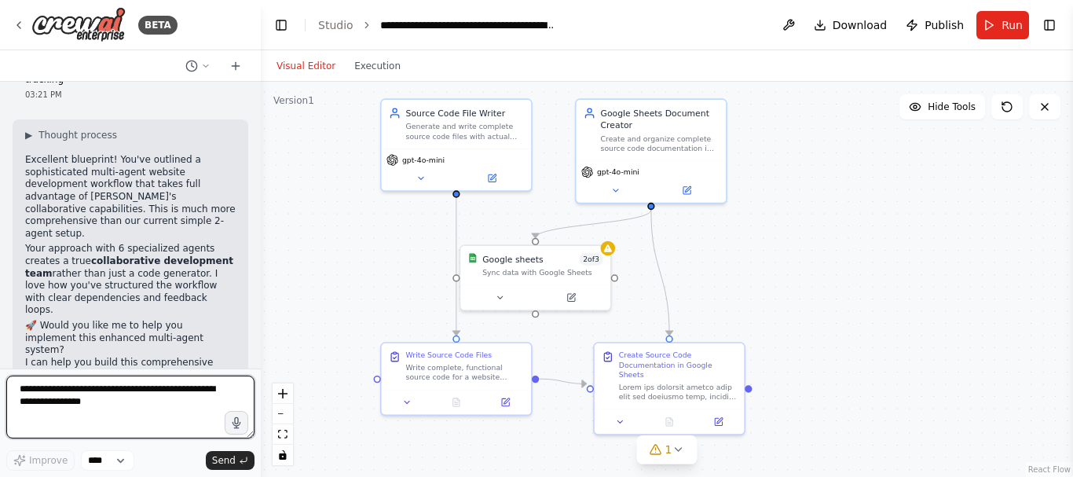
click at [131, 393] on textarea at bounding box center [130, 407] width 248 height 63
type textarea "***"
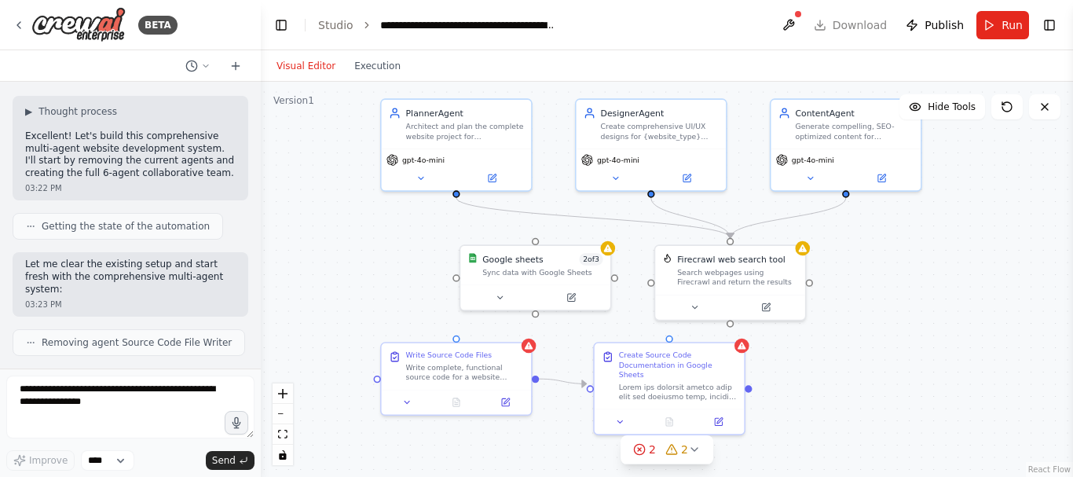
scroll to position [15537, 0]
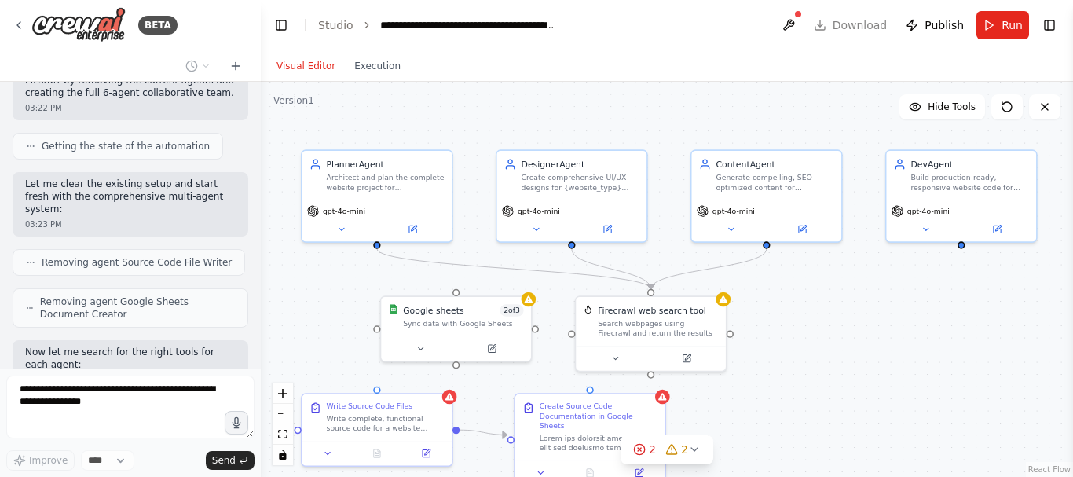
drag, startPoint x: 861, startPoint y: 366, endPoint x: 782, endPoint y: 417, distance: 94.4
click at [782, 417] on div ".deletable-edge-delete-btn { width: 20px; height: 20px; border: 0px solid #ffff…" at bounding box center [667, 279] width 813 height 395
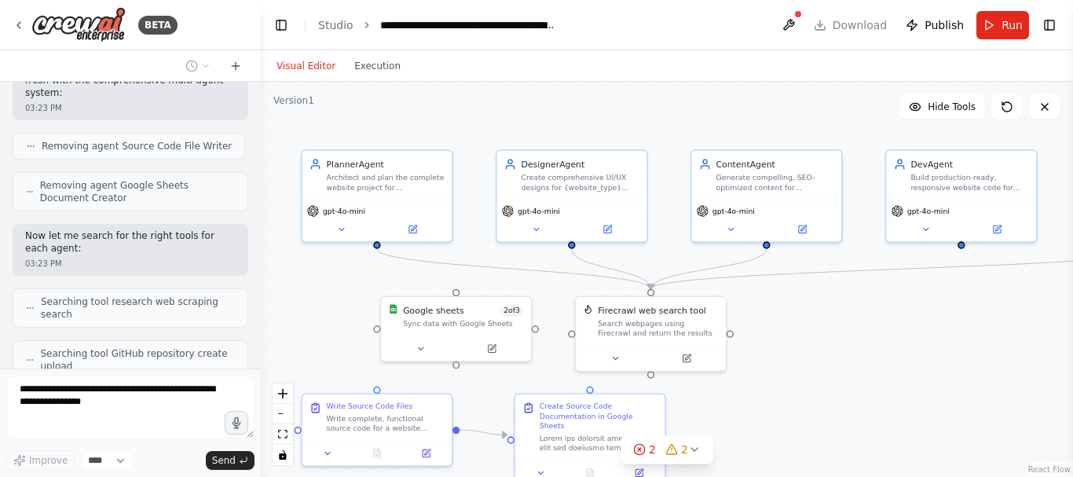
scroll to position [15641, 0]
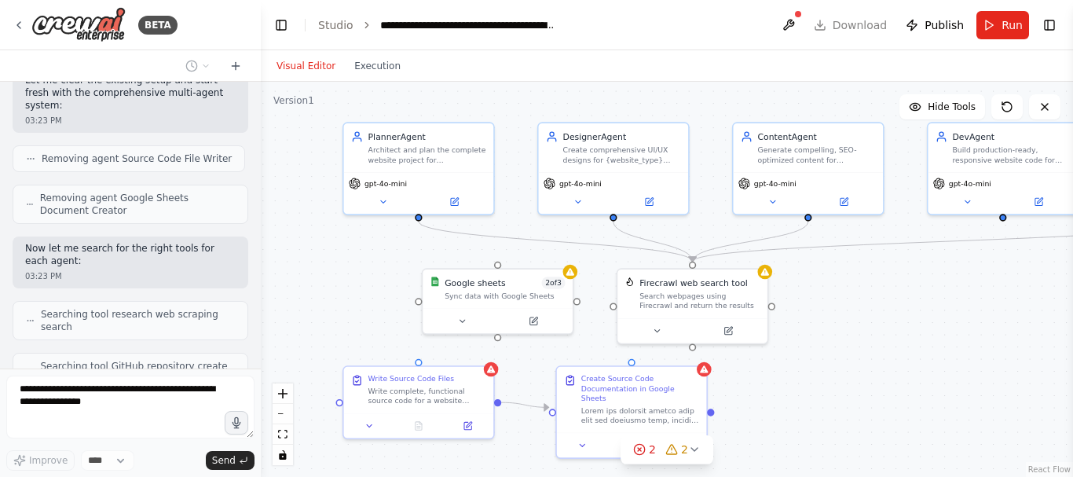
drag, startPoint x: 1031, startPoint y: 336, endPoint x: 1073, endPoint y: 308, distance: 50.3
click at [1073, 308] on div "BETA Hello! I'm the CrewAI assistant. What kind of automation do you want to bu…" at bounding box center [536, 238] width 1073 height 477
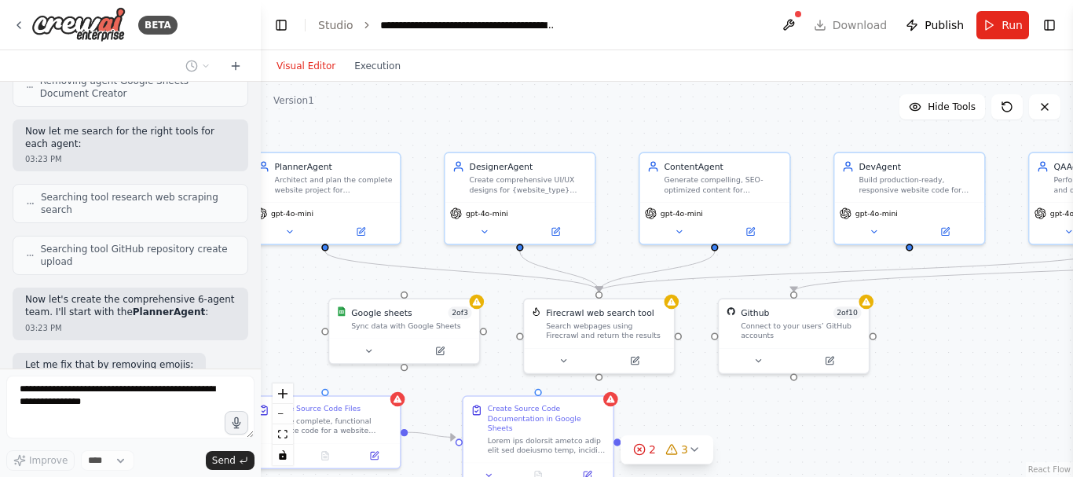
drag, startPoint x: 1015, startPoint y: 380, endPoint x: 923, endPoint y: 412, distance: 97.9
click at [923, 412] on div ".deletable-edge-delete-btn { width: 20px; height: 20px; border: 0px solid #ffff…" at bounding box center [667, 279] width 813 height 395
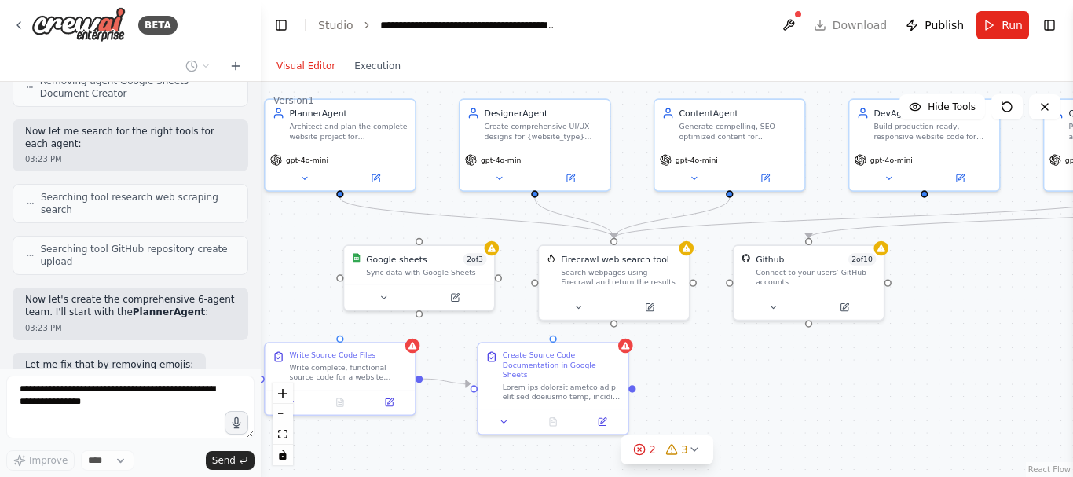
drag, startPoint x: 923, startPoint y: 412, endPoint x: 937, endPoint y: 358, distance: 56.0
click at [937, 358] on div ".deletable-edge-delete-btn { width: 20px; height: 20px; border: 0px solid #ffff…" at bounding box center [667, 279] width 813 height 395
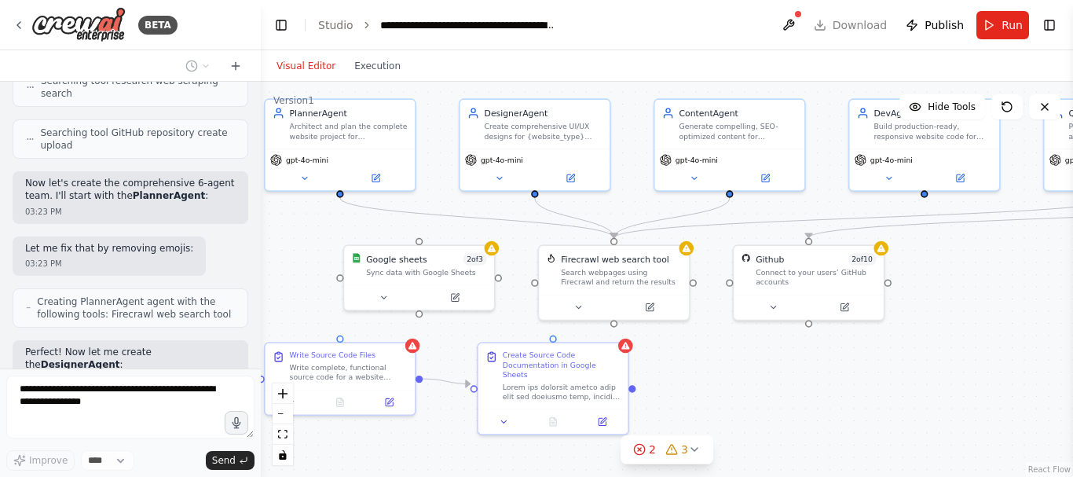
scroll to position [15887, 0]
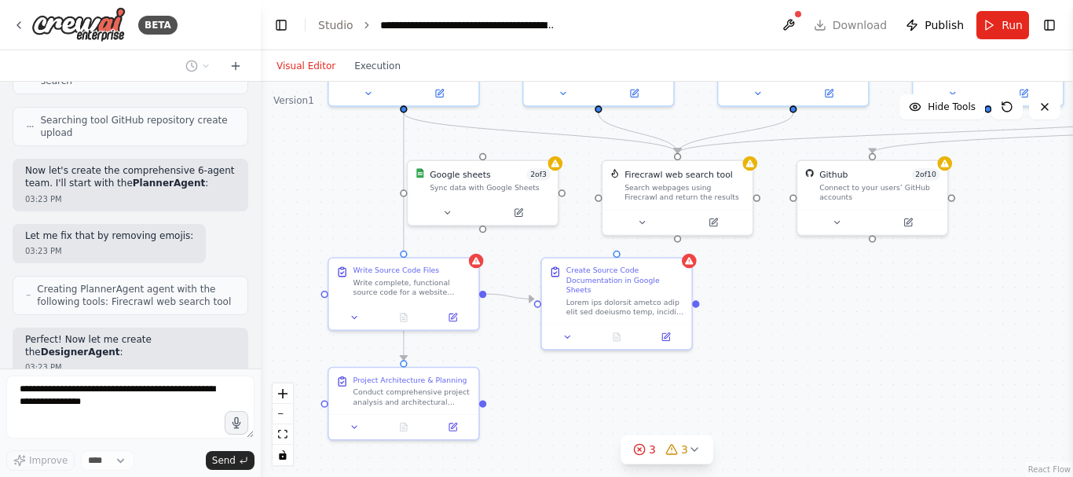
drag, startPoint x: 963, startPoint y: 381, endPoint x: 1027, endPoint y: 295, distance: 107.8
click at [1027, 295] on div ".deletable-edge-delete-btn { width: 20px; height: 20px; border: 0px solid #ffff…" at bounding box center [667, 279] width 813 height 395
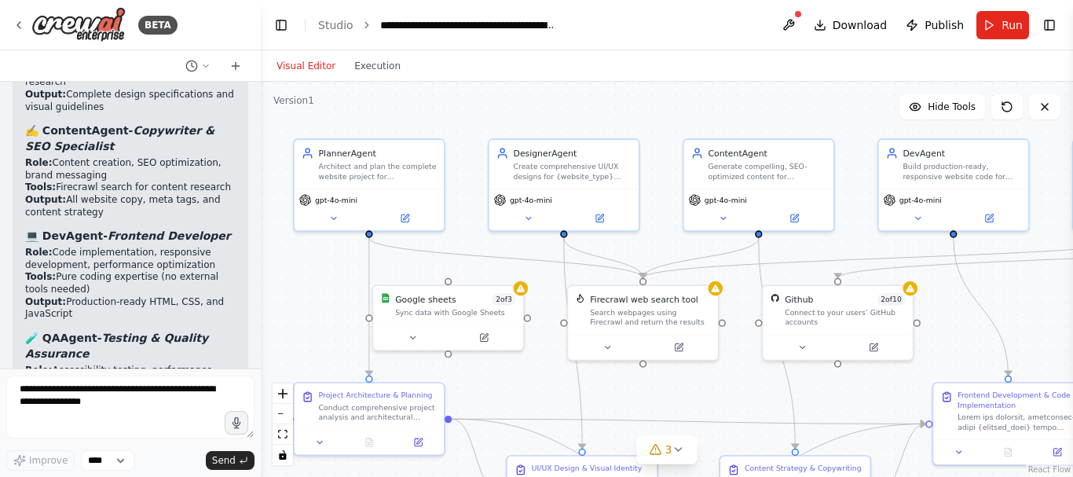
scroll to position [18157, 0]
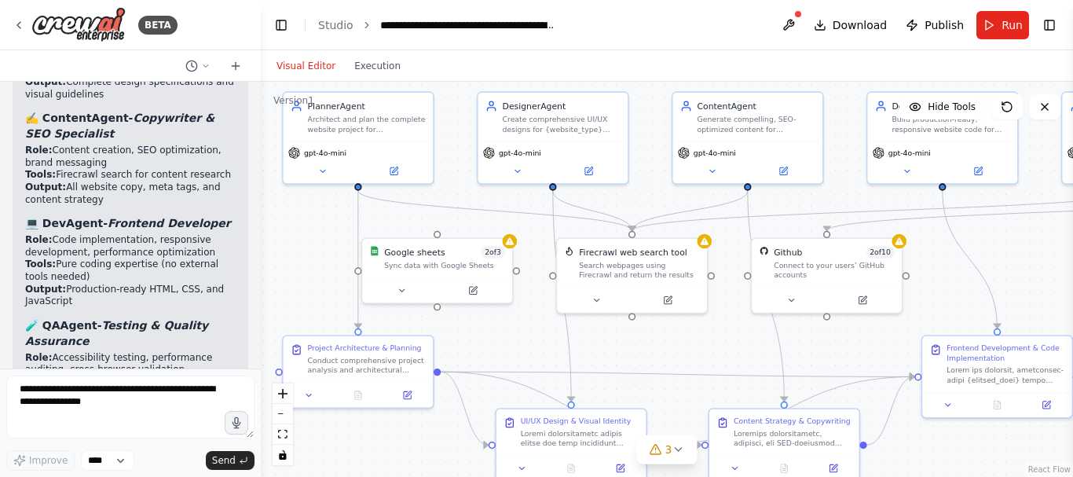
drag, startPoint x: 359, startPoint y: 204, endPoint x: 313, endPoint y: 284, distance: 92.6
click at [313, 284] on div ".deletable-edge-delete-btn { width: 20px; height: 20px; border: 0px solid #ffff…" at bounding box center [667, 279] width 813 height 395
click at [1000, 24] on button "Run" at bounding box center [1003, 25] width 53 height 28
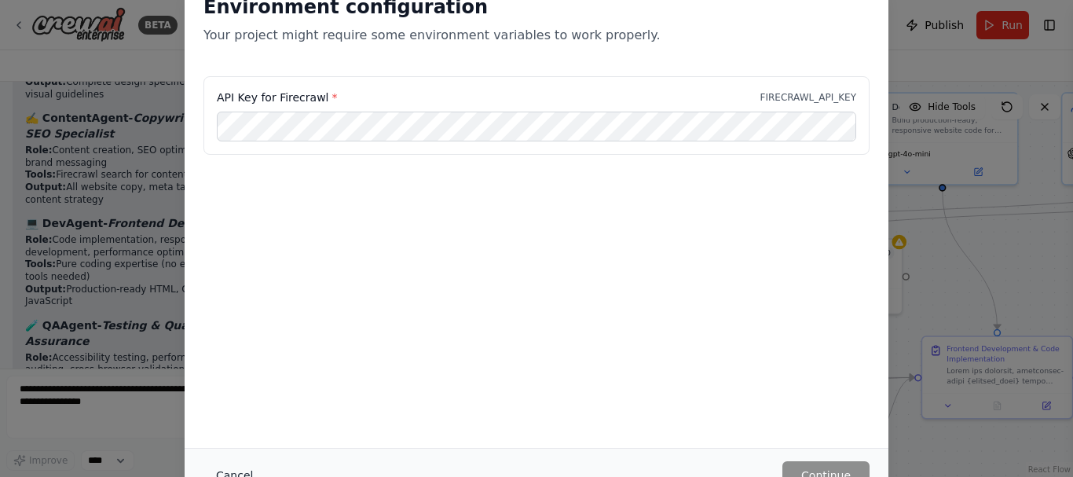
click at [232, 465] on button "Cancel" at bounding box center [235, 475] width 62 height 28
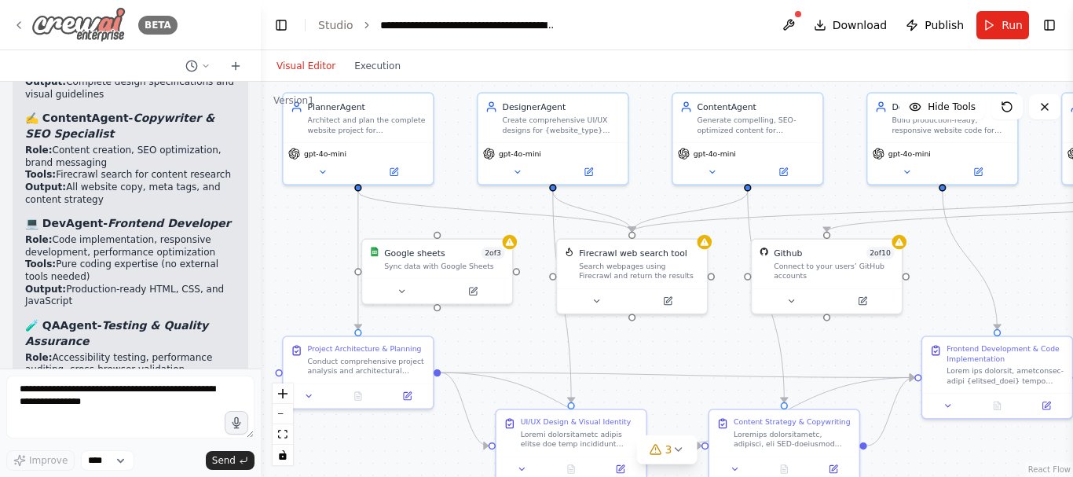
click at [20, 29] on icon at bounding box center [19, 25] width 13 height 13
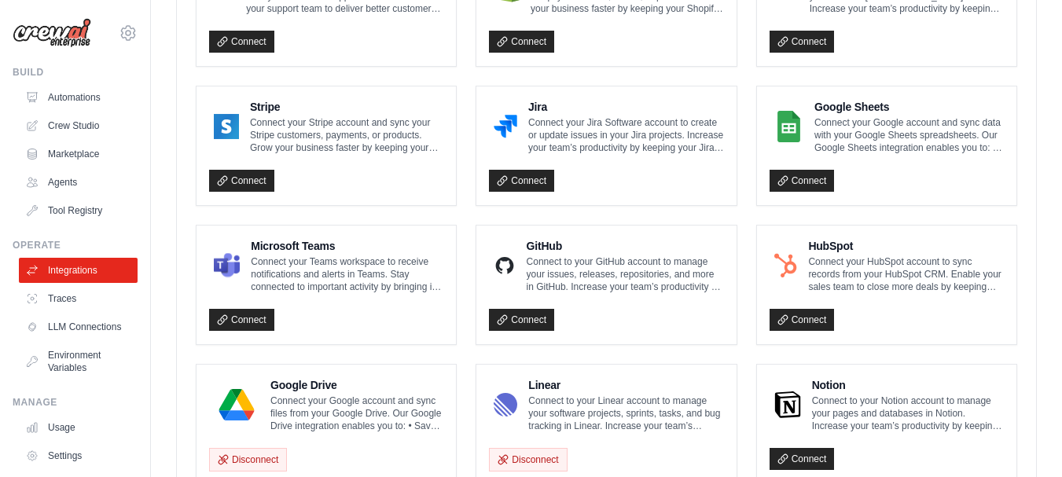
scroll to position [804, 0]
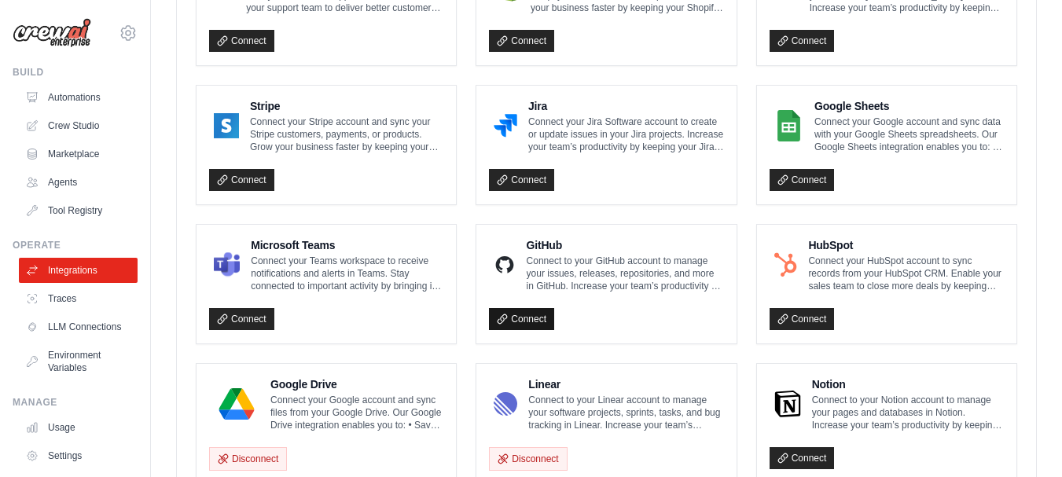
click at [504, 320] on icon at bounding box center [502, 318] width 9 height 9
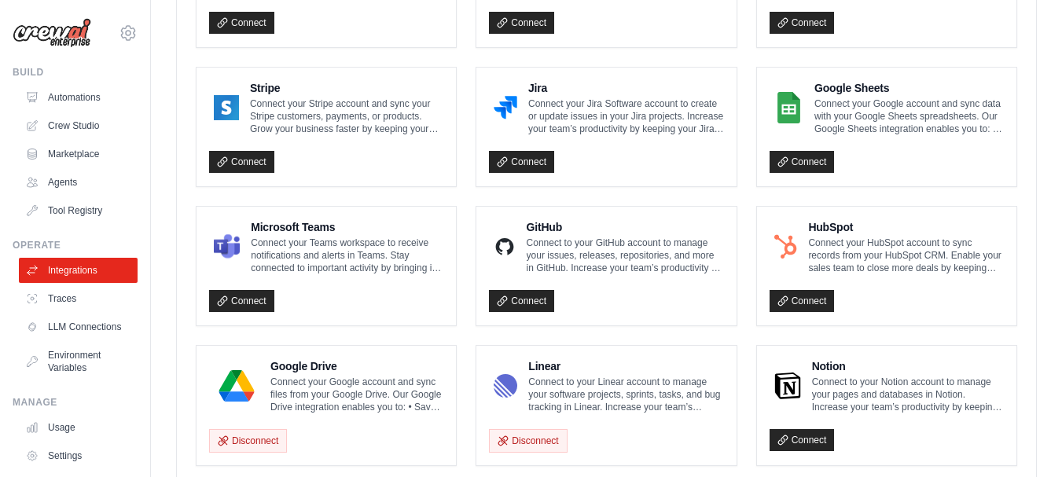
scroll to position [827, 0]
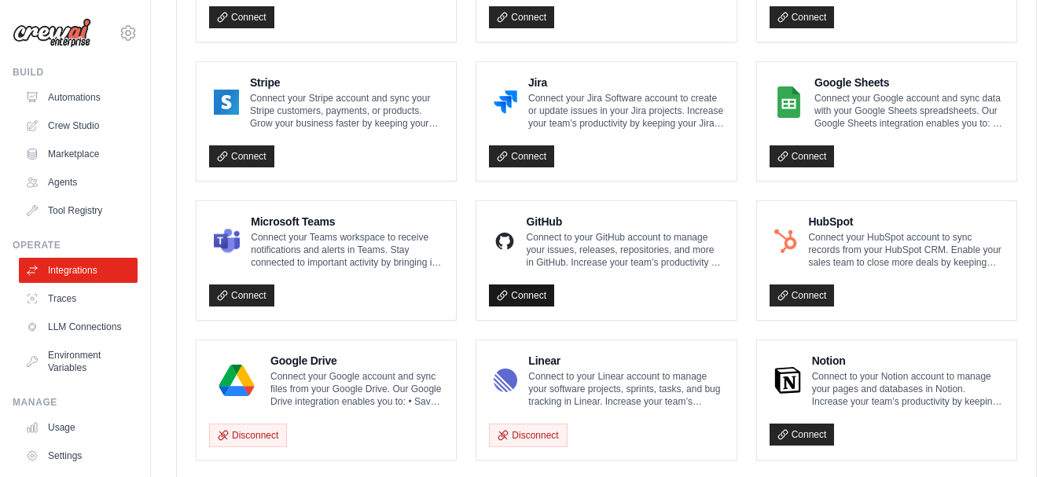
click at [512, 295] on link "Connect" at bounding box center [521, 295] width 65 height 22
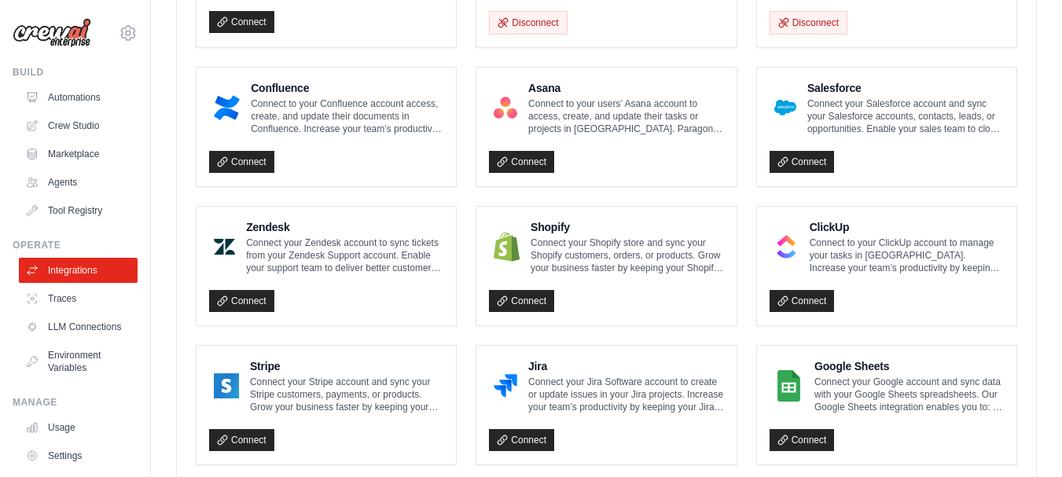
scroll to position [538, 0]
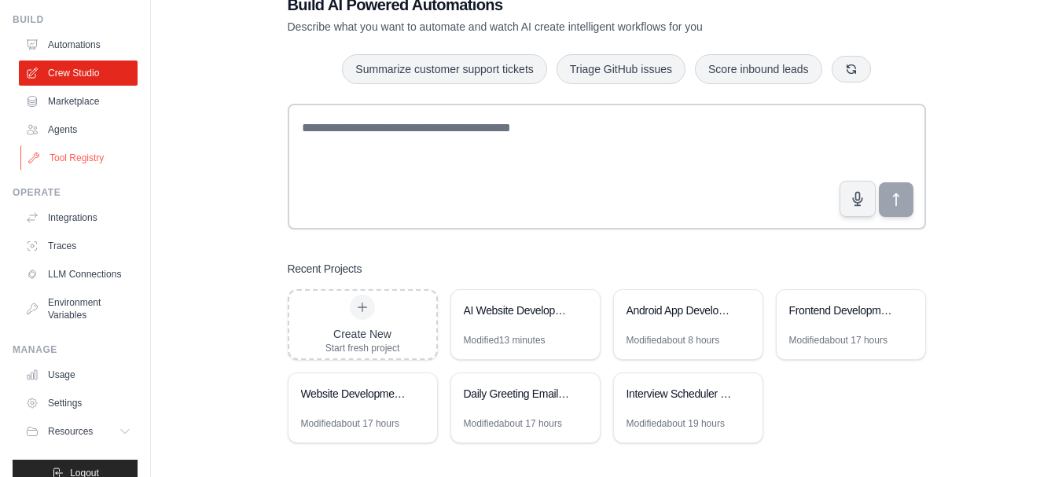
scroll to position [53, 0]
click at [73, 215] on link "Integrations" at bounding box center [79, 216] width 119 height 25
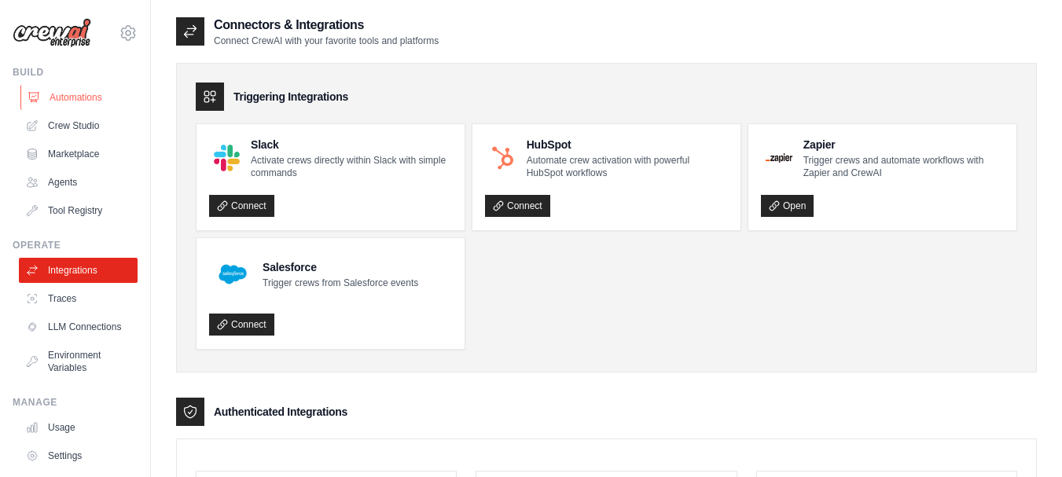
click at [86, 101] on link "Automations" at bounding box center [79, 97] width 119 height 25
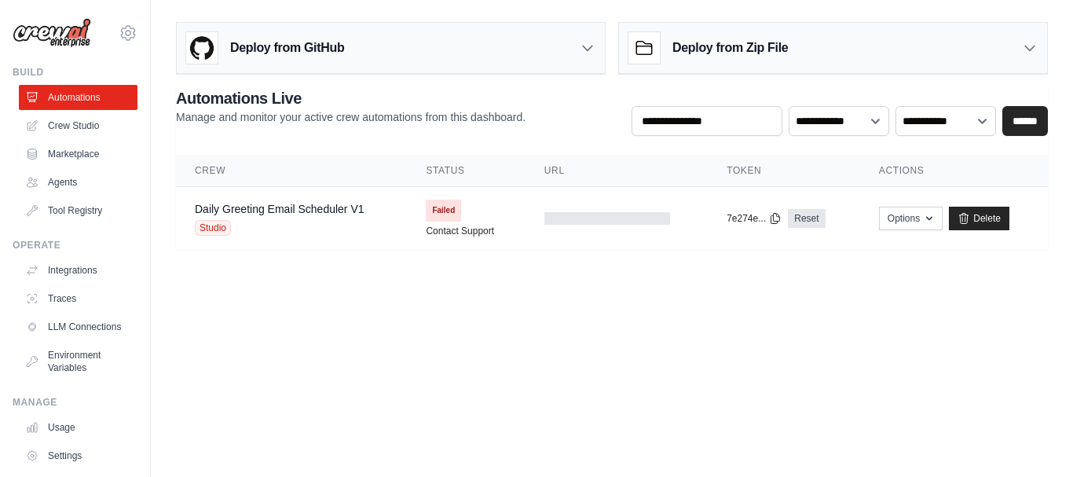
click at [590, 48] on icon at bounding box center [587, 48] width 9 height 5
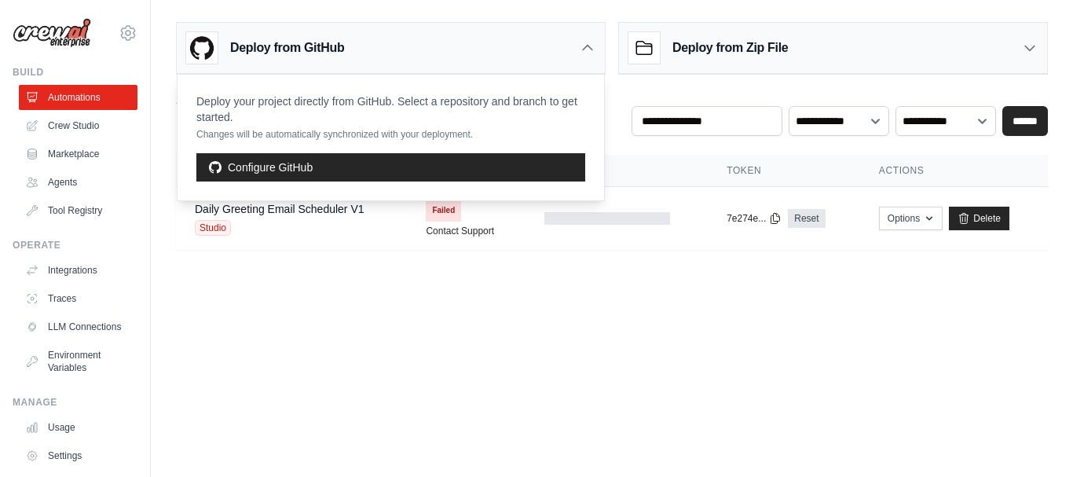
click at [1024, 46] on icon at bounding box center [1030, 48] width 16 height 16
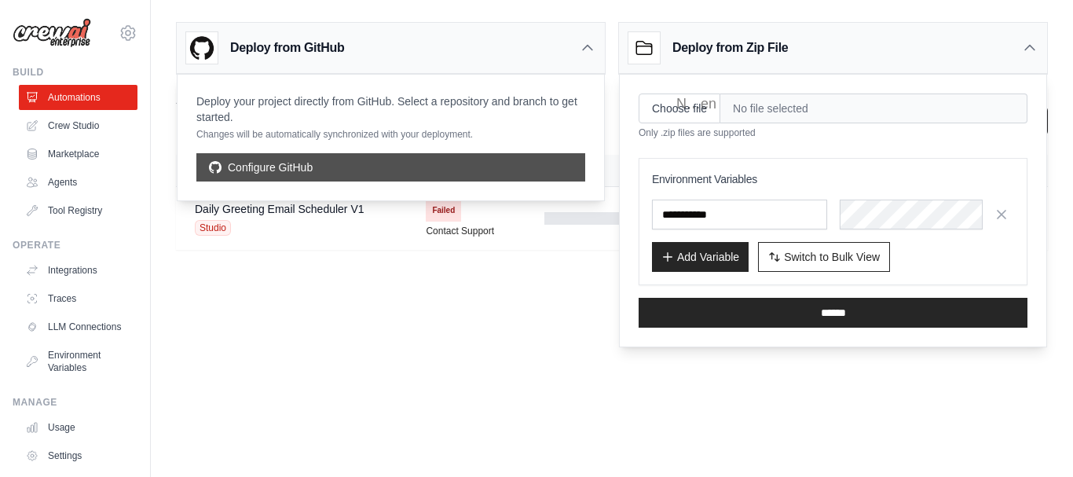
click at [457, 165] on link "Configure GitHub" at bounding box center [390, 167] width 389 height 28
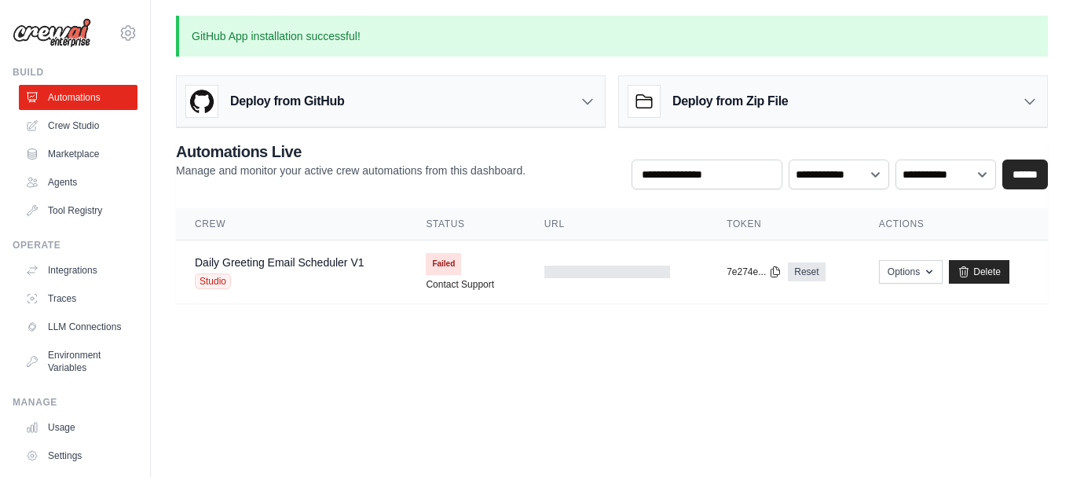
click at [1030, 96] on icon at bounding box center [1030, 102] width 16 height 16
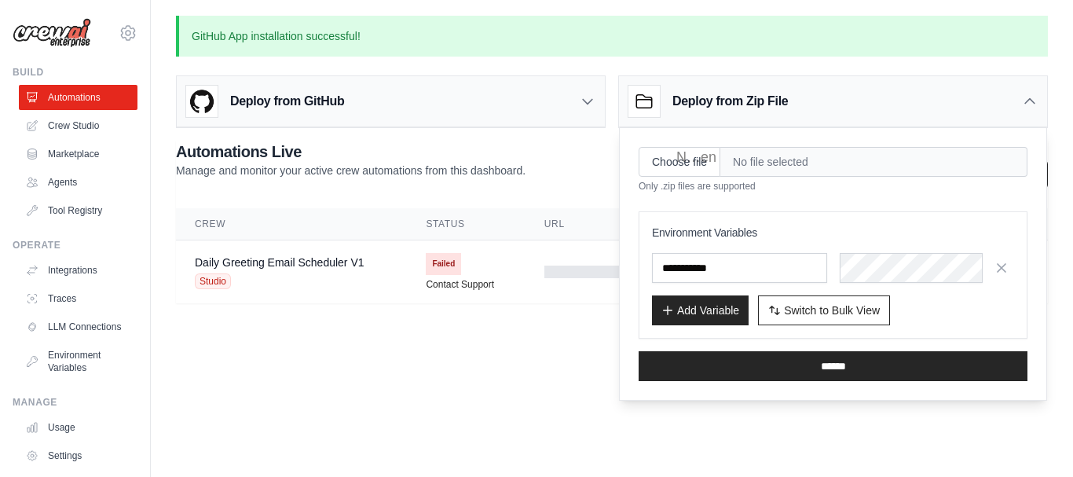
click at [443, 94] on div "Deploy from GitHub" at bounding box center [391, 101] width 428 height 51
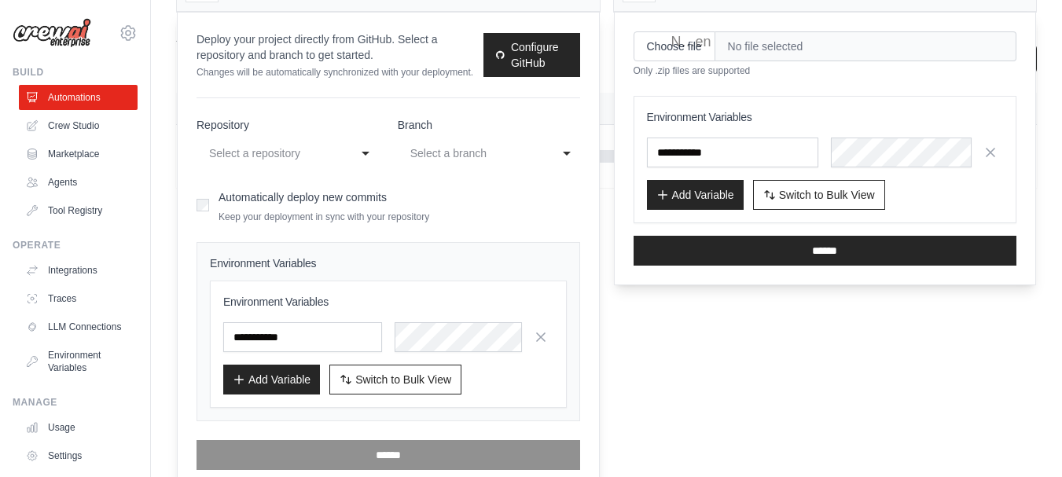
scroll to position [116, 0]
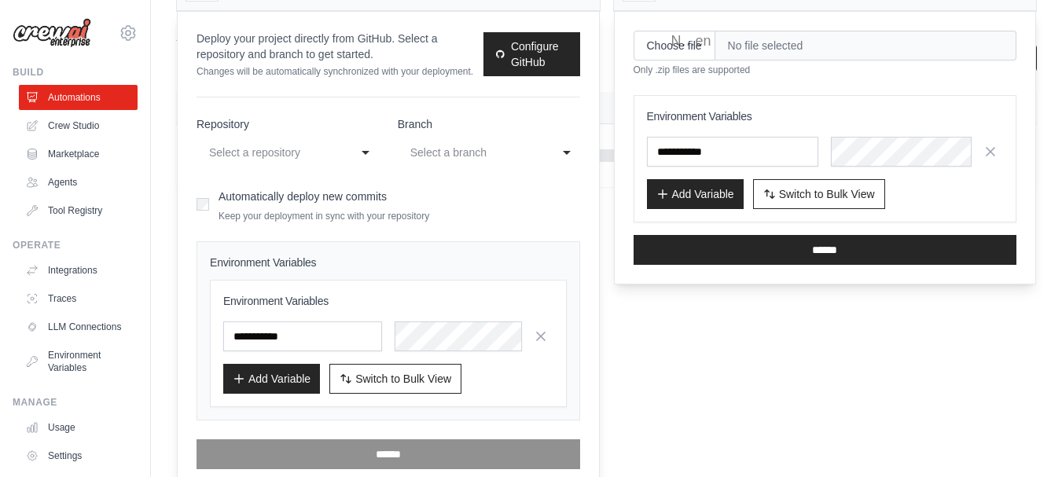
click at [360, 153] on div "**********" at bounding box center [287, 152] width 182 height 28
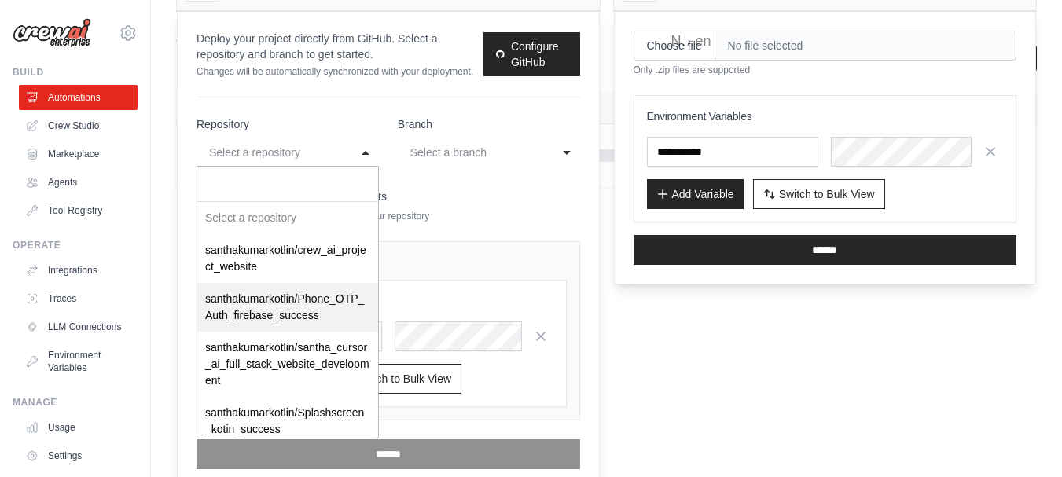
scroll to position [8, 0]
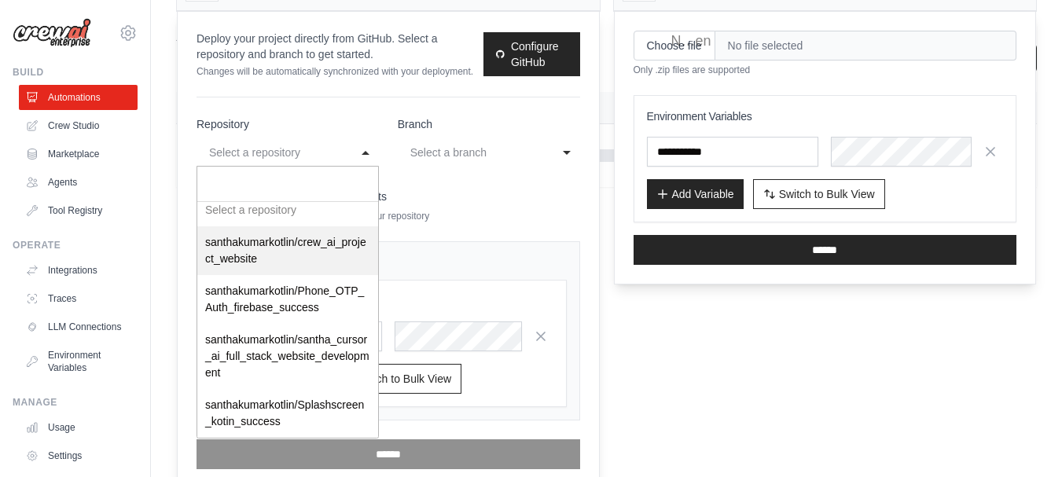
select select "**********"
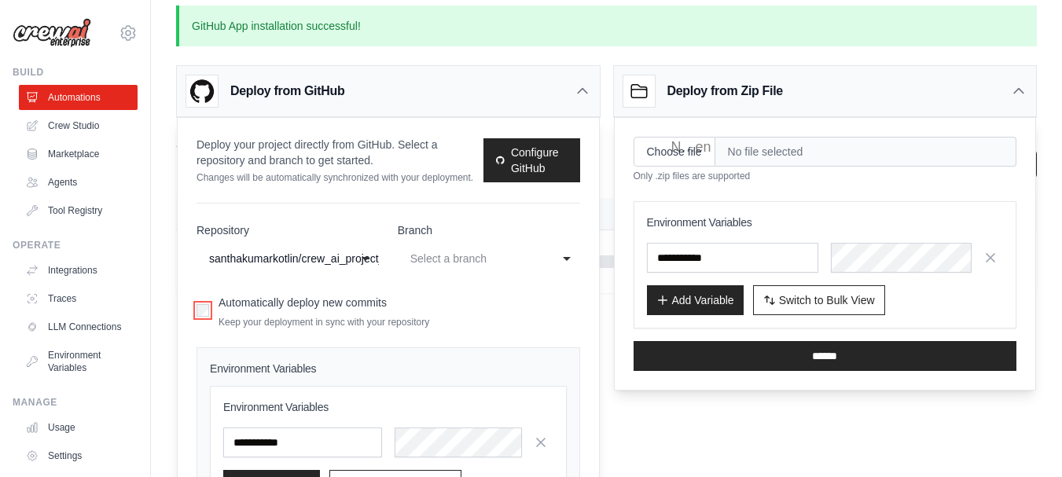
scroll to position [0, 0]
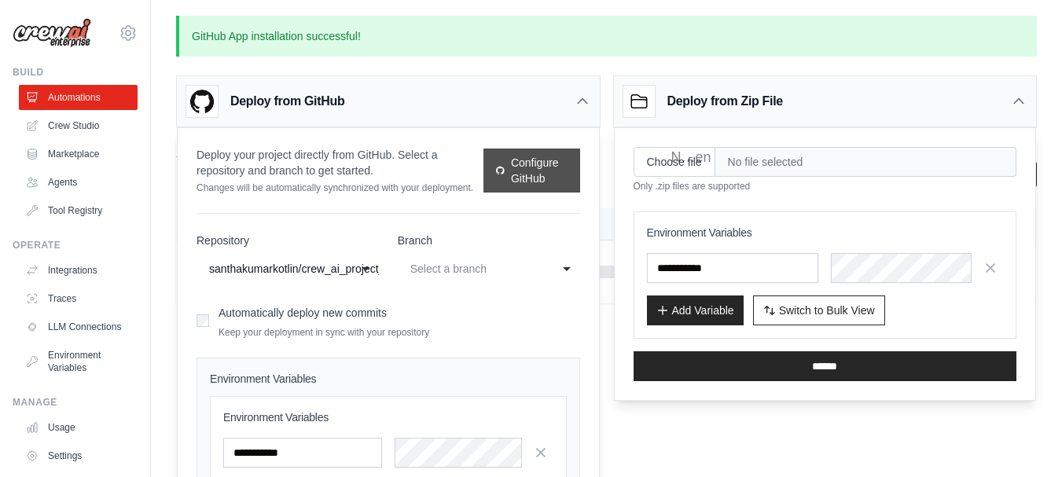
click at [526, 162] on link "Configure GitHub" at bounding box center [531, 171] width 96 height 44
click at [589, 93] on div "Deploy from GitHub" at bounding box center [388, 101] width 423 height 51
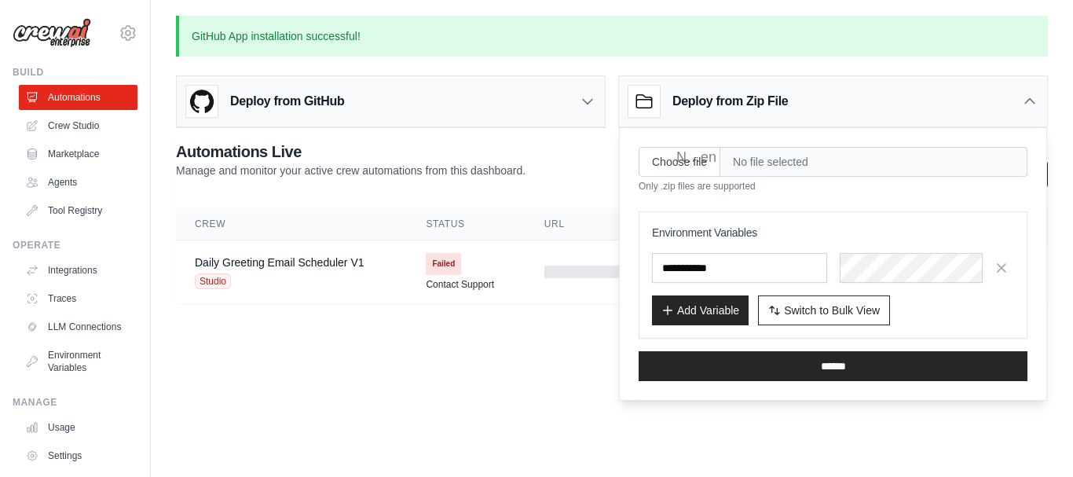
click at [1025, 98] on icon at bounding box center [1030, 102] width 16 height 16
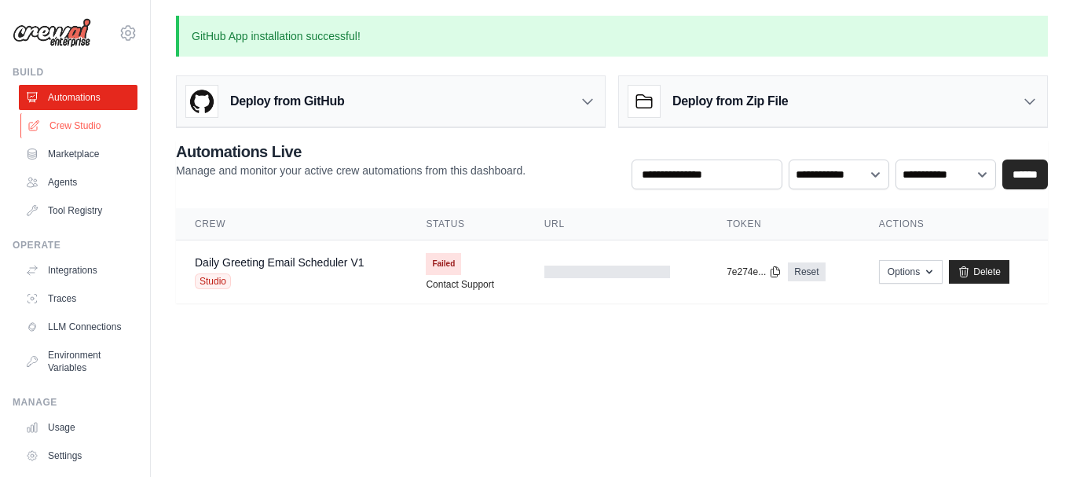
click at [73, 122] on link "Crew Studio" at bounding box center [79, 125] width 119 height 25
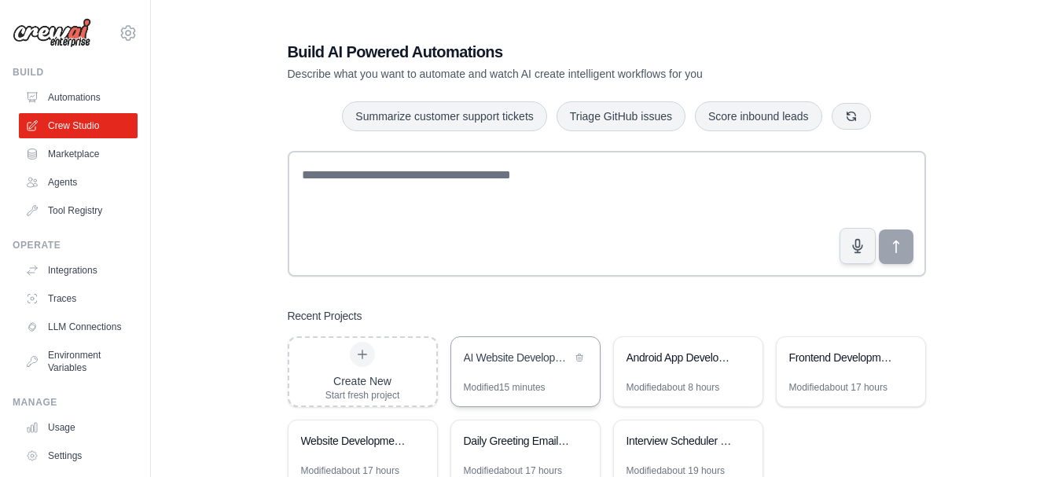
scroll to position [54, 0]
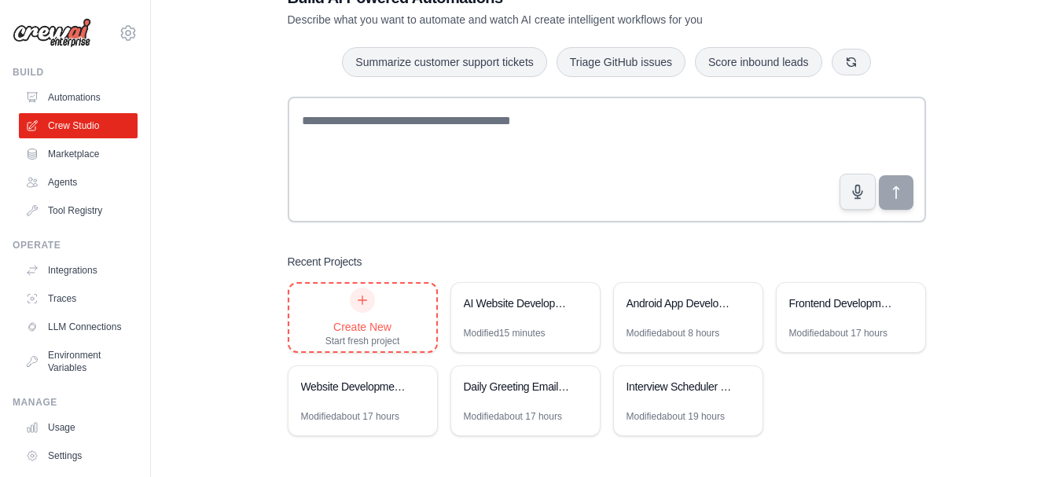
click at [361, 305] on icon at bounding box center [362, 300] width 13 height 13
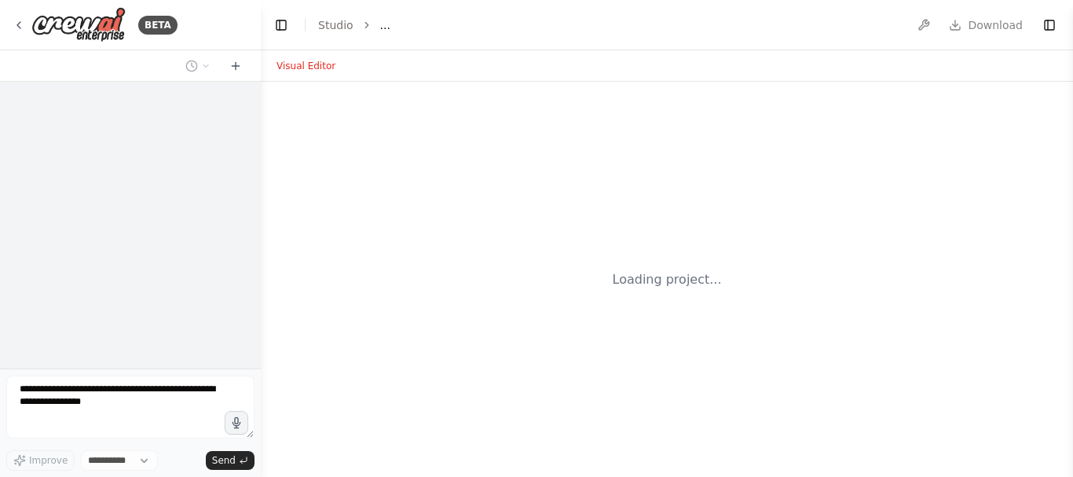
select select "****"
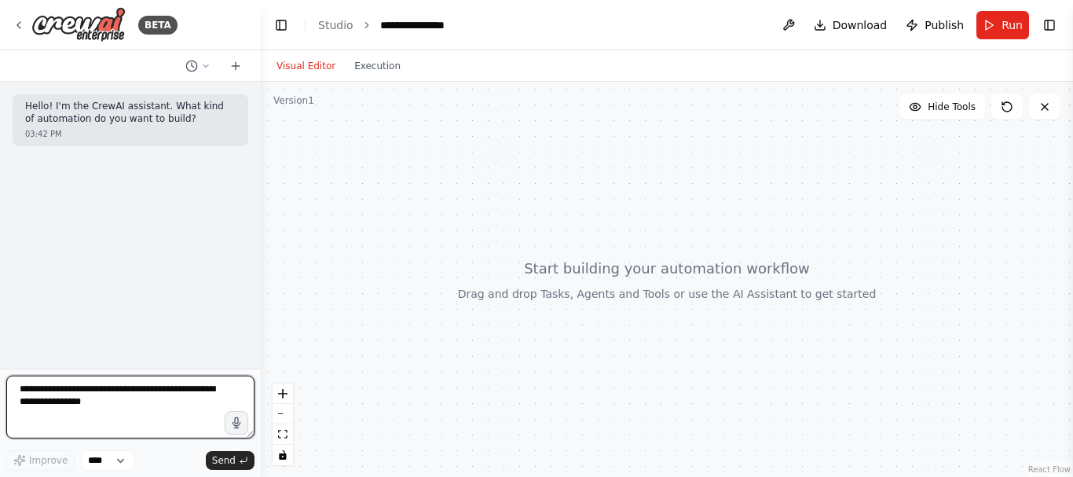
click at [178, 394] on textarea at bounding box center [130, 407] width 248 height 63
type textarea "**********"
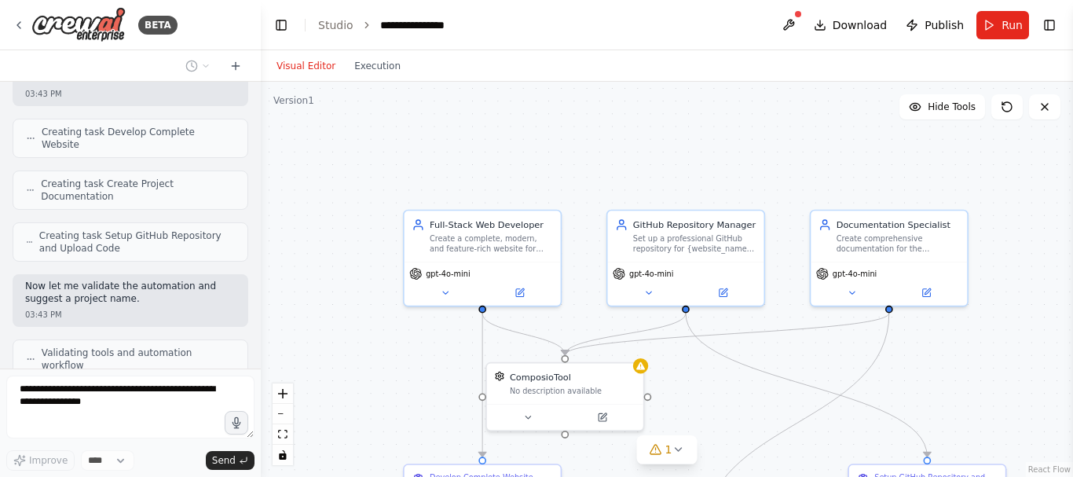
scroll to position [997, 0]
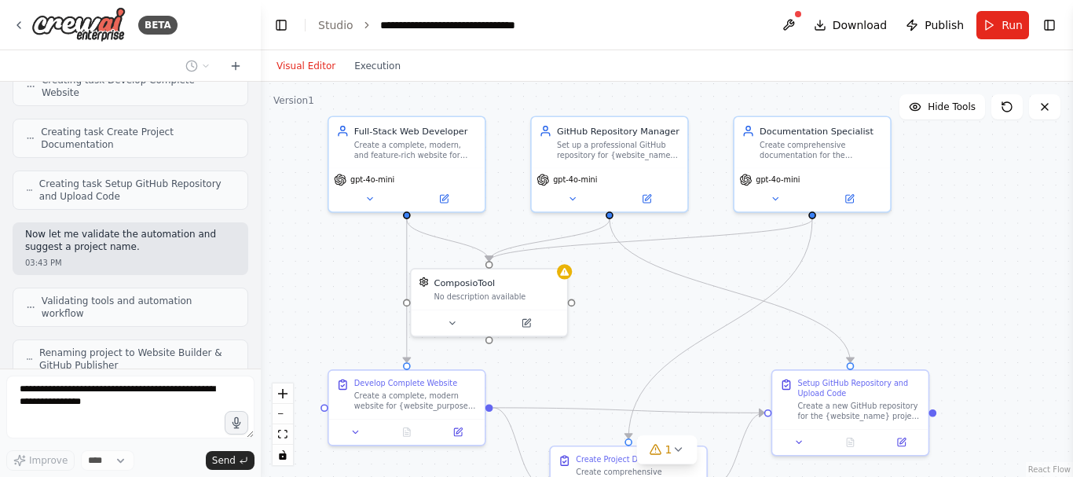
drag, startPoint x: 673, startPoint y: 418, endPoint x: 596, endPoint y: 324, distance: 121.3
click at [596, 324] on div ".deletable-edge-delete-btn { width: 20px; height: 20px; border: 0px solid #ffff…" at bounding box center [667, 279] width 813 height 395
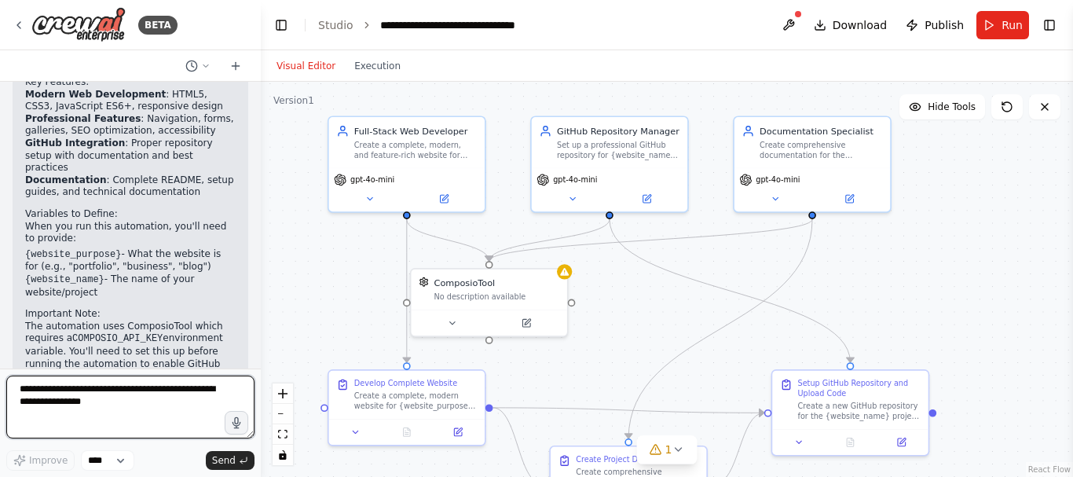
scroll to position [1653, 0]
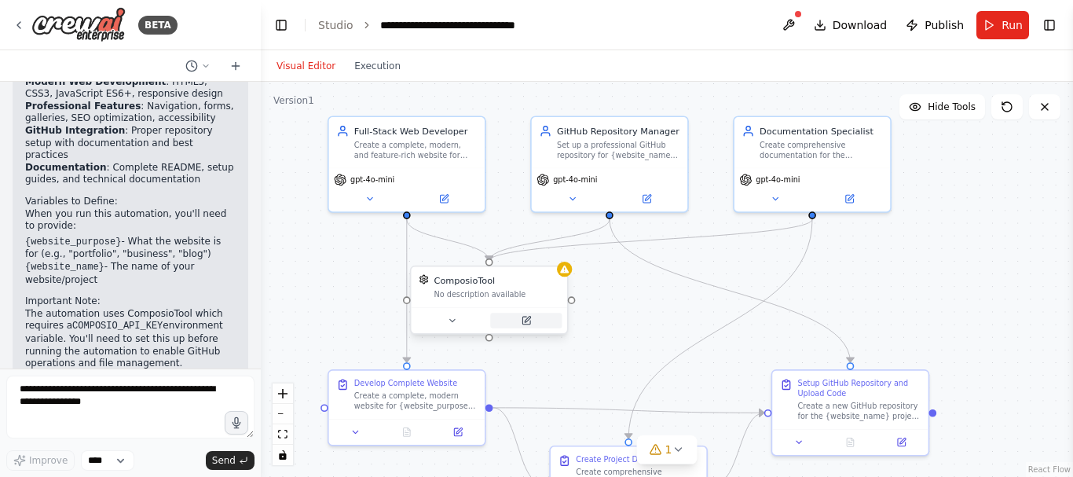
click at [528, 322] on icon at bounding box center [526, 321] width 10 height 10
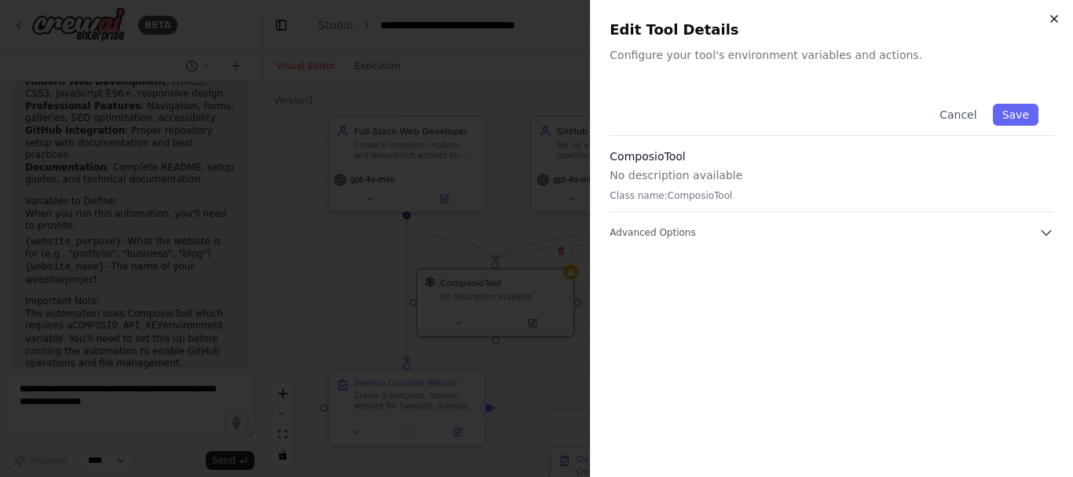
click at [1052, 19] on icon "button" at bounding box center [1054, 19] width 13 height 13
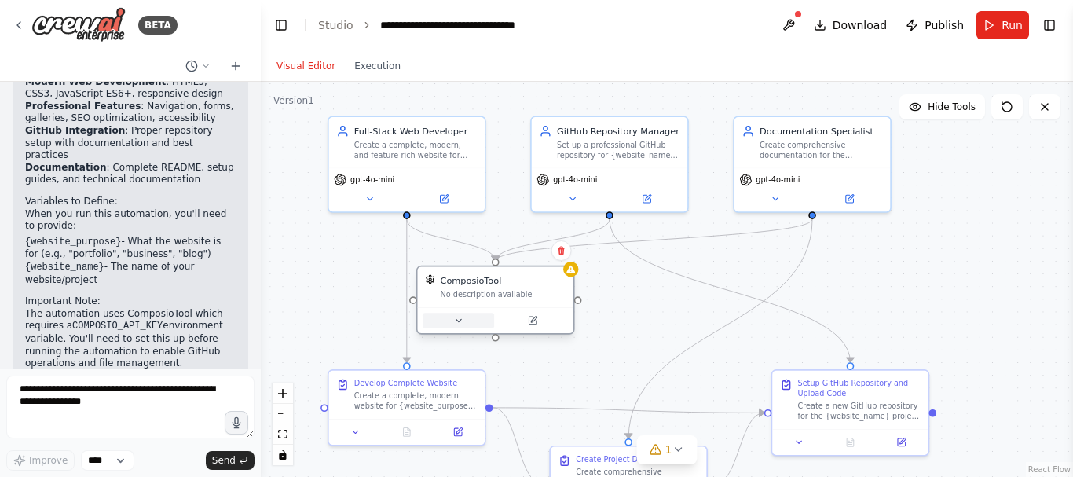
click at [461, 320] on icon at bounding box center [458, 321] width 10 height 10
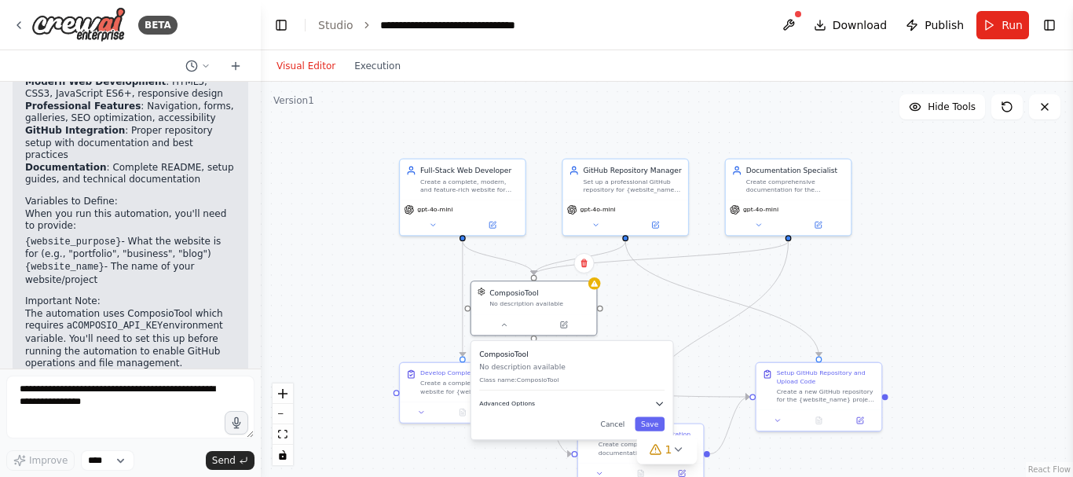
click at [659, 405] on icon "button" at bounding box center [660, 403] width 6 height 3
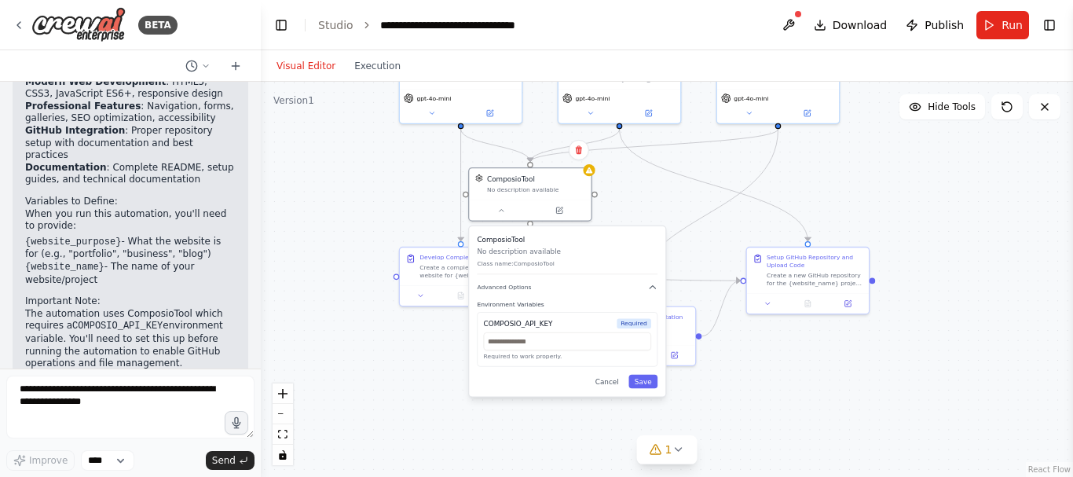
drag, startPoint x: 696, startPoint y: 309, endPoint x: 688, endPoint y: 191, distance: 118.1
click at [688, 191] on div ".deletable-edge-delete-btn { width: 20px; height: 20px; border: 0px solid #ffff…" at bounding box center [667, 279] width 813 height 395
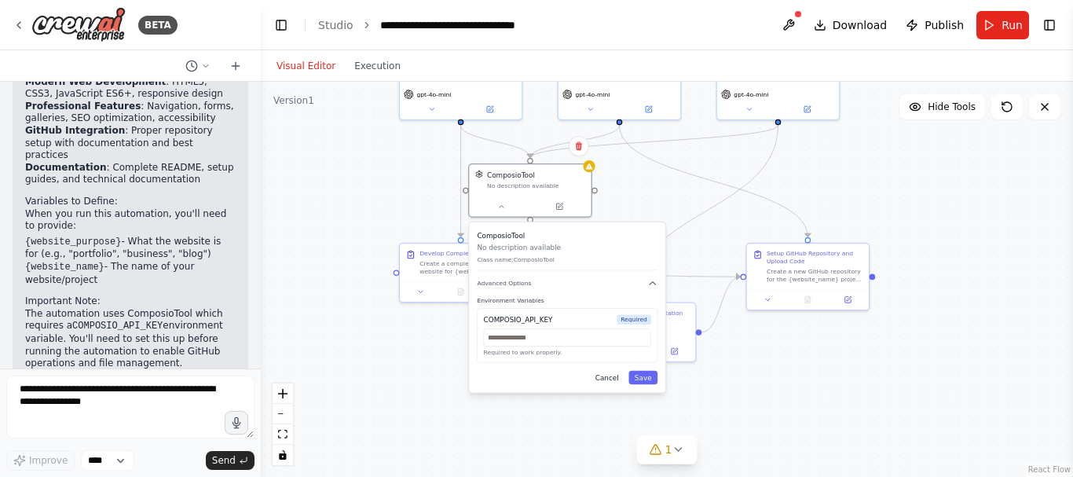
click at [616, 376] on button "Cancel" at bounding box center [606, 378] width 35 height 14
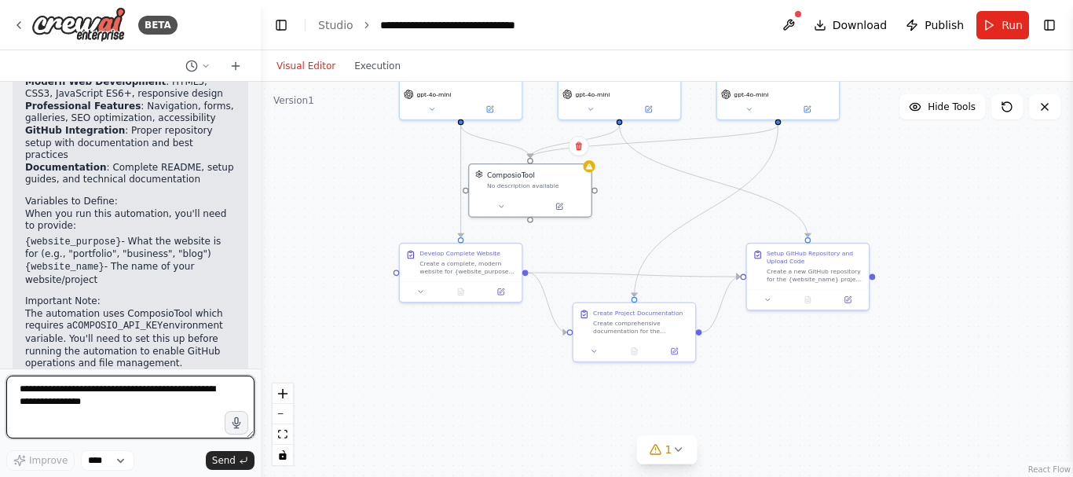
click at [142, 415] on textarea at bounding box center [130, 407] width 248 height 63
type textarea "**********"
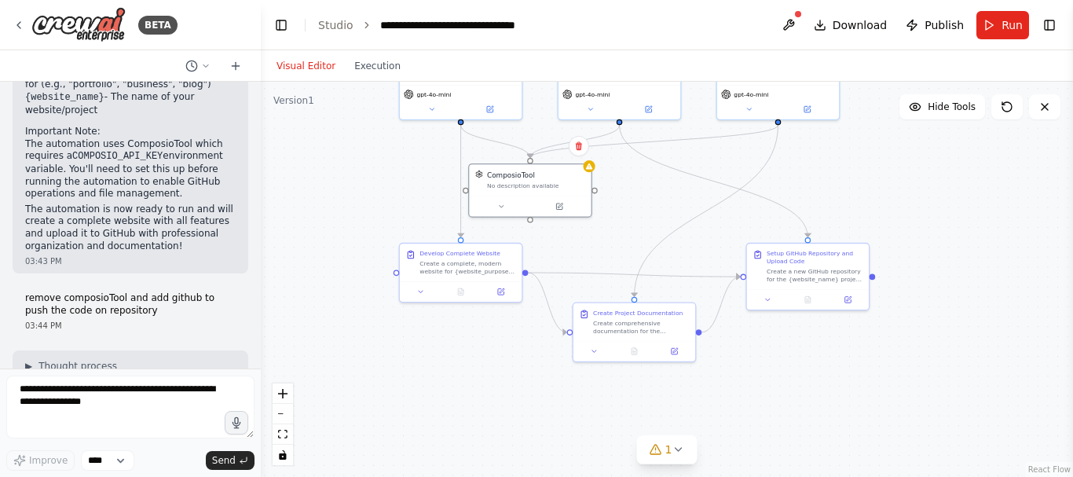
scroll to position [1914, 0]
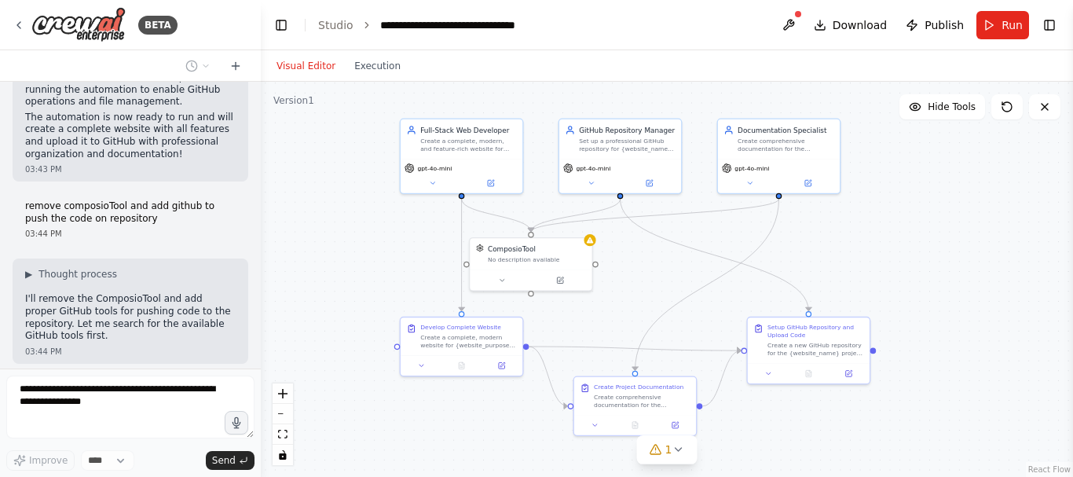
drag, startPoint x: 929, startPoint y: 189, endPoint x: 929, endPoint y: 262, distance: 72.3
click at [929, 262] on div ".deletable-edge-delete-btn { width: 20px; height: 20px; border: 0px solid #ffff…" at bounding box center [667, 279] width 813 height 395
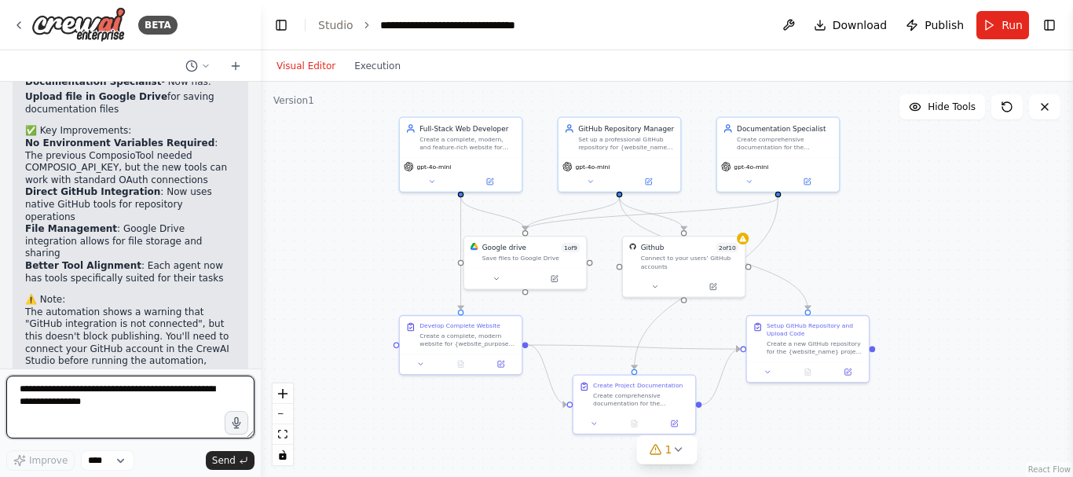
scroll to position [3495, 0]
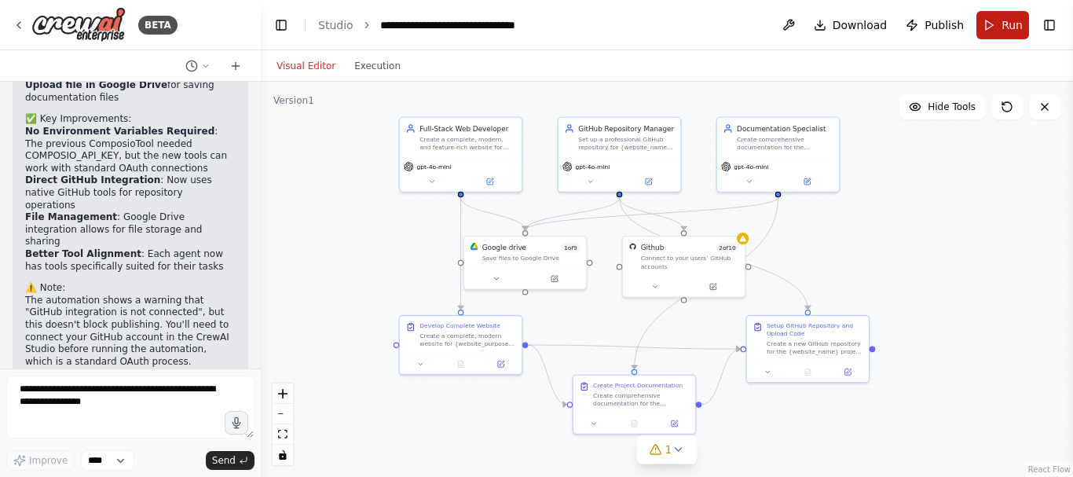
click at [1003, 23] on span "Run" at bounding box center [1012, 25] width 21 height 16
click at [714, 288] on icon at bounding box center [713, 285] width 8 height 8
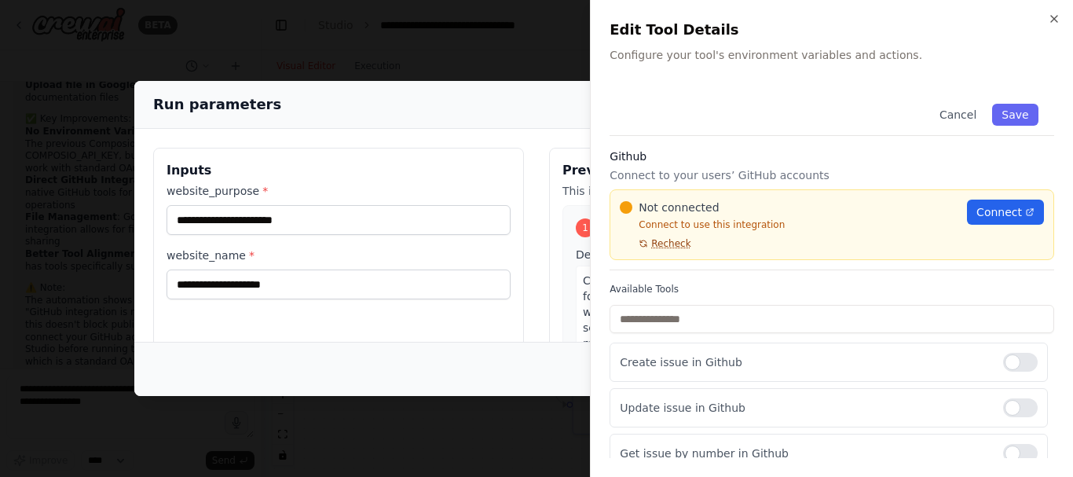
click at [664, 244] on span "Recheck" at bounding box center [670, 243] width 39 height 13
click at [989, 204] on link "Connect" at bounding box center [1005, 212] width 77 height 25
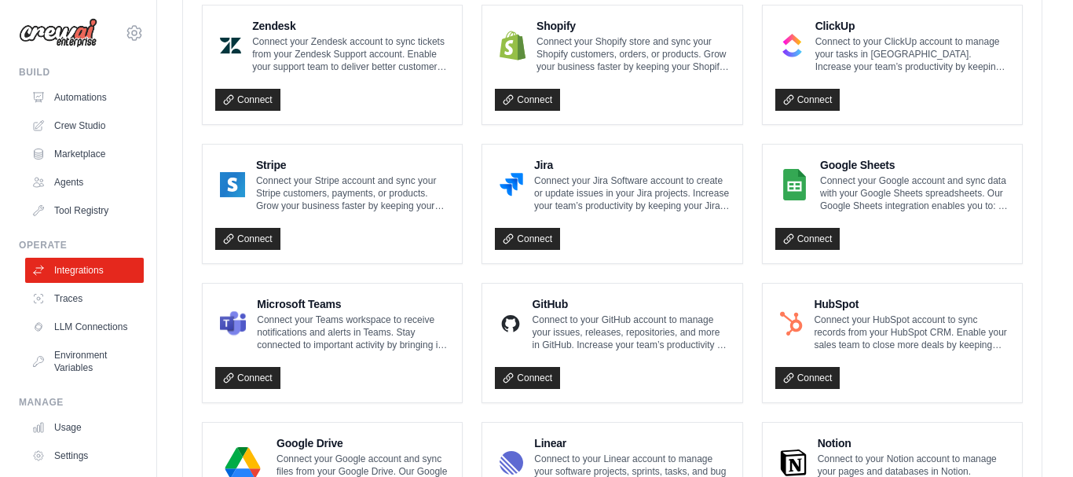
scroll to position [796, 0]
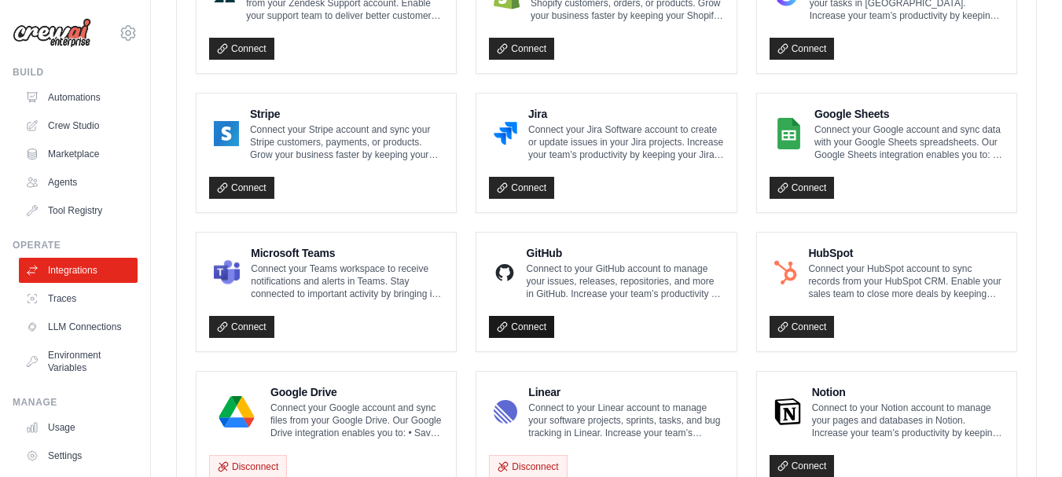
click at [511, 320] on link "Connect" at bounding box center [521, 327] width 65 height 22
